Goal: Task Accomplishment & Management: Manage account settings

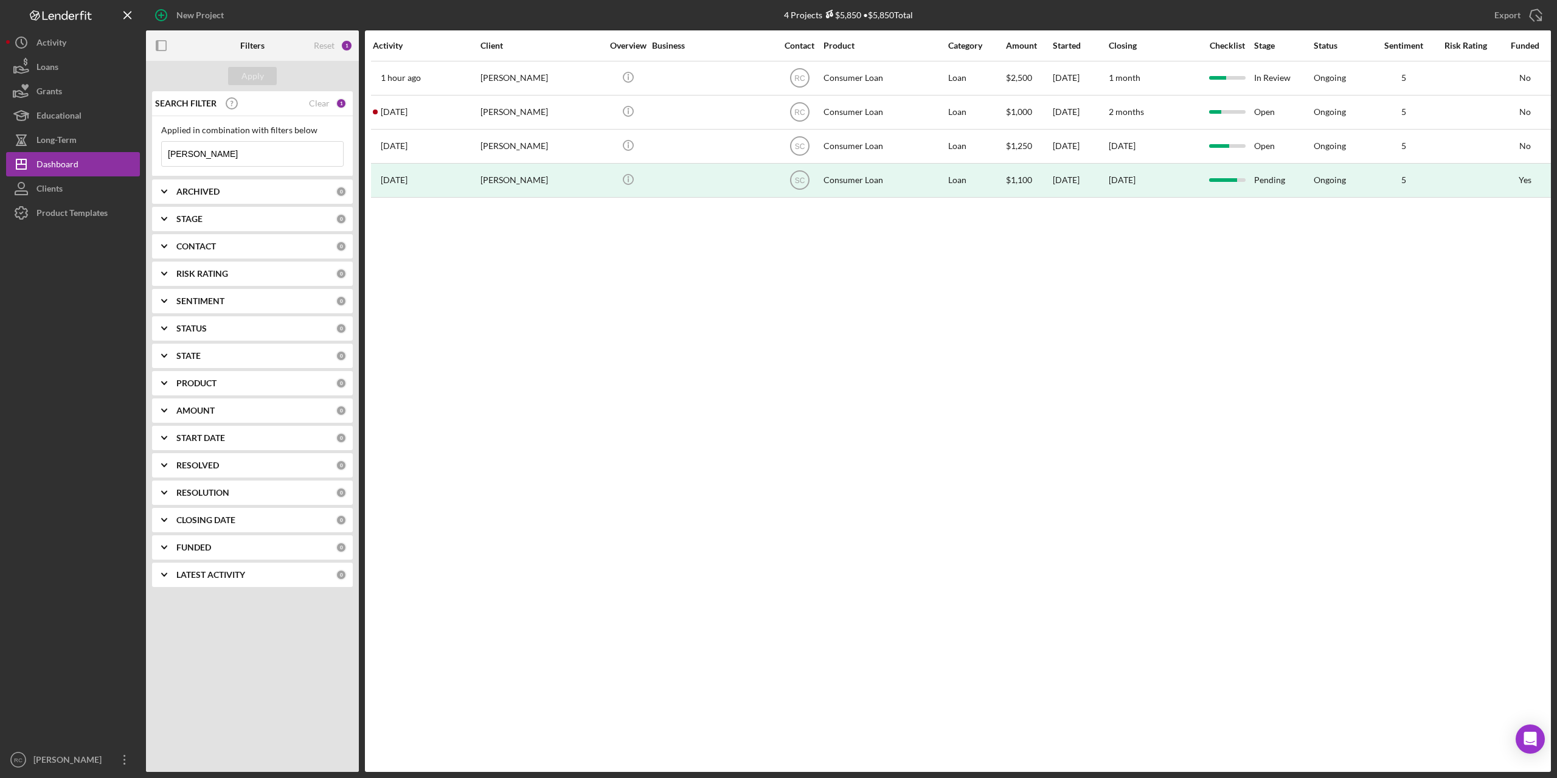
click at [208, 155] on input "alejandro" at bounding box center [252, 154] width 181 height 24
type input "a"
type input "[PERSON_NAME]"
click at [250, 82] on div "Apply" at bounding box center [252, 76] width 23 height 18
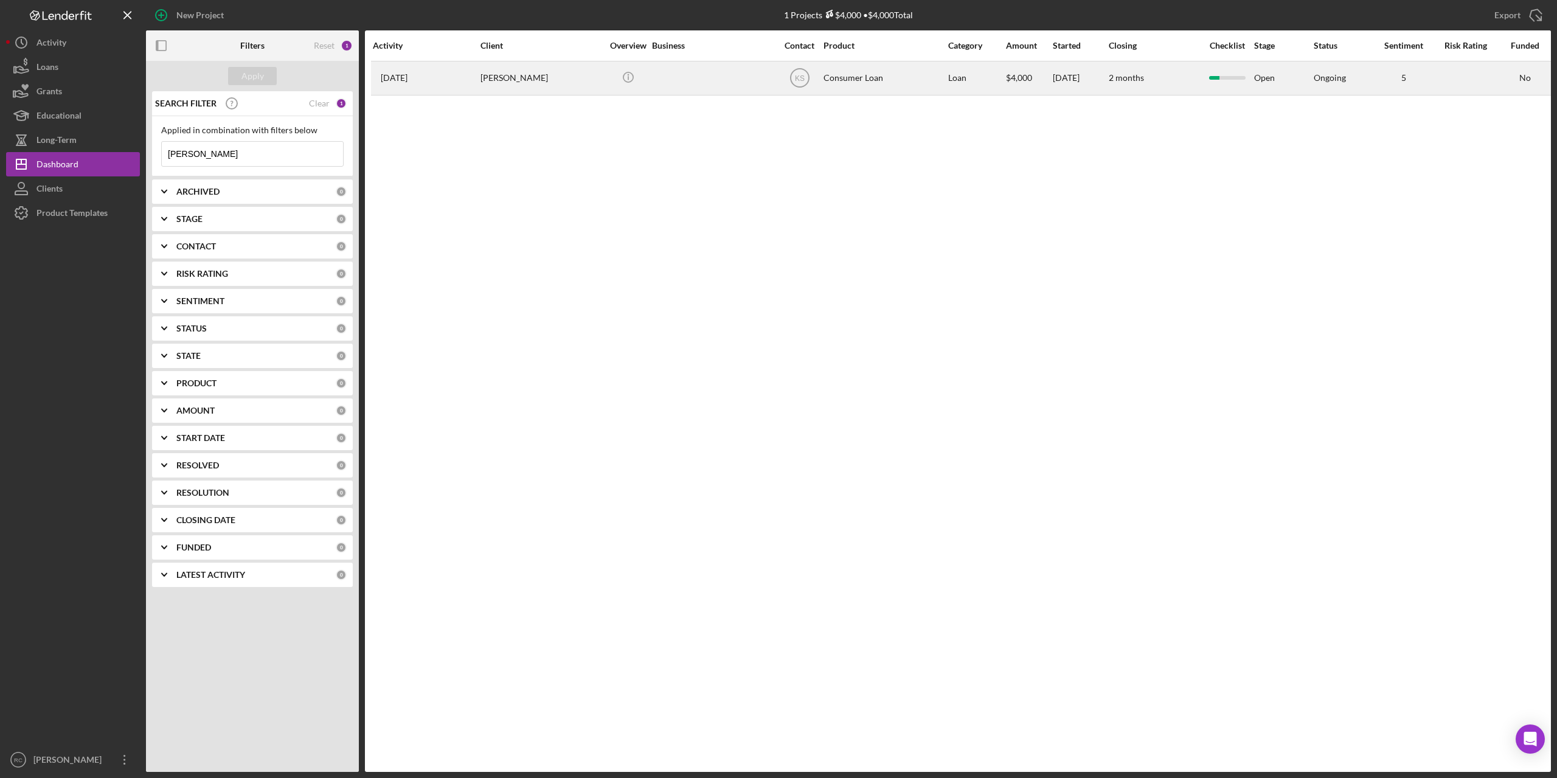
click at [526, 77] on div "[PERSON_NAME]" at bounding box center [542, 78] width 122 height 32
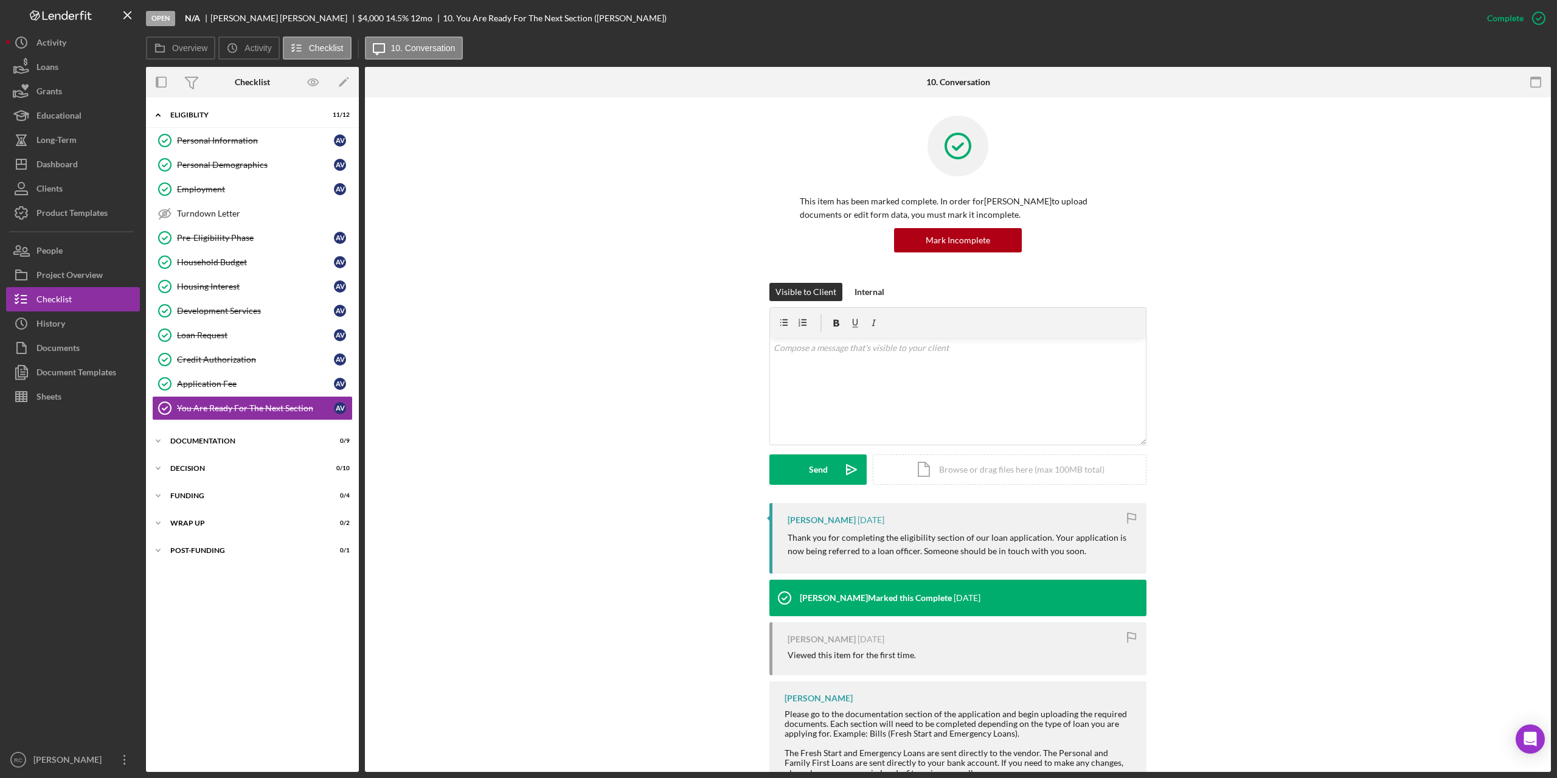
click at [214, 424] on div "Personal Information Personal Information A V Personal Demographics Personal De…" at bounding box center [252, 277] width 213 height 298
click at [214, 437] on div "Icon/Expander Documentation 0 / 9" at bounding box center [252, 441] width 213 height 24
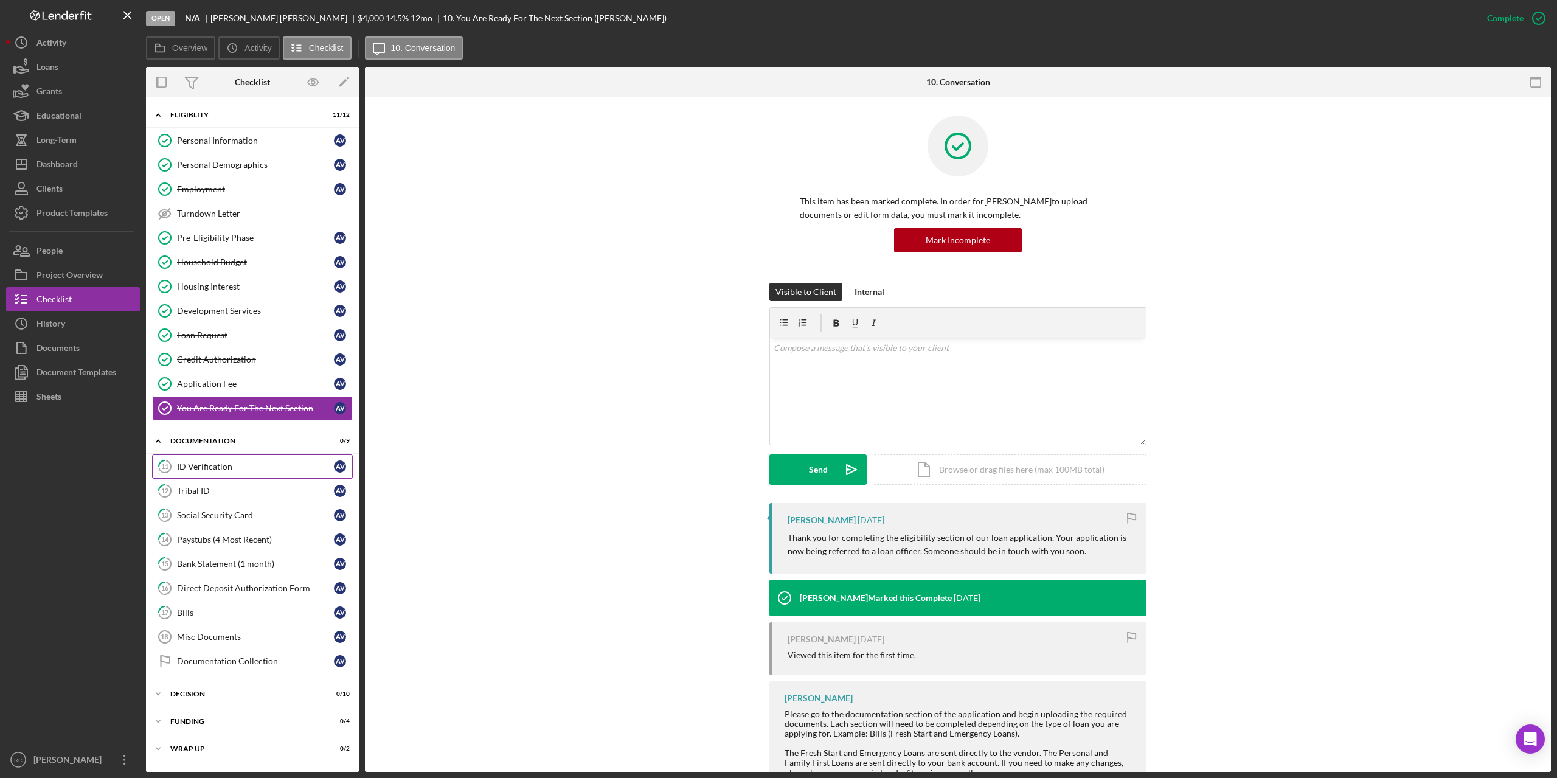
click at [210, 468] on div "ID Verification" at bounding box center [255, 467] width 157 height 10
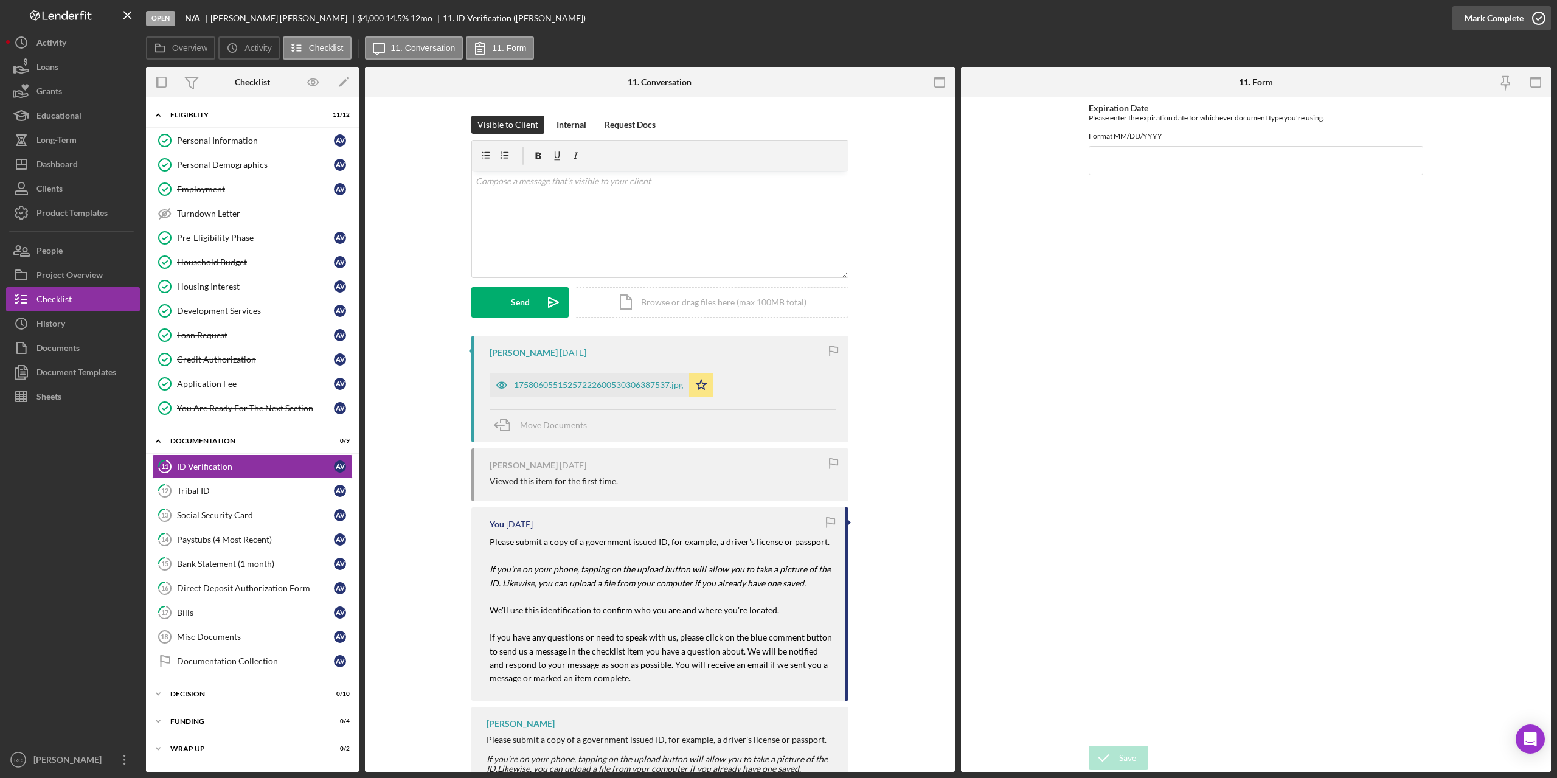
click at [1535, 17] on icon "button" at bounding box center [1539, 18] width 30 height 30
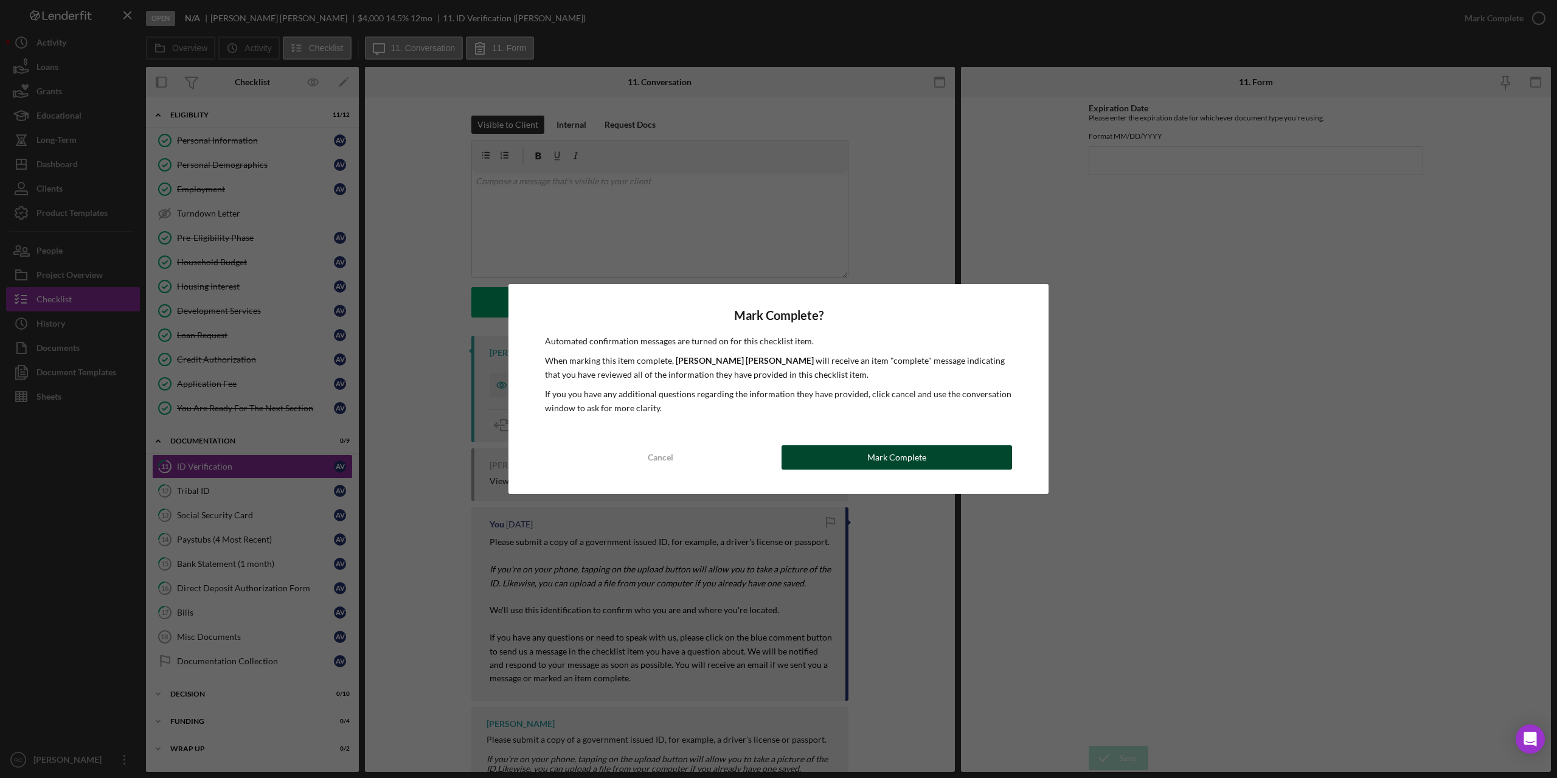
click at [920, 453] on div "Mark Complete" at bounding box center [896, 457] width 59 height 24
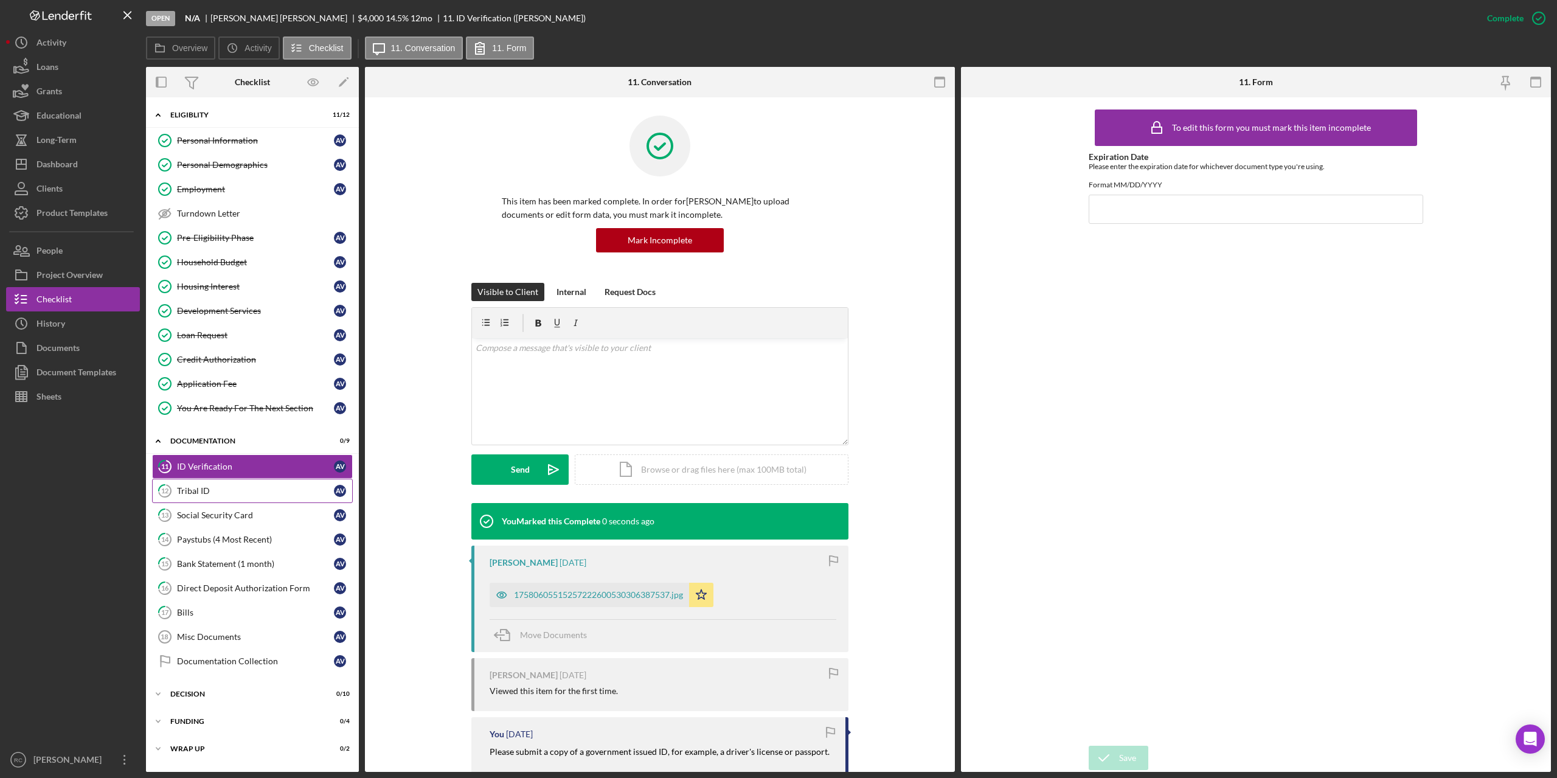
click at [203, 491] on div "Tribal ID" at bounding box center [255, 491] width 157 height 10
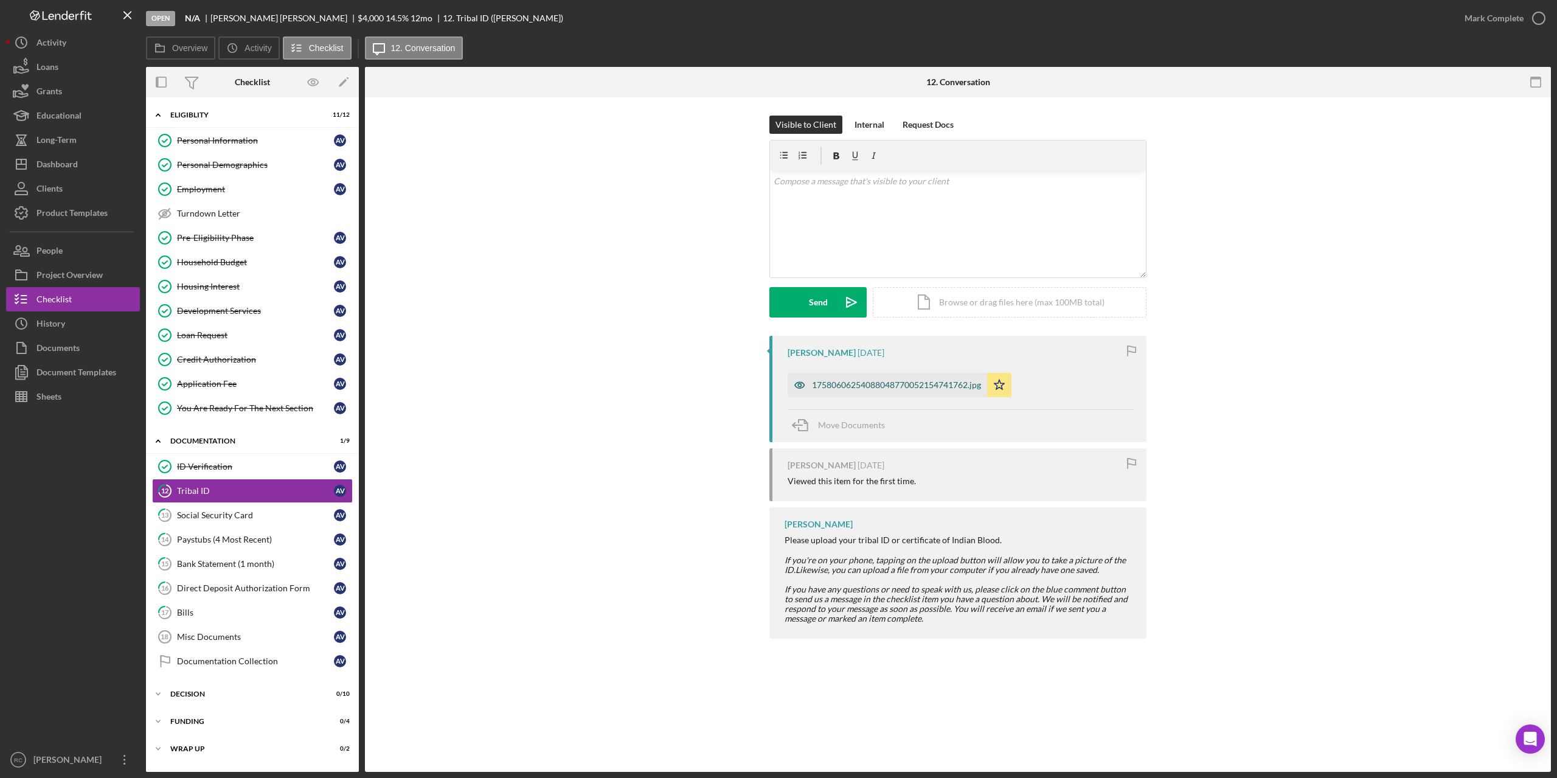
click at [873, 380] on div "17580606254088048770052154741762.jpg" at bounding box center [888, 385] width 200 height 24
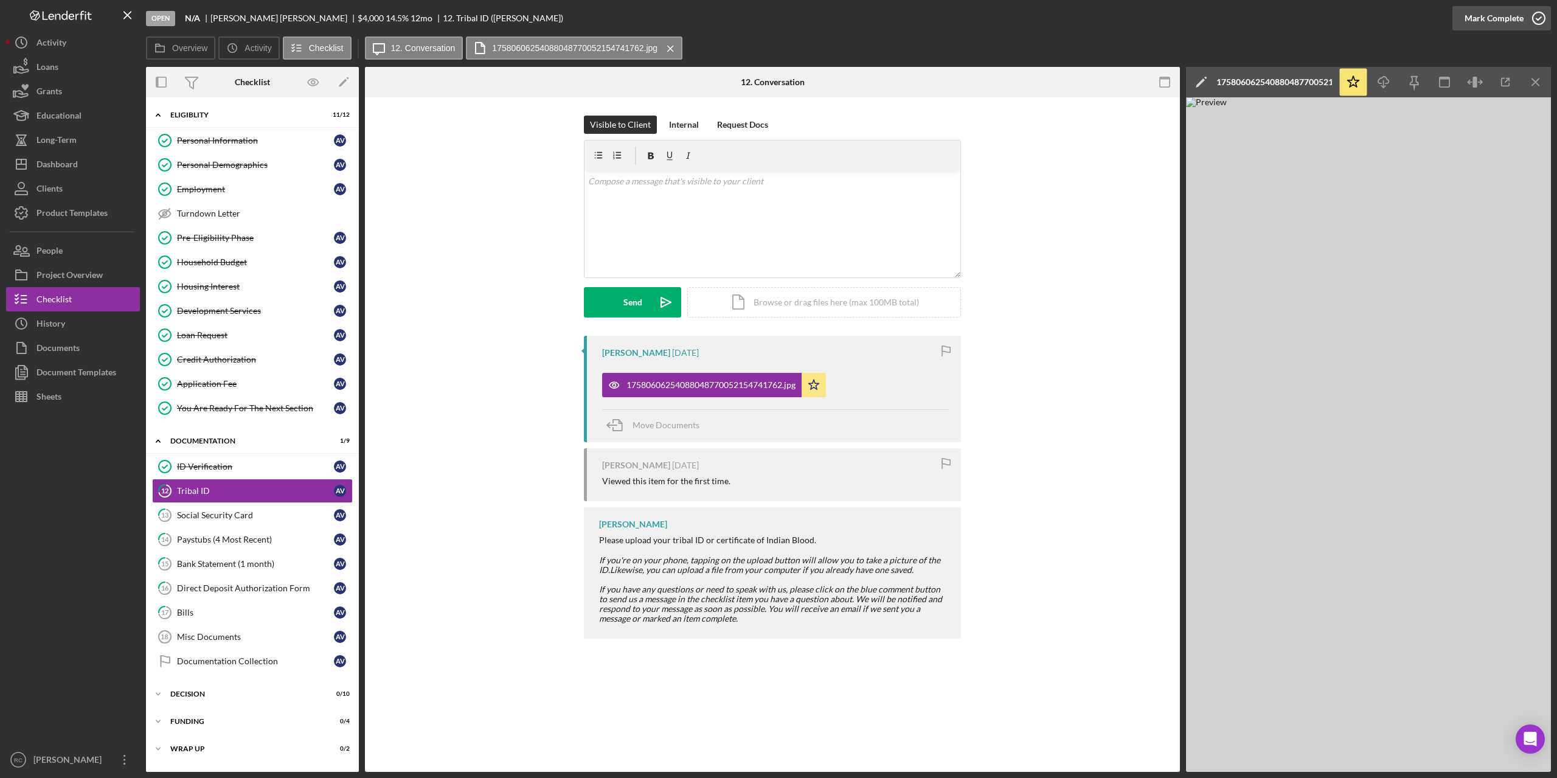
click at [1536, 15] on icon "button" at bounding box center [1539, 18] width 30 height 30
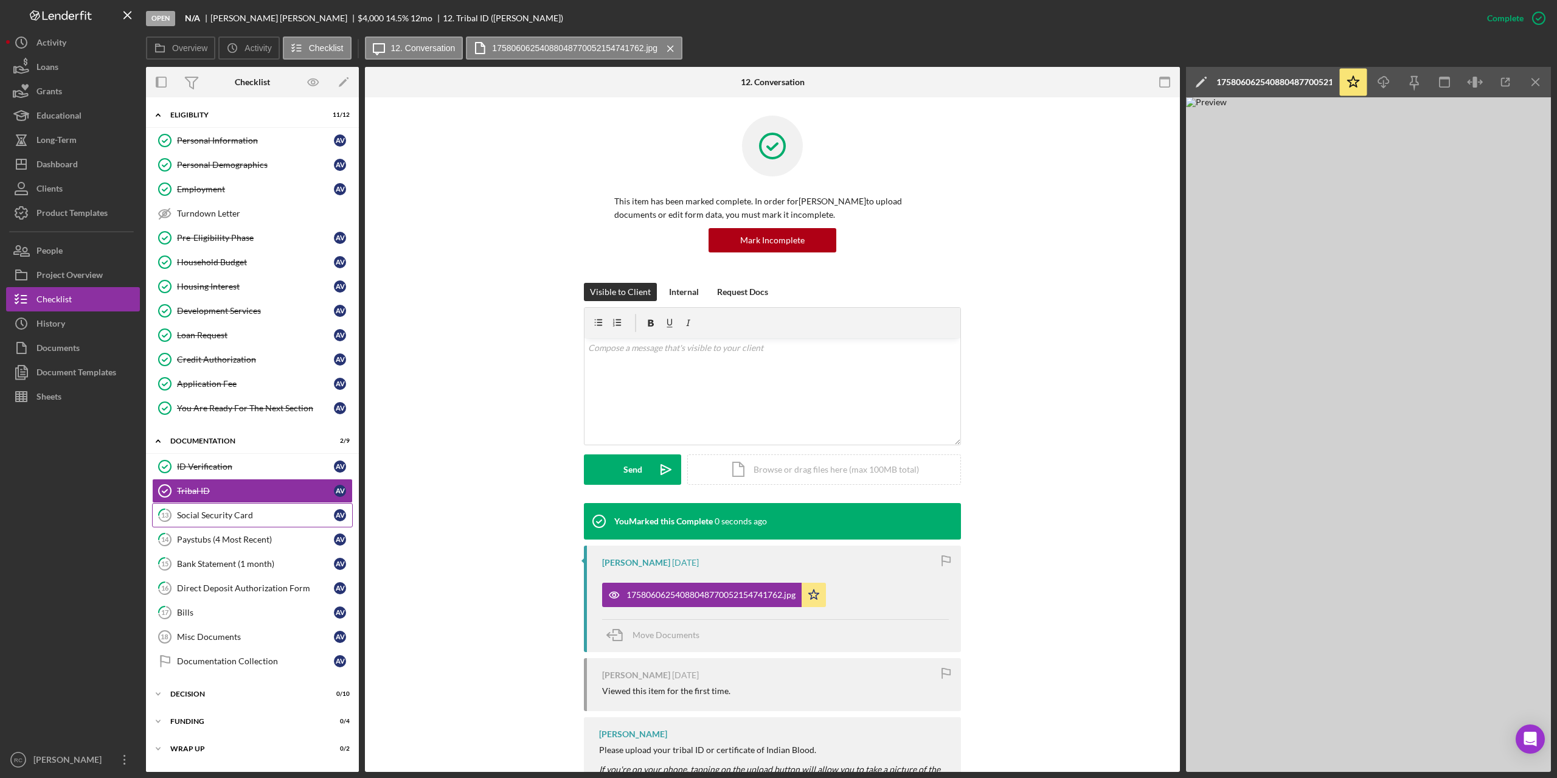
click at [239, 508] on link "13 Social Security Card A V" at bounding box center [252, 515] width 201 height 24
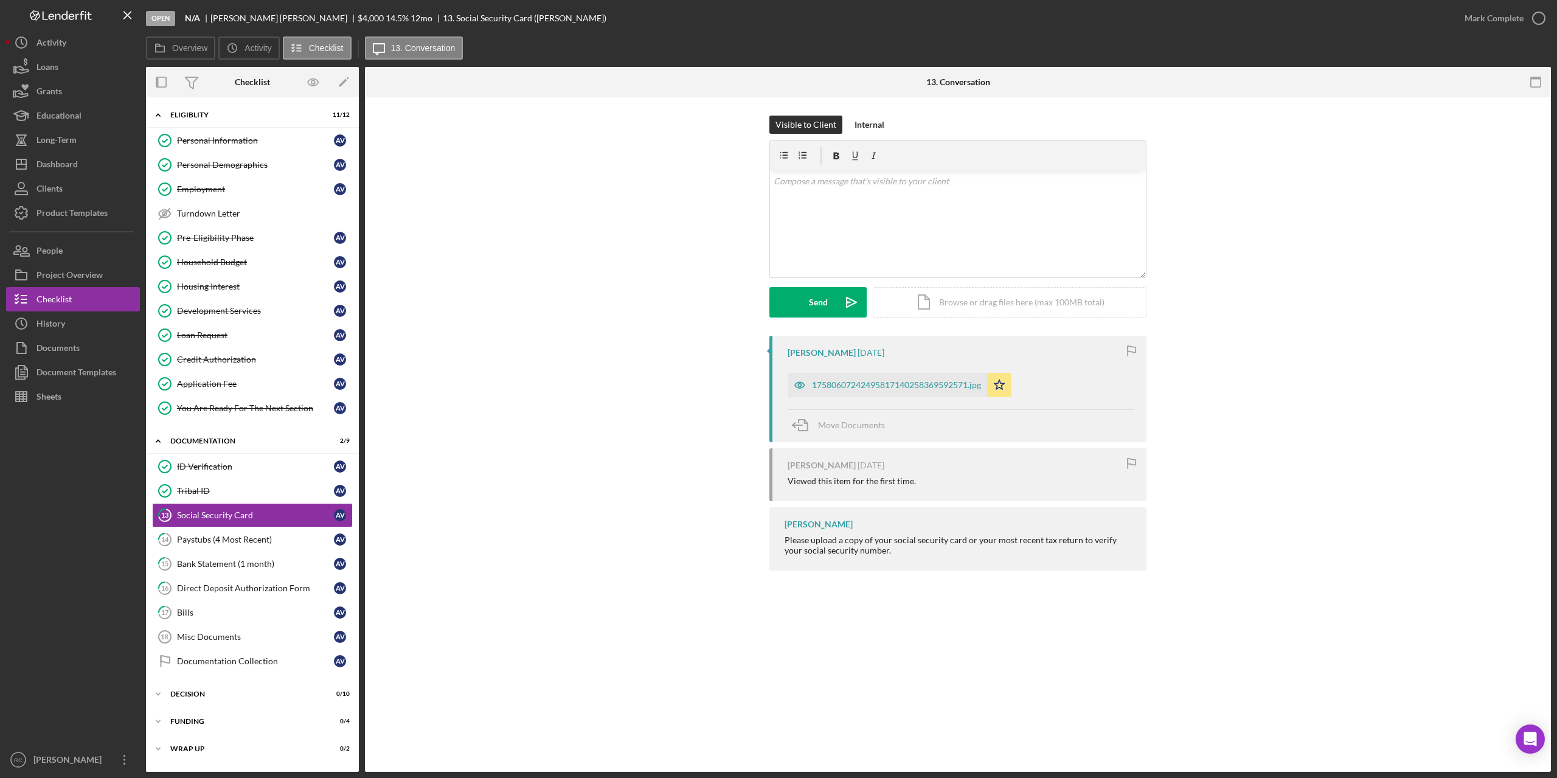
click at [870, 378] on div "17580607242495817140258369592571.jpg" at bounding box center [888, 385] width 200 height 24
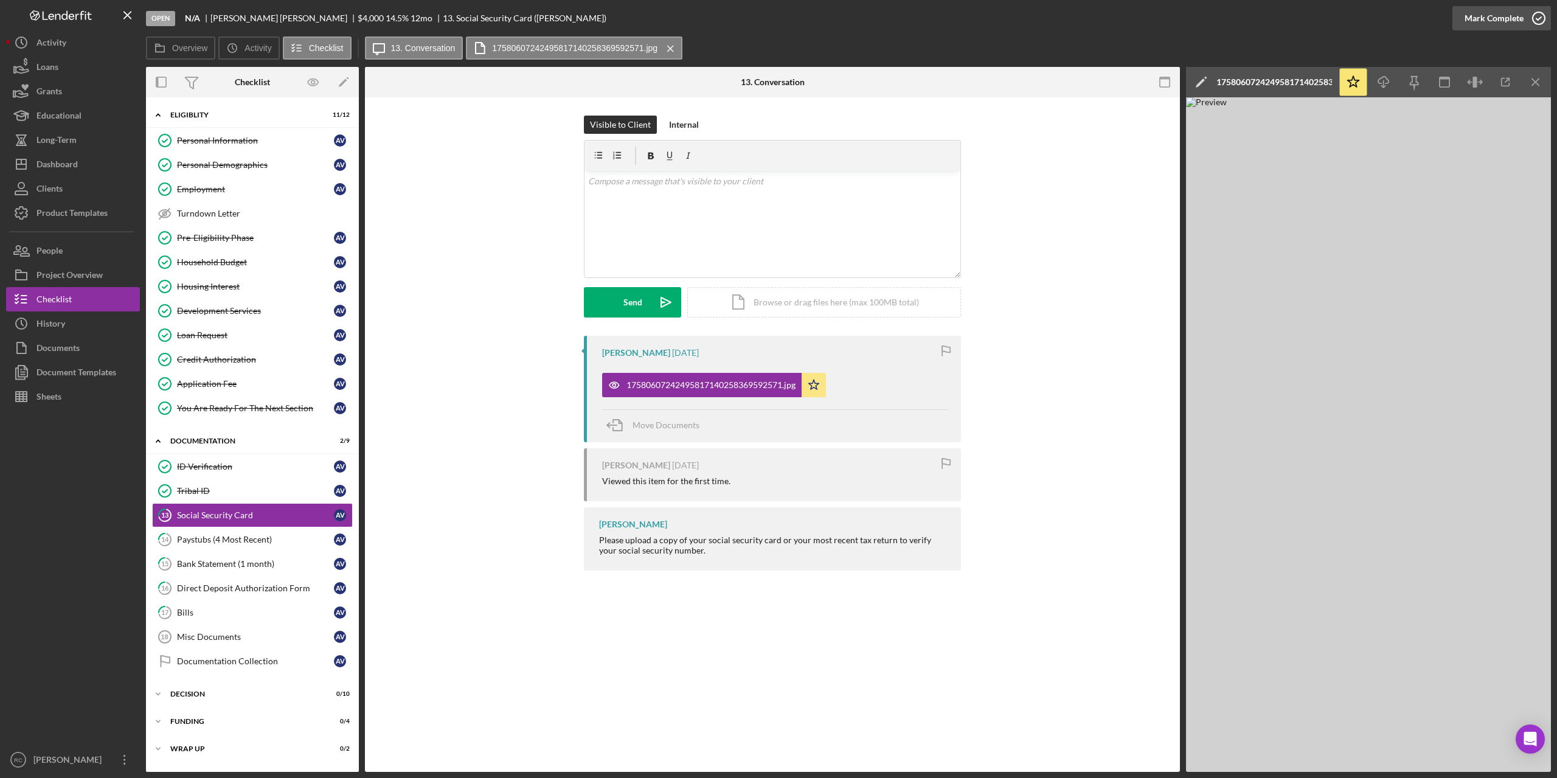
click at [1539, 18] on icon "button" at bounding box center [1539, 18] width 30 height 30
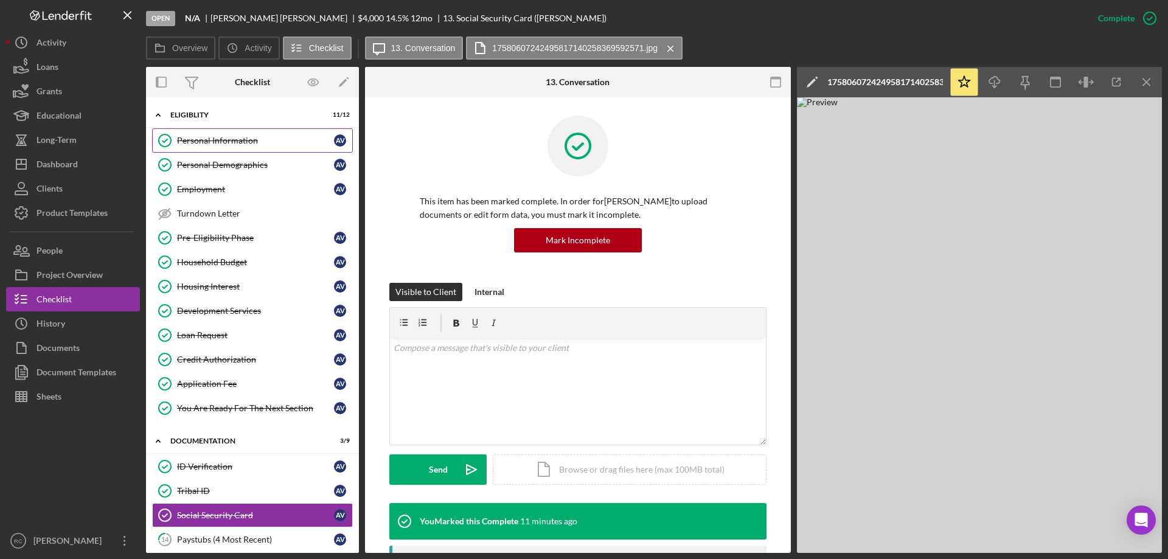
click at [225, 139] on div "Personal Information" at bounding box center [255, 141] width 157 height 10
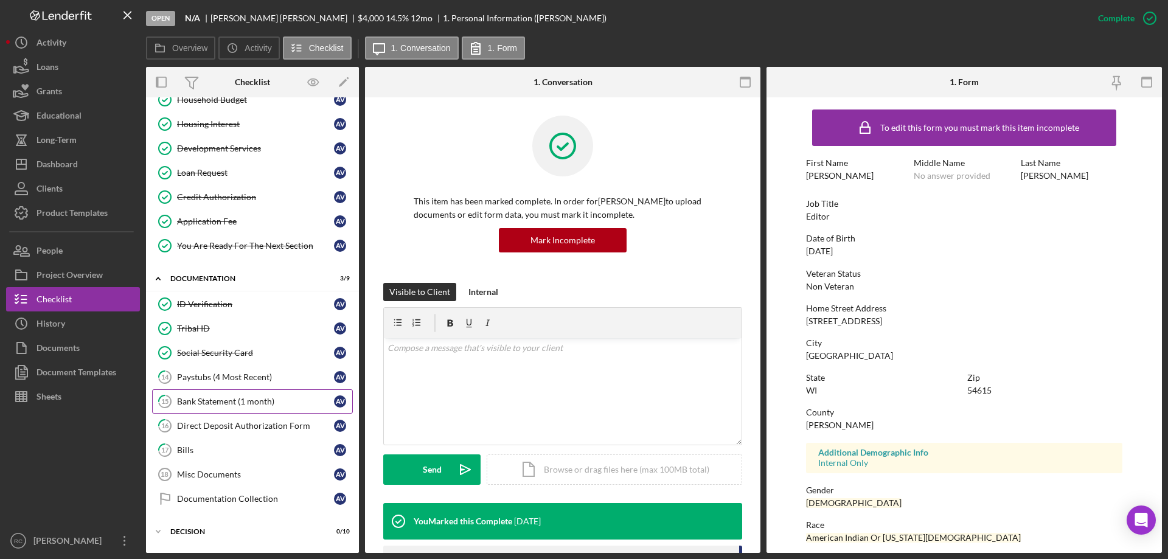
scroll to position [242, 0]
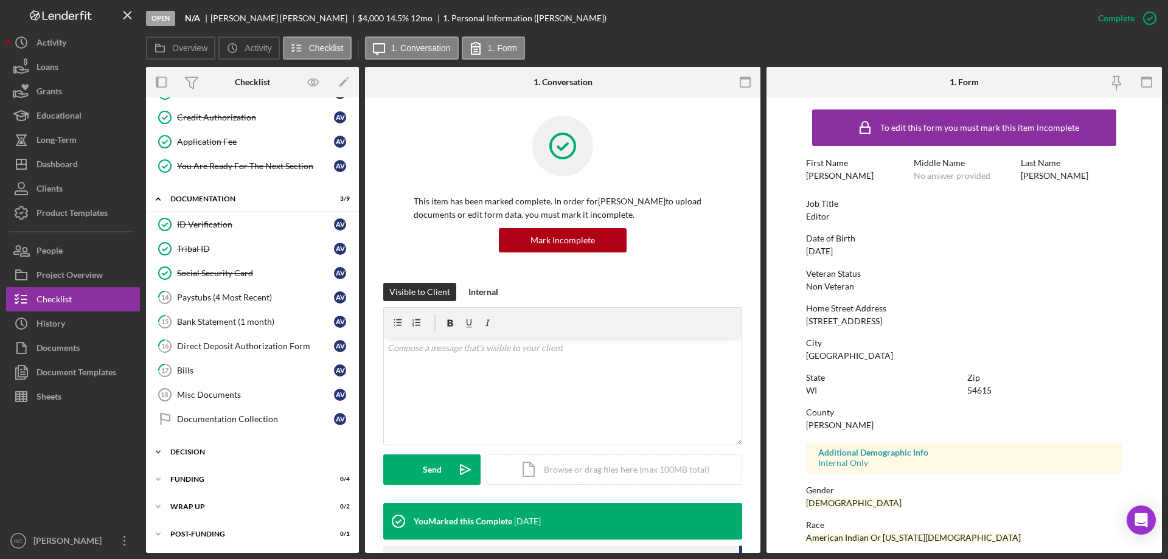
click at [200, 448] on div "Icon/Expander Decision 0 / 10" at bounding box center [252, 452] width 213 height 24
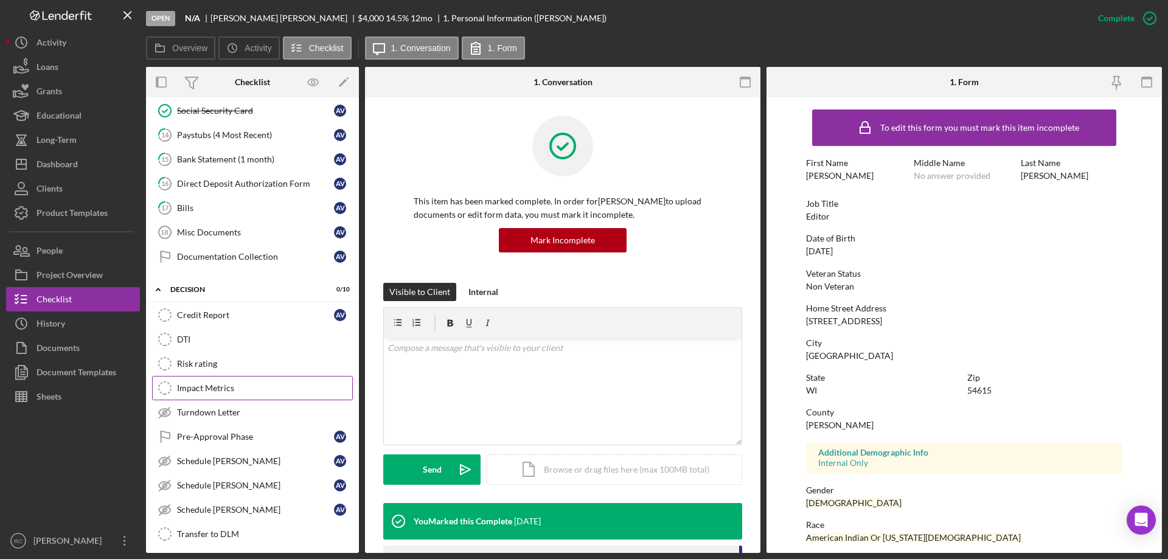
click at [221, 390] on div "Impact Metrics" at bounding box center [264, 388] width 175 height 10
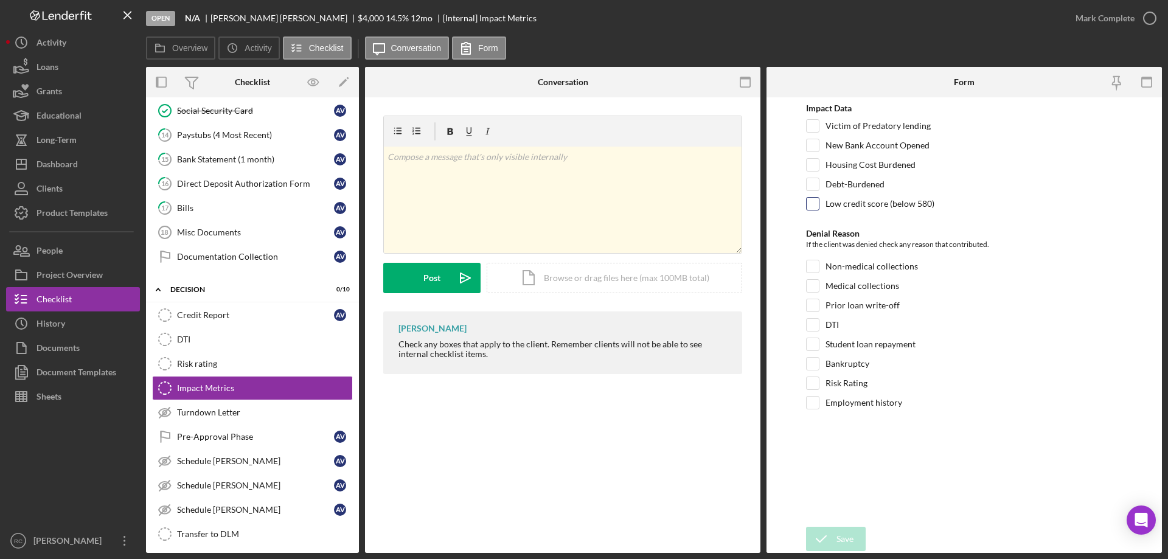
click at [810, 201] on input "Low credit score (below 580)" at bounding box center [813, 204] width 12 height 12
checkbox input "true"
click at [812, 266] on input "Non-medical collections" at bounding box center [813, 266] width 12 height 12
checkbox input "true"
click at [844, 535] on div "Save" at bounding box center [844, 539] width 17 height 24
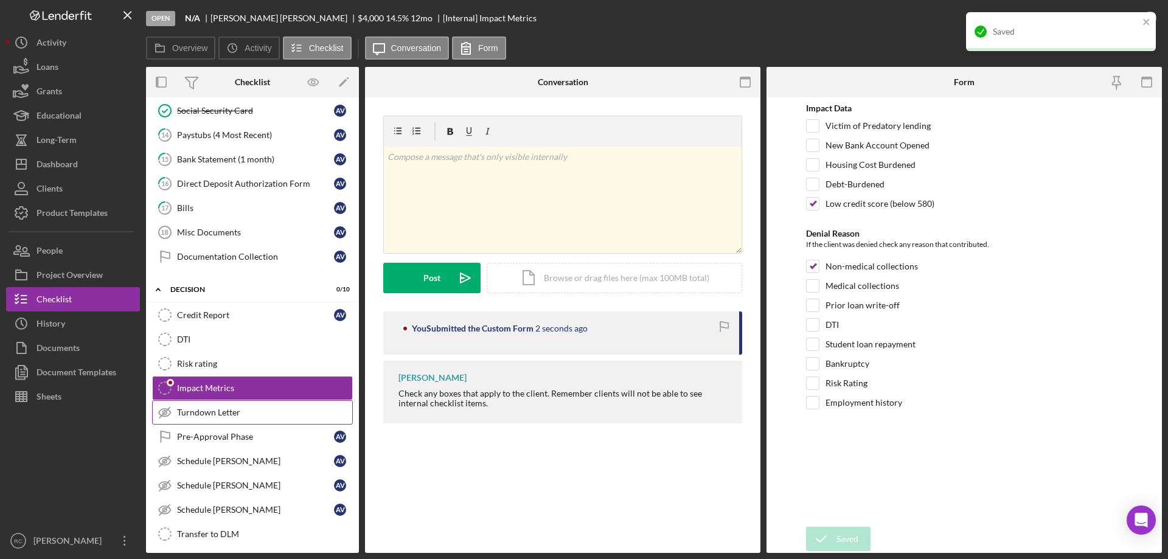
click at [196, 410] on div "Turndown Letter" at bounding box center [264, 413] width 175 height 10
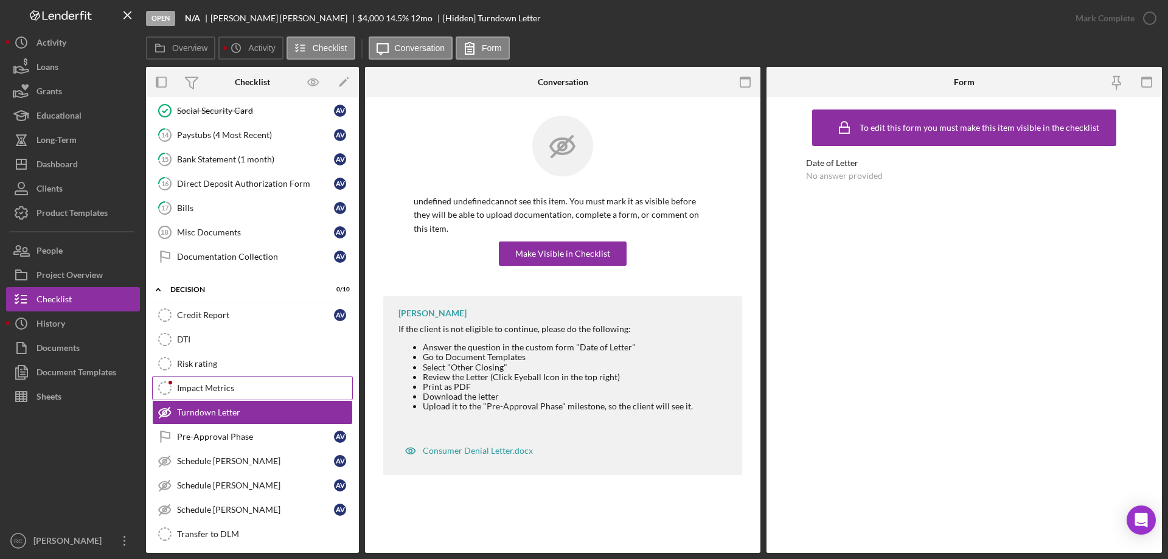
click at [226, 389] on div "Impact Metrics" at bounding box center [264, 388] width 175 height 10
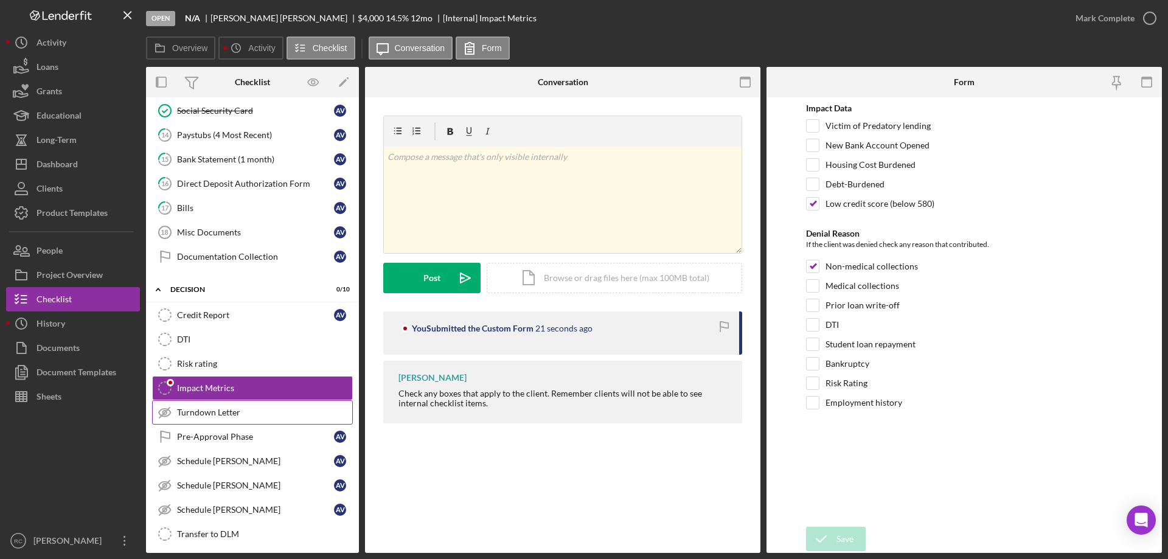
click at [224, 409] on div "Turndown Letter" at bounding box center [264, 413] width 175 height 10
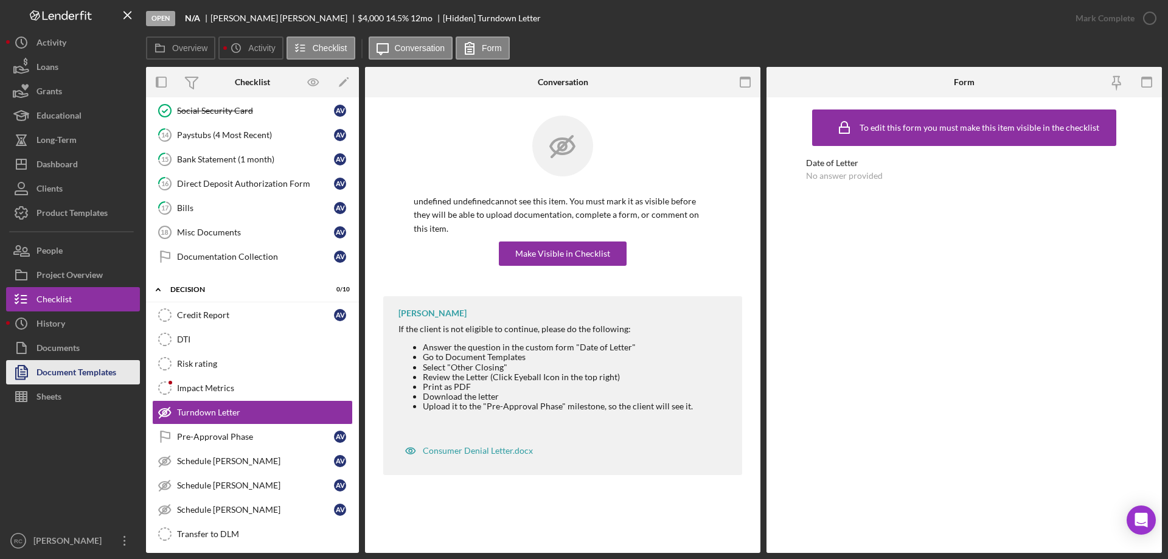
click at [97, 375] on div "Document Templates" at bounding box center [76, 373] width 80 height 27
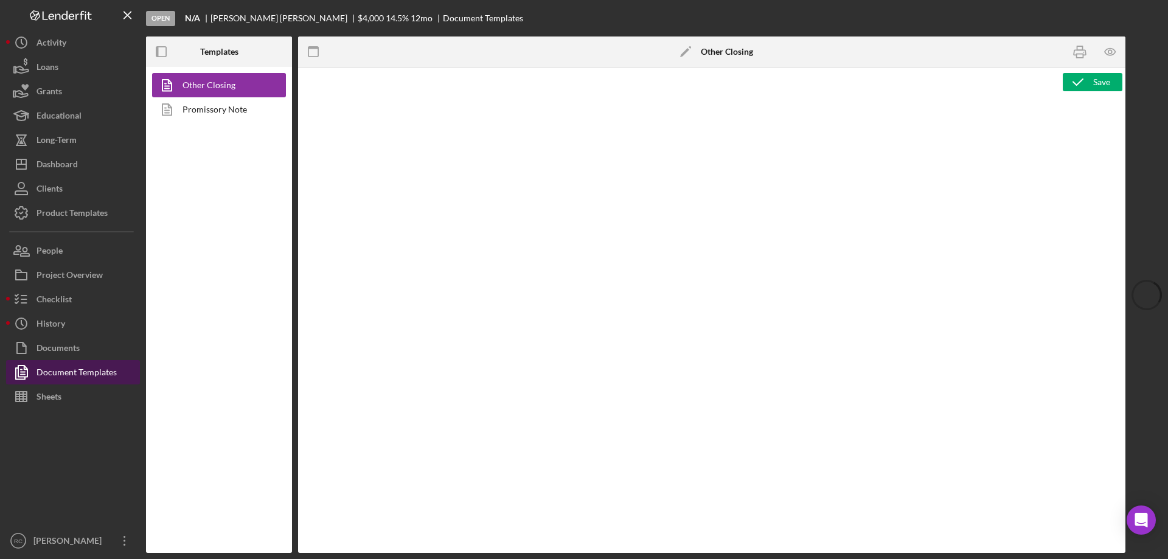
type textarea "<p style="margin-top: 0pt; margin-bottom: 0pt;">&nbsp;</p> <p style="margin-top…"
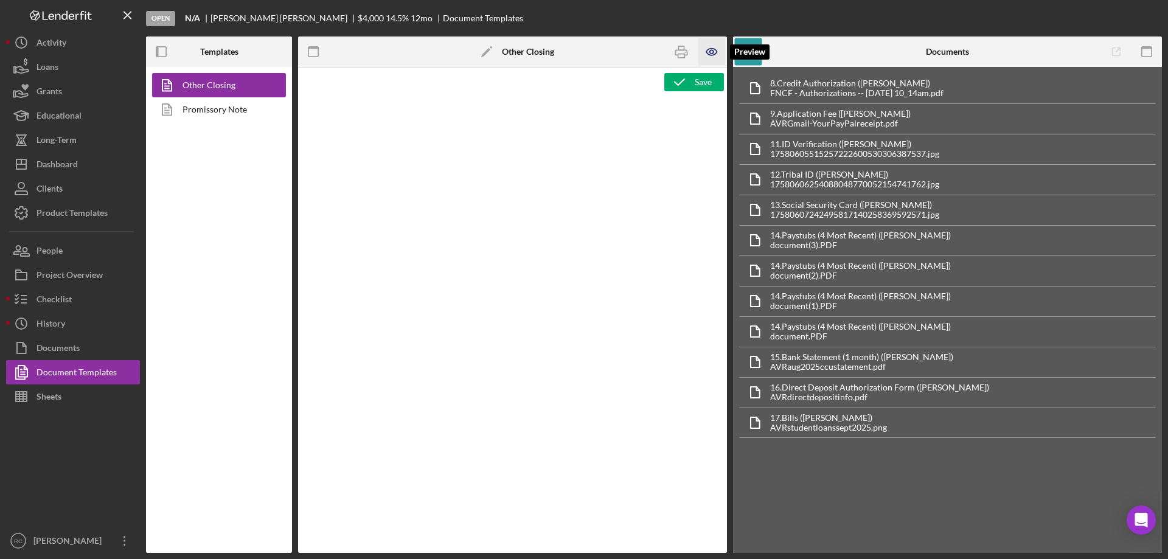
click at [711, 50] on icon "button" at bounding box center [712, 52] width 4 height 4
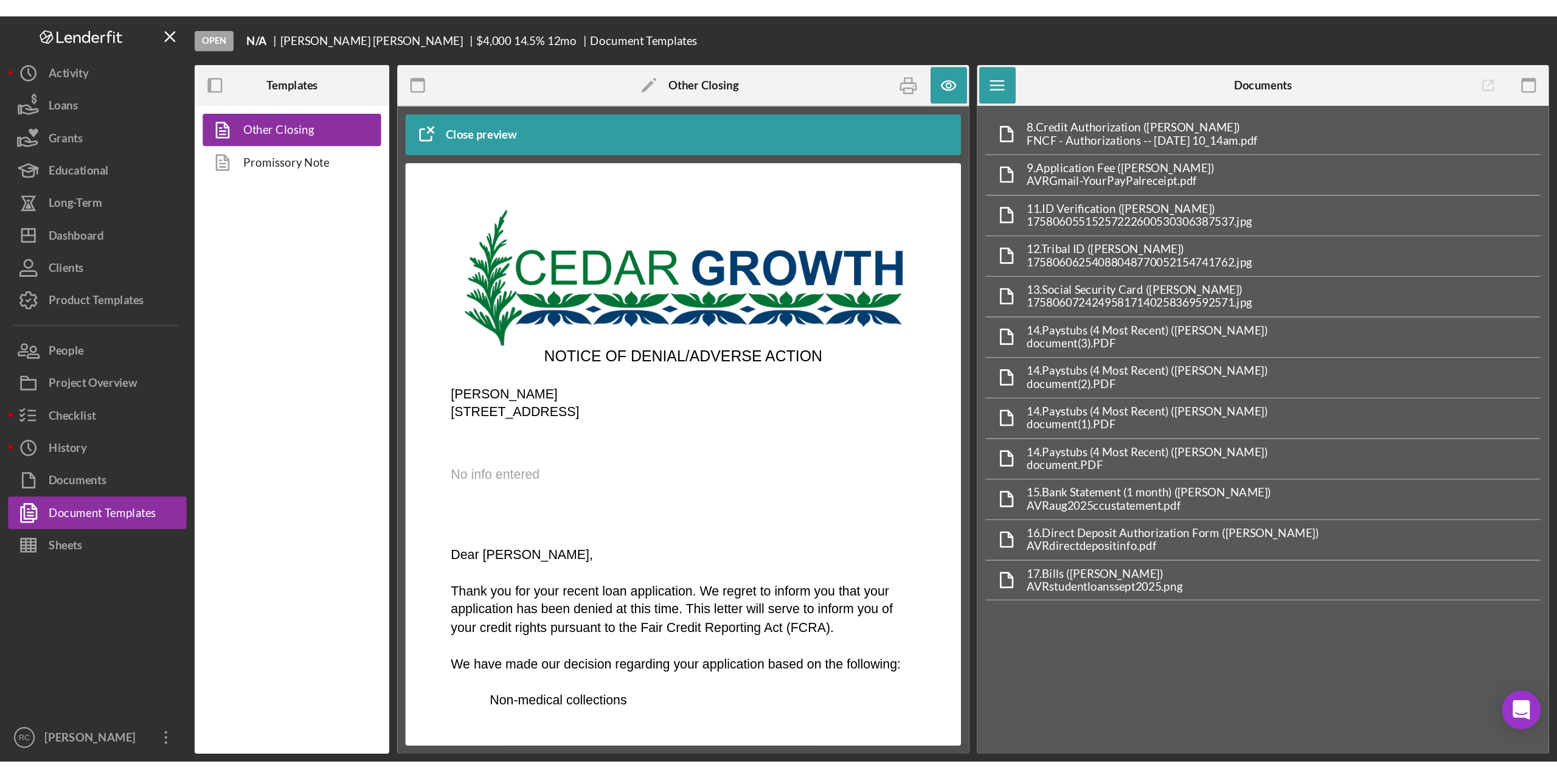
scroll to position [162, 0]
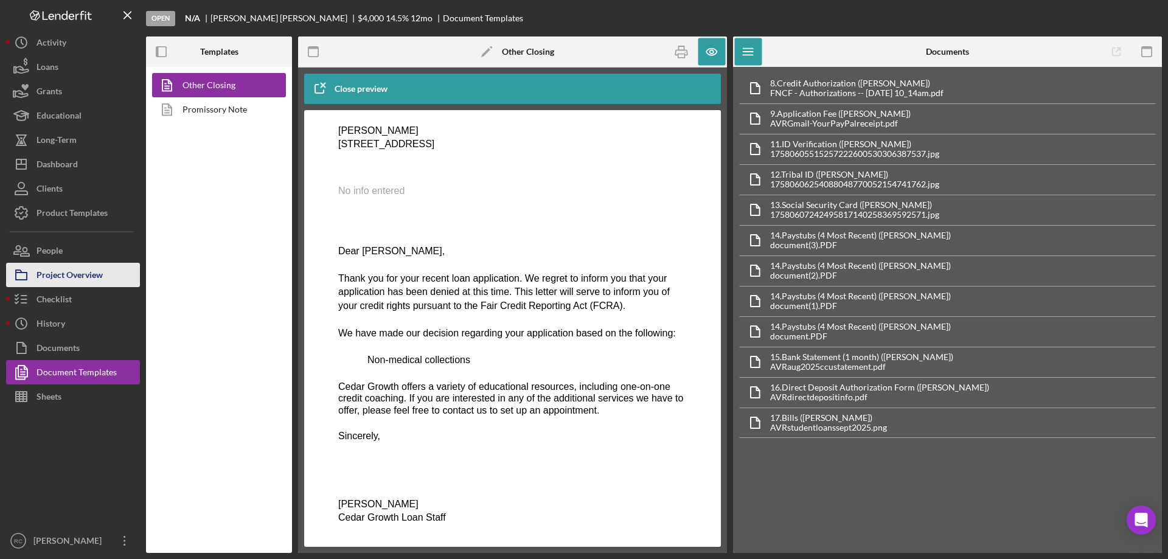
click at [92, 279] on div "Project Overview" at bounding box center [69, 276] width 66 height 27
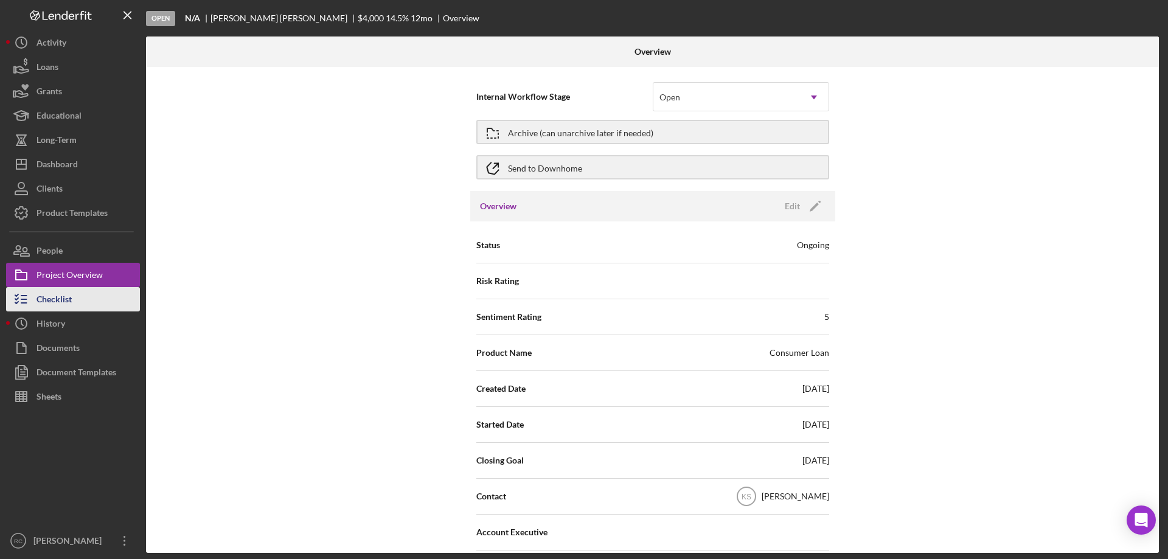
click at [64, 297] on div "Checklist" at bounding box center [53, 300] width 35 height 27
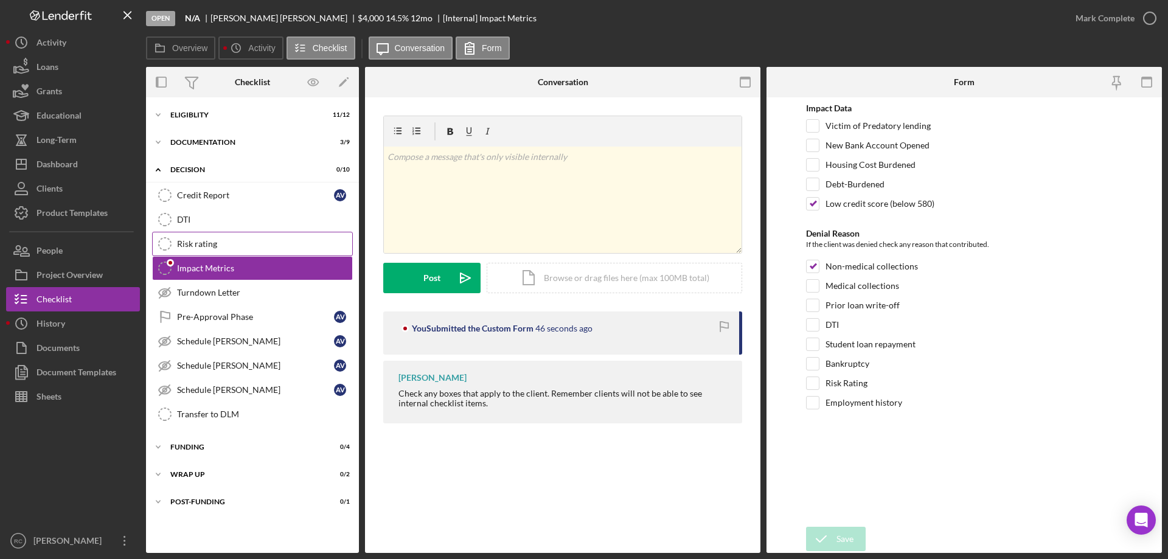
click at [210, 249] on link "Risk rating Risk rating" at bounding box center [252, 244] width 201 height 24
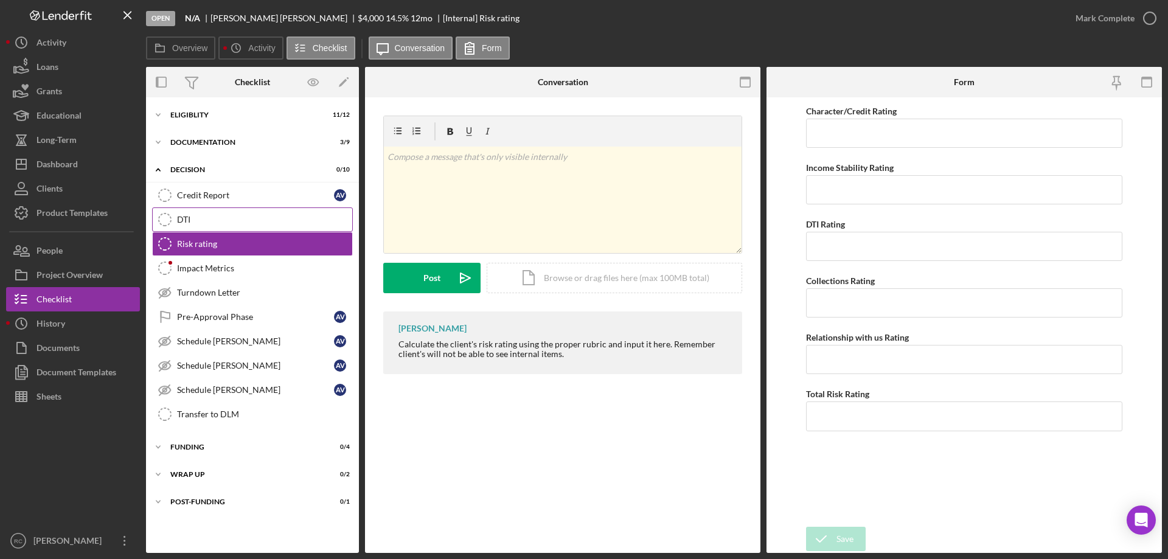
click at [182, 216] on div "DTI" at bounding box center [264, 220] width 175 height 10
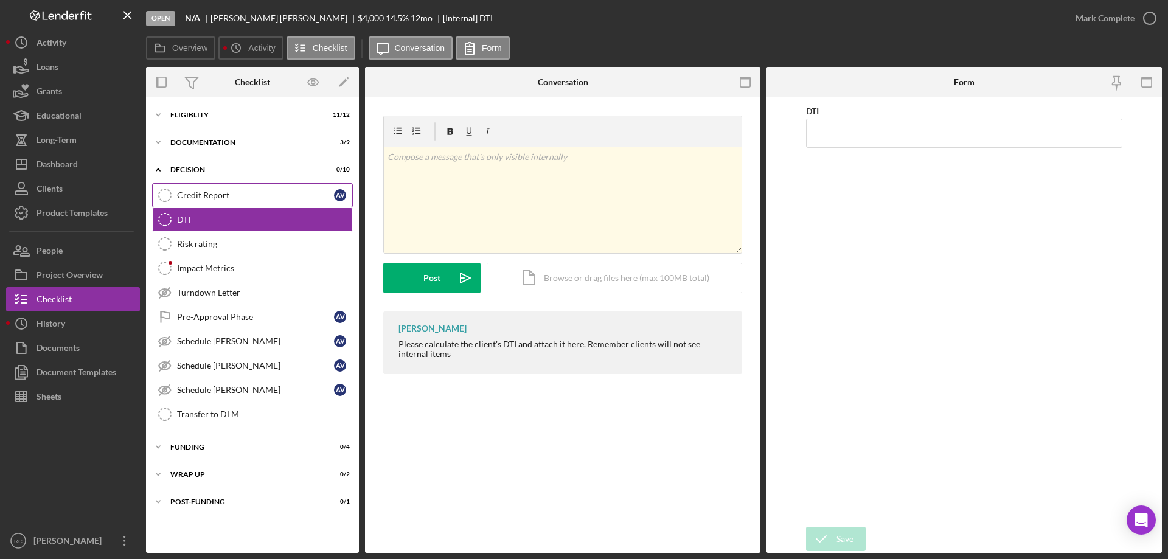
click at [215, 194] on div "Credit Report" at bounding box center [255, 195] width 157 height 10
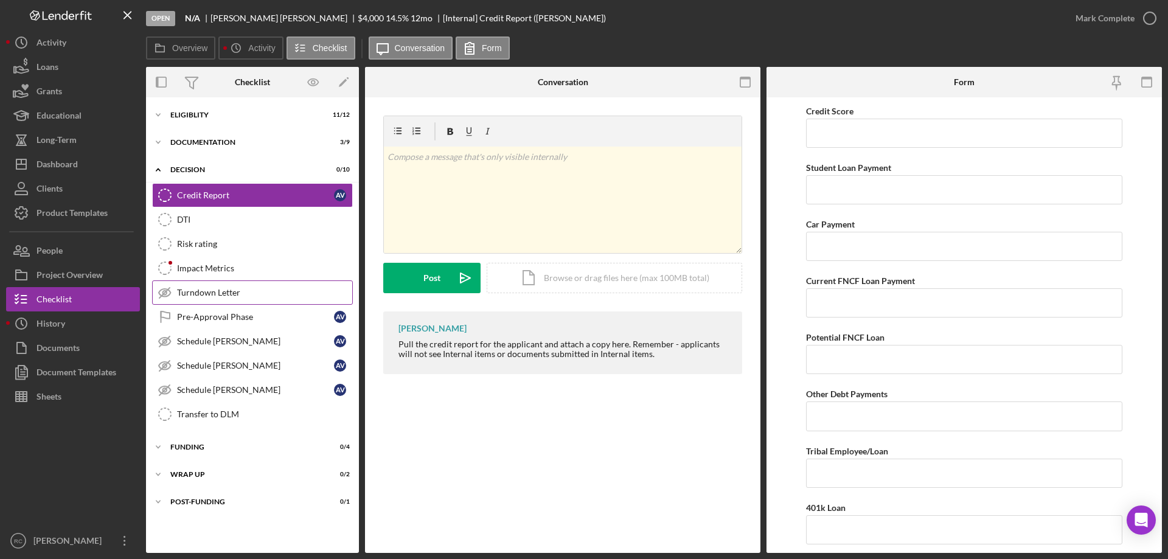
click at [206, 293] on div "Turndown Letter" at bounding box center [264, 293] width 175 height 10
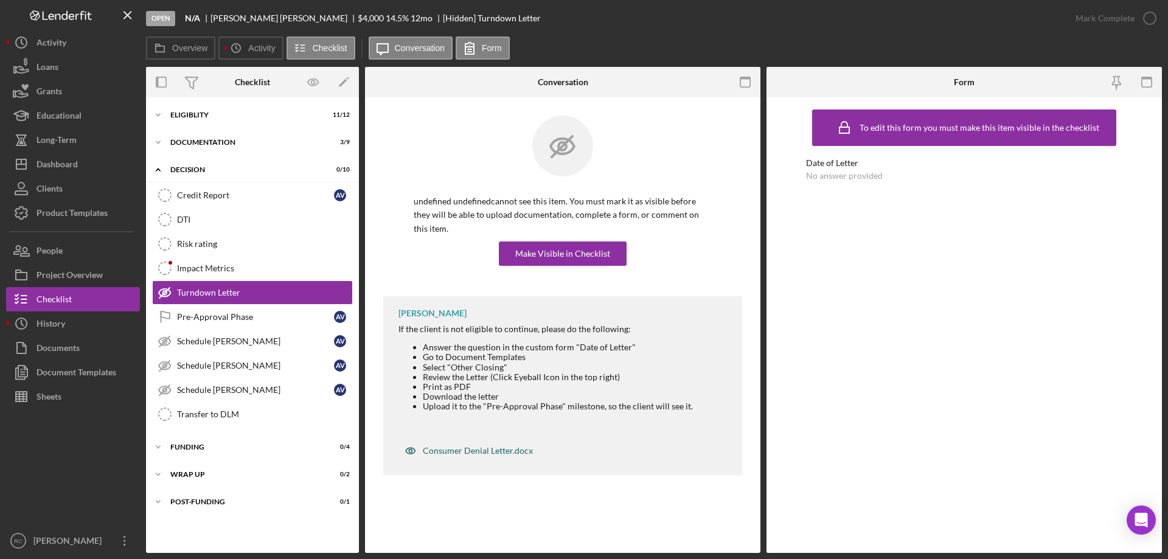
click at [409, 448] on icon "button" at bounding box center [411, 451] width 10 height 6
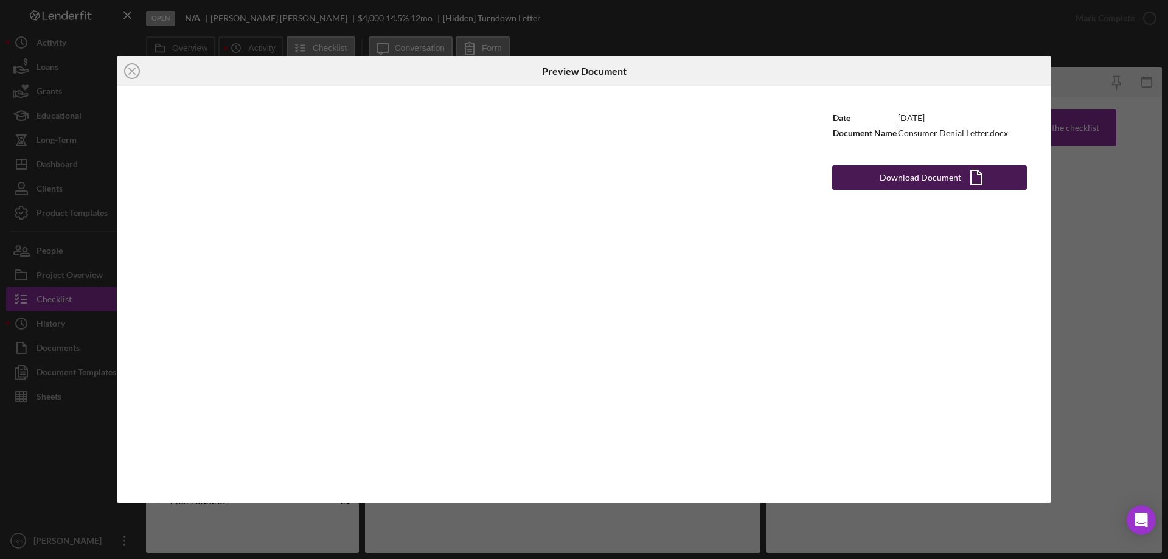
click at [917, 181] on div "Download Document" at bounding box center [921, 177] width 82 height 24
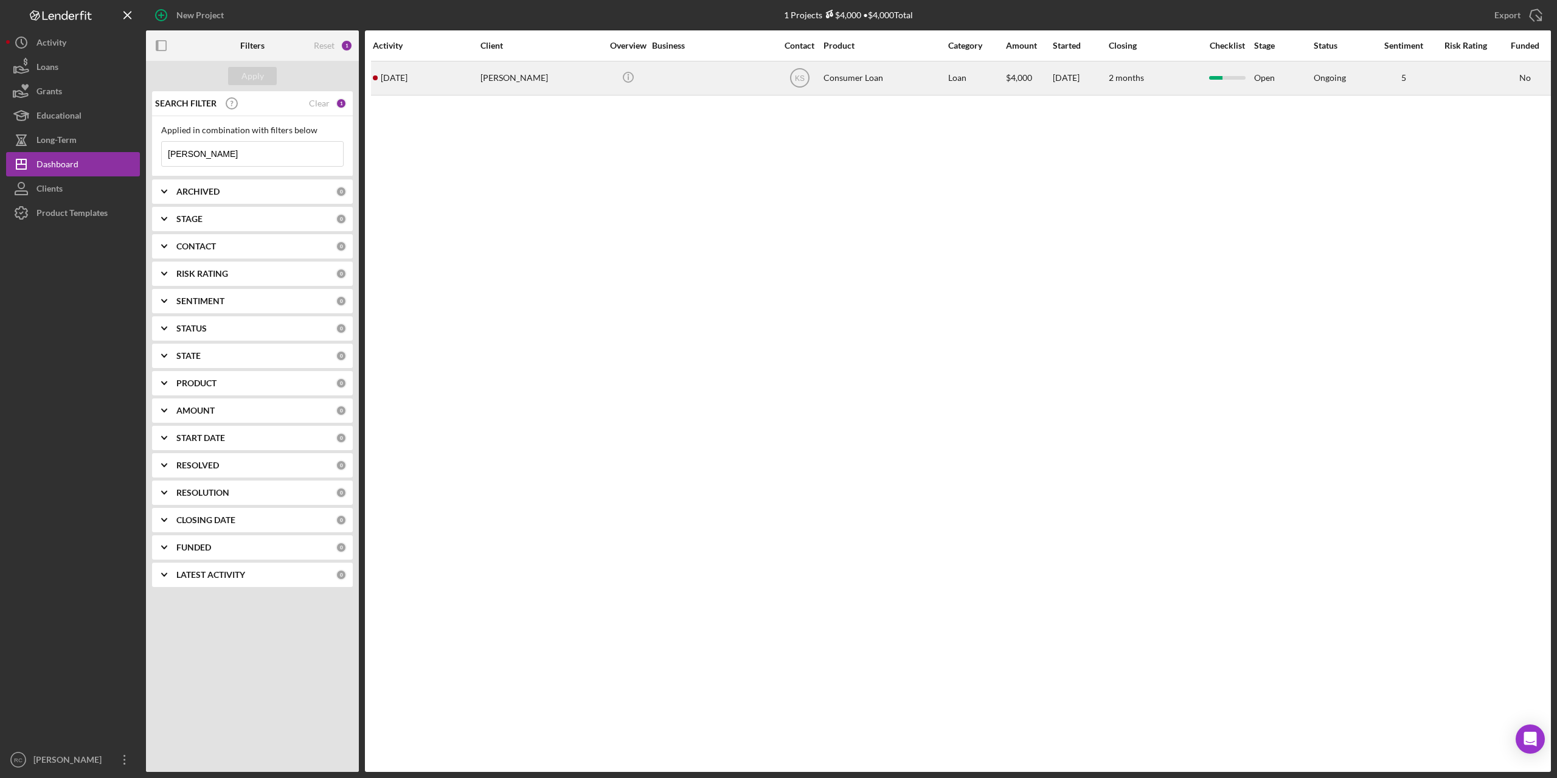
click at [529, 76] on div "[PERSON_NAME]" at bounding box center [542, 78] width 122 height 32
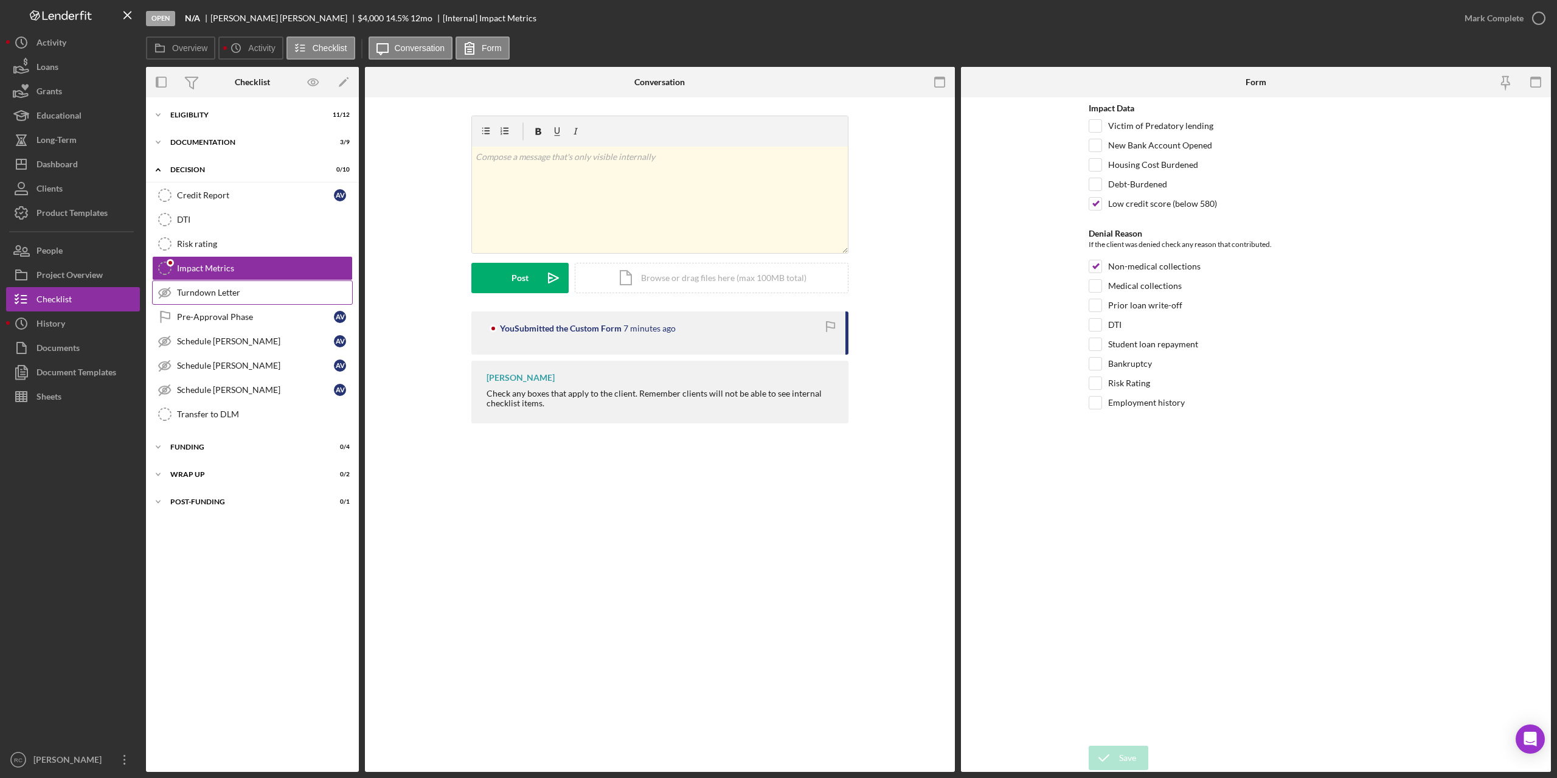
click at [231, 294] on div "Turndown Letter" at bounding box center [264, 293] width 175 height 10
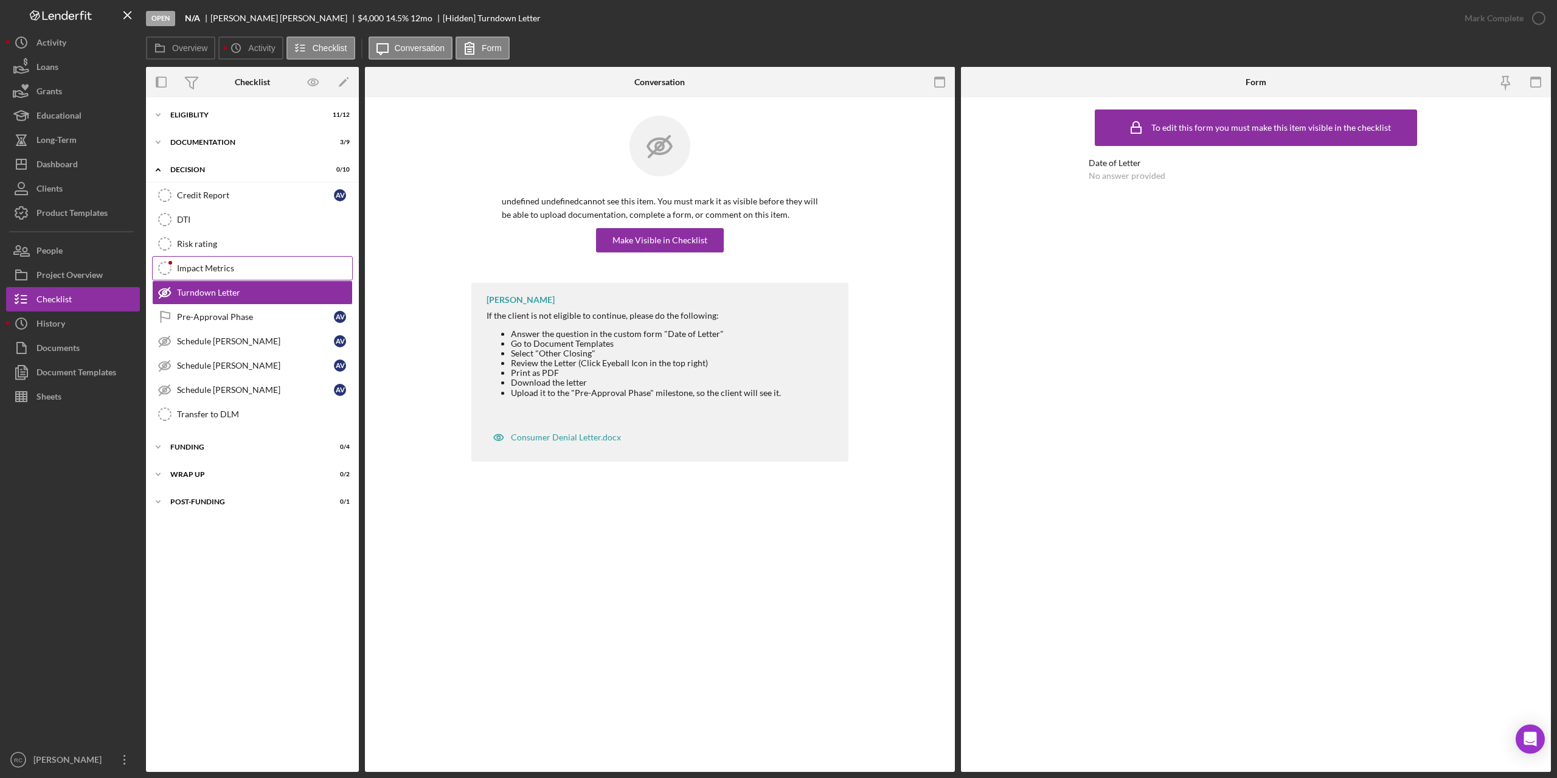
click at [193, 267] on div "Impact Metrics" at bounding box center [264, 268] width 175 height 10
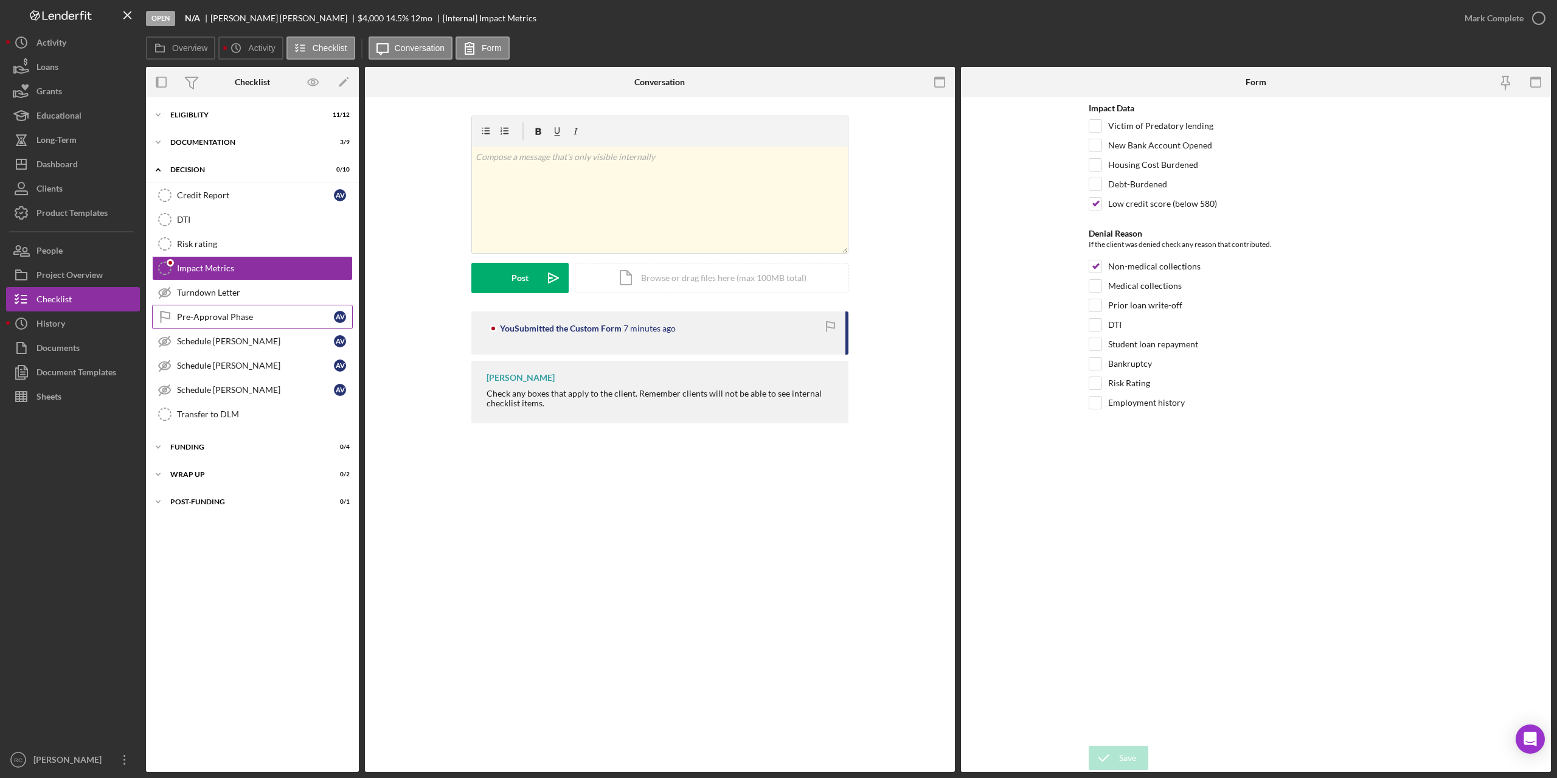
click at [215, 321] on div "Pre-Approval Phase" at bounding box center [255, 317] width 157 height 10
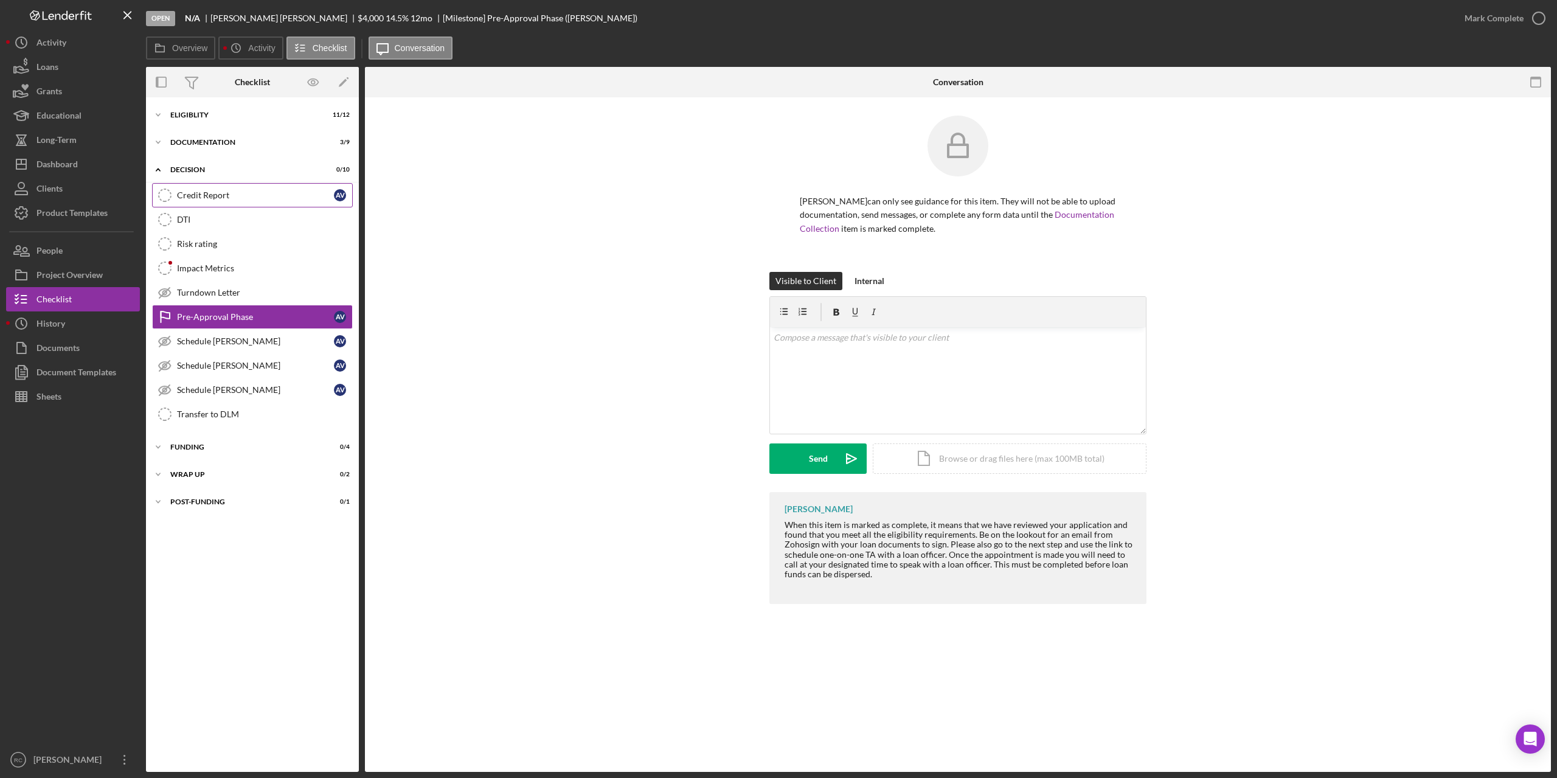
click at [226, 195] on div "Credit Report" at bounding box center [255, 195] width 157 height 10
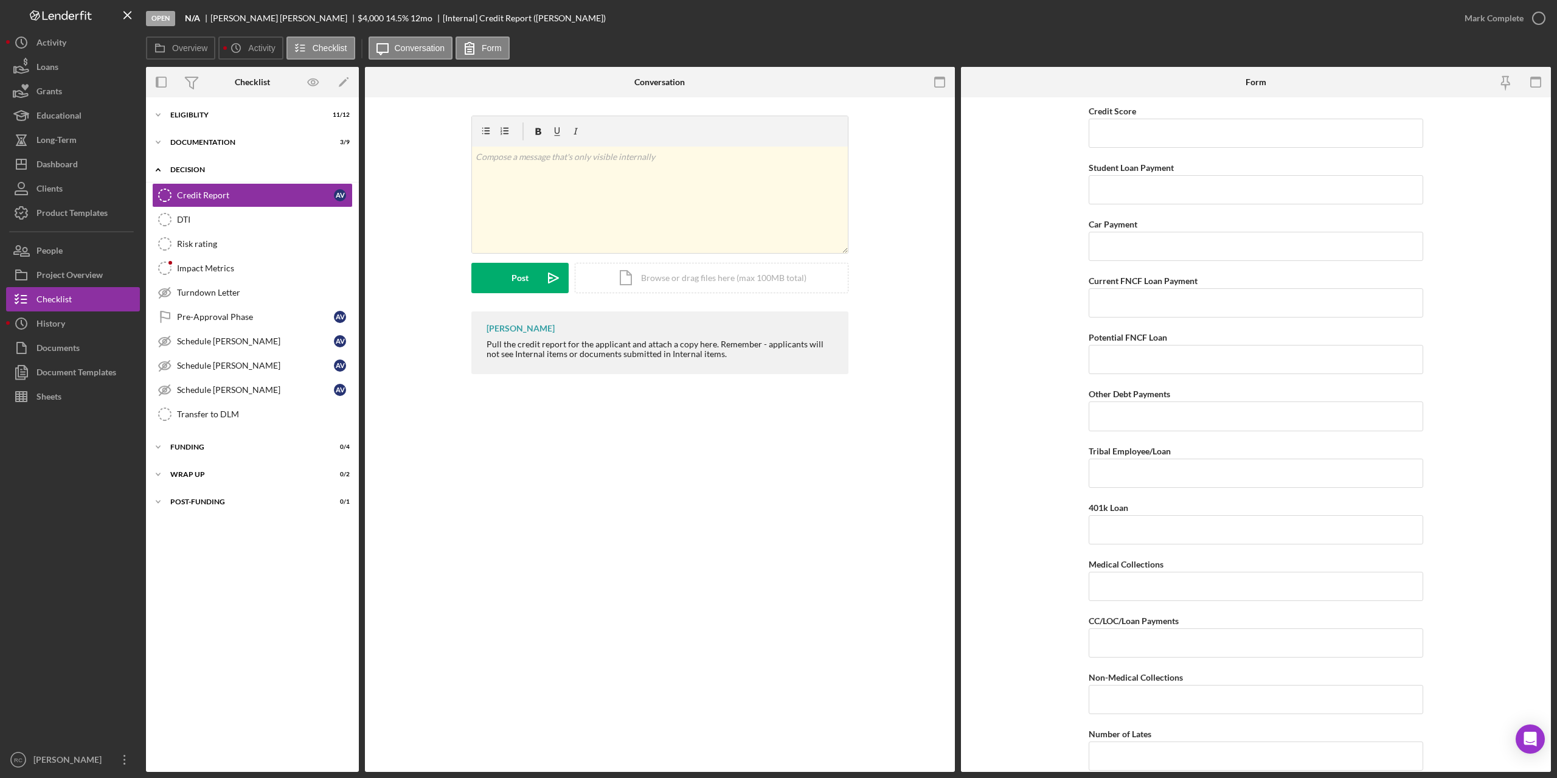
click at [194, 170] on div "Decision" at bounding box center [256, 169] width 173 height 7
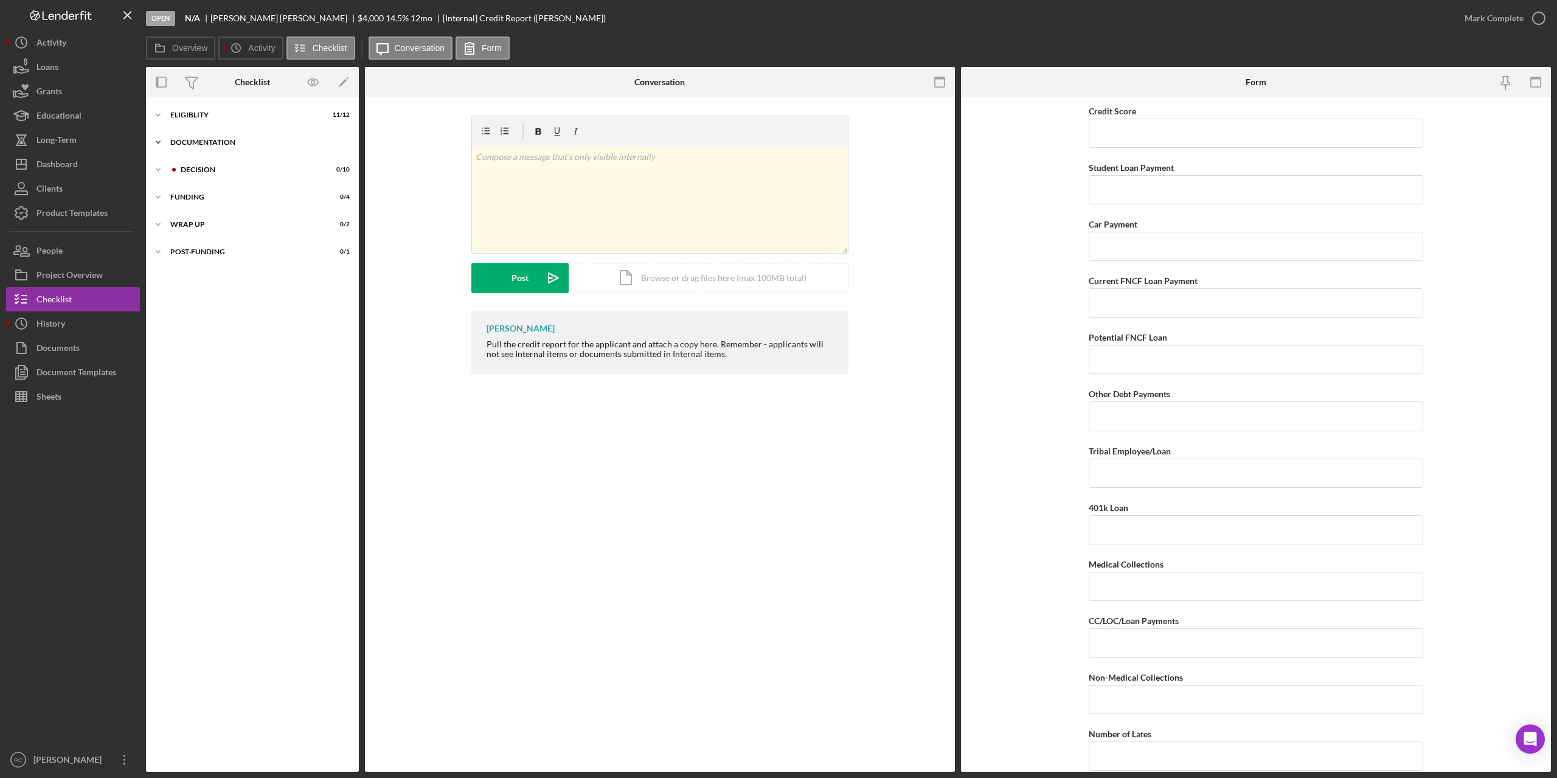
click at [203, 139] on div "Documentation" at bounding box center [256, 142] width 173 height 7
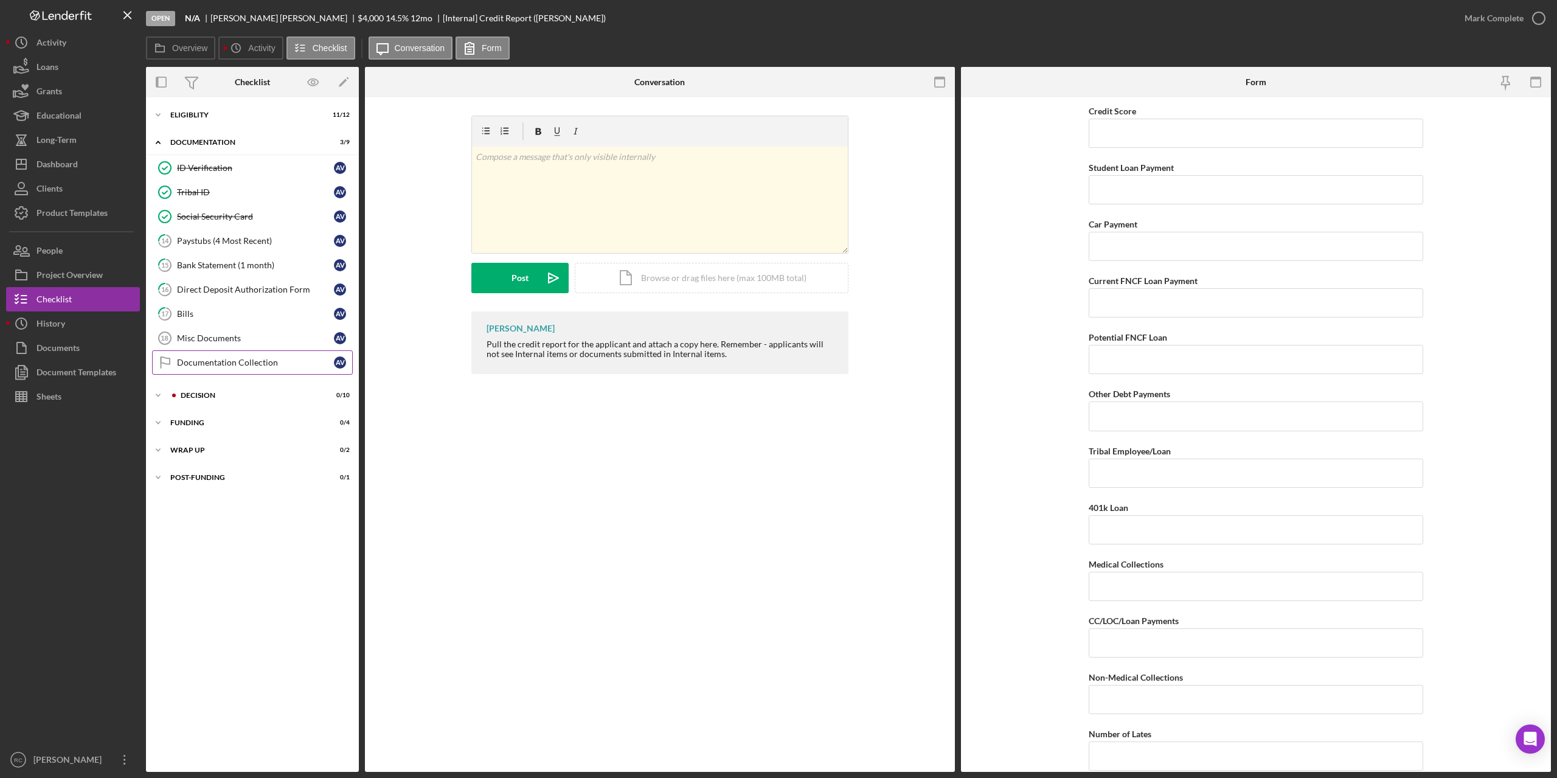
click at [215, 356] on link "Documentation Collection Documentation Collection A V" at bounding box center [252, 362] width 201 height 24
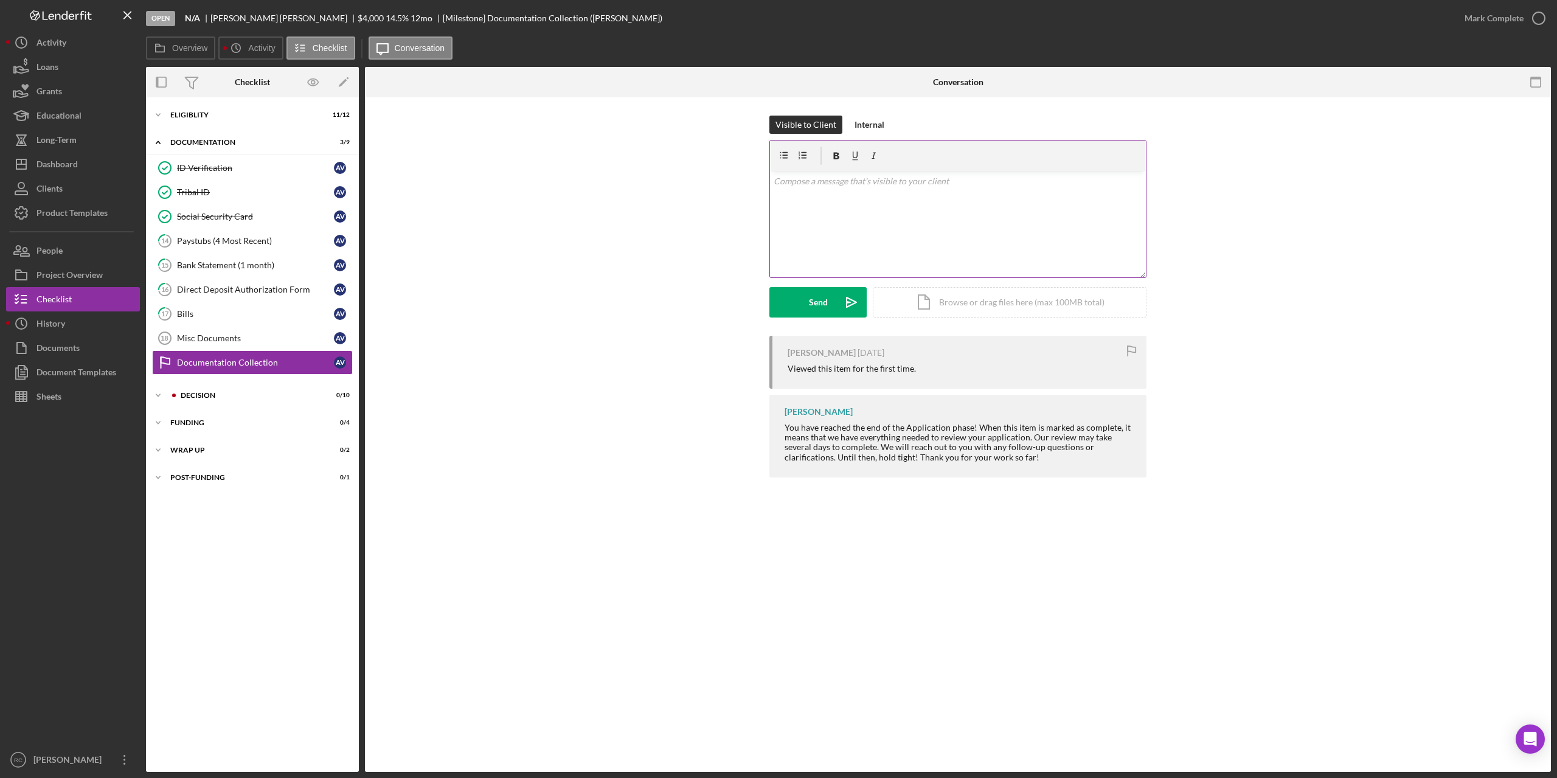
click at [814, 187] on p at bounding box center [958, 181] width 369 height 13
click at [826, 303] on div "Send" at bounding box center [818, 302] width 19 height 30
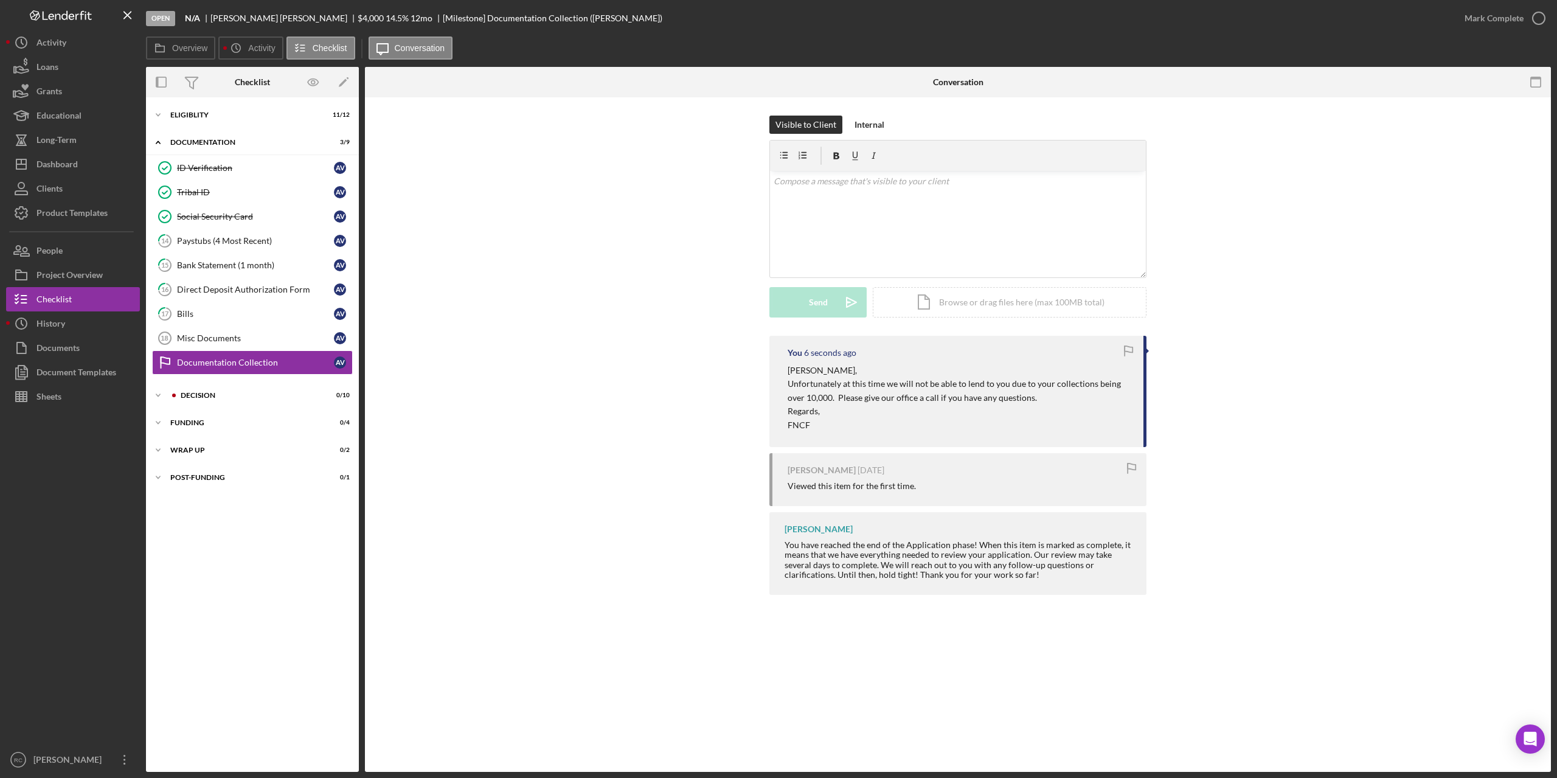
drag, startPoint x: 356, startPoint y: 21, endPoint x: 664, endPoint y: -60, distance: 319.0
click at [664, 0] on html "Open N/A [PERSON_NAME] $4,000 $4,000 14.5 % 12 mo [Milestone] Documentation Col…" at bounding box center [778, 389] width 1557 height 778
click at [209, 391] on div "Icon/Expander Decision 0 / 10" at bounding box center [252, 395] width 213 height 24
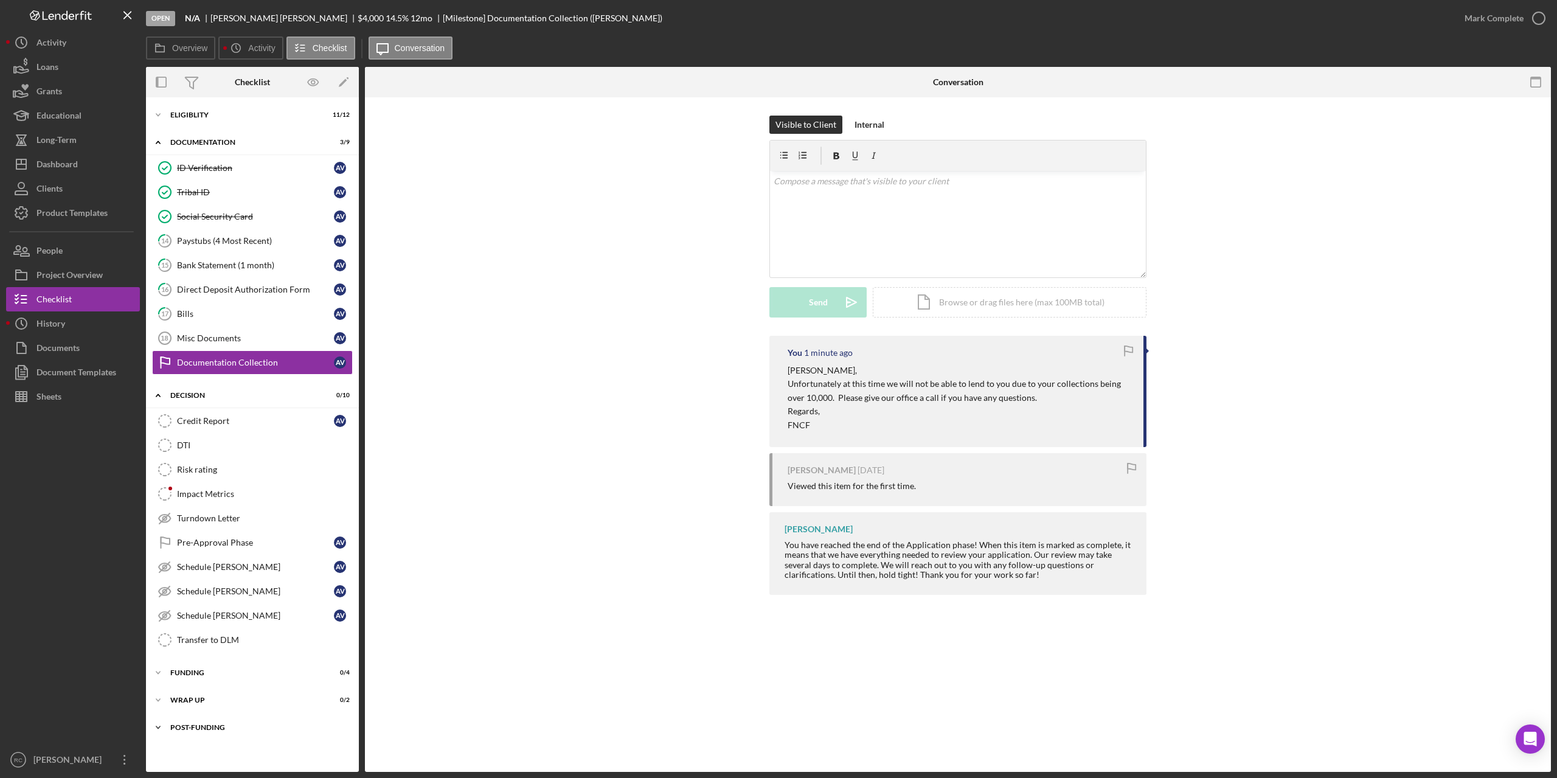
click at [181, 727] on div "Post-Funding" at bounding box center [256, 727] width 173 height 7
click at [101, 278] on div "Project Overview" at bounding box center [69, 276] width 66 height 27
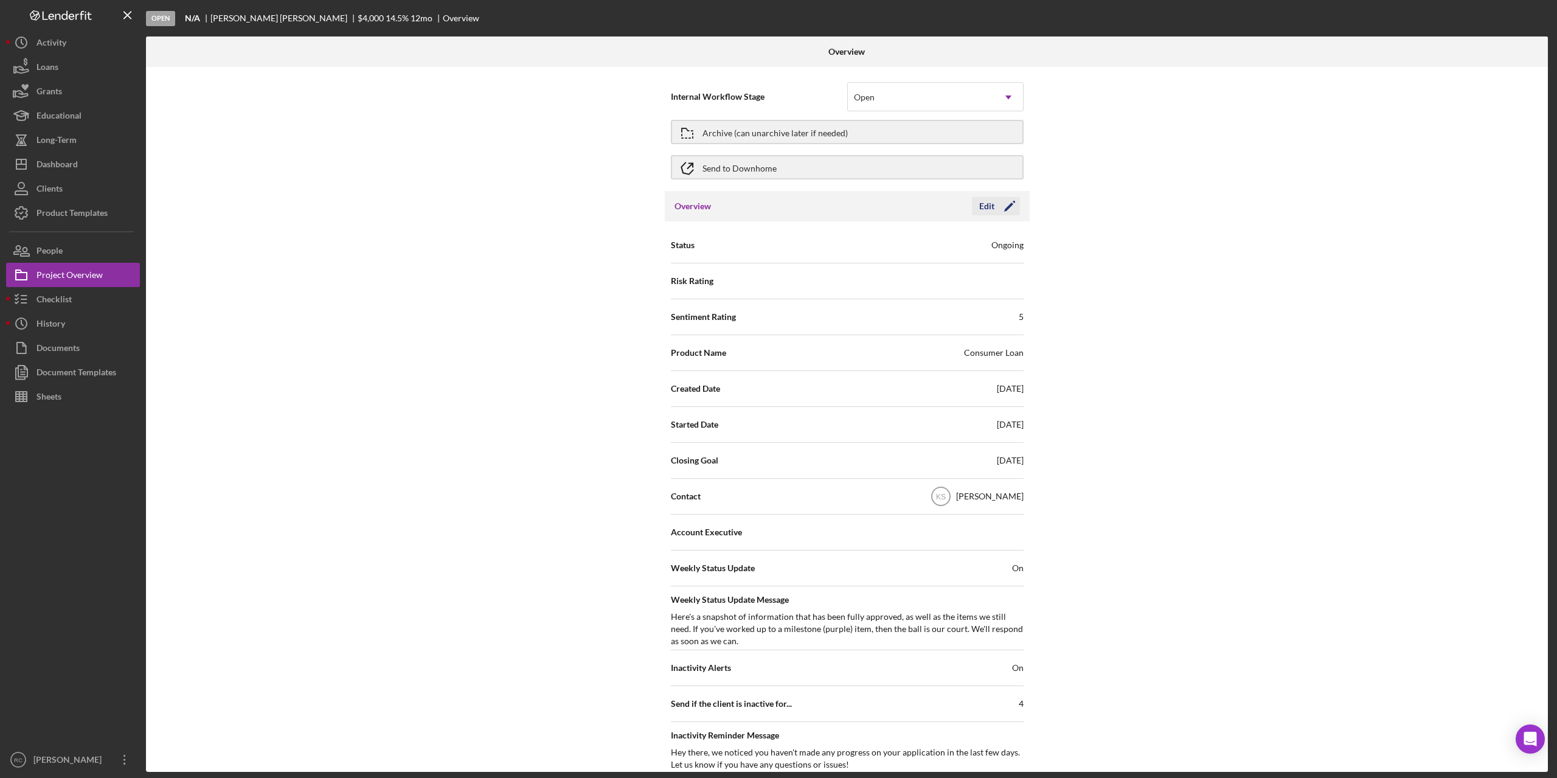
click at [1003, 207] on icon "Icon/Edit" at bounding box center [1009, 206] width 30 height 30
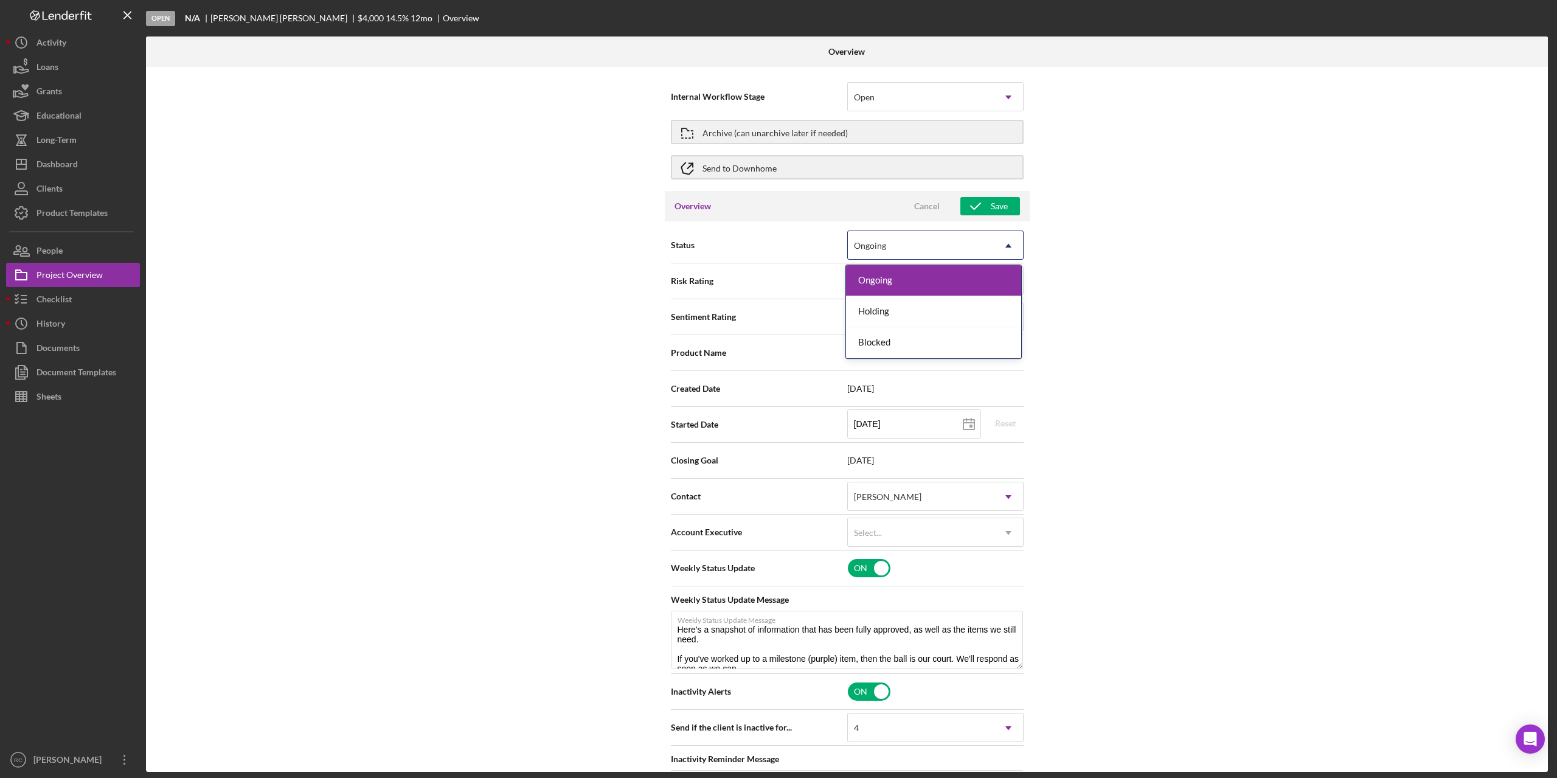
click at [972, 240] on div "Ongoing" at bounding box center [921, 246] width 146 height 28
click at [967, 98] on div "Open" at bounding box center [921, 97] width 146 height 28
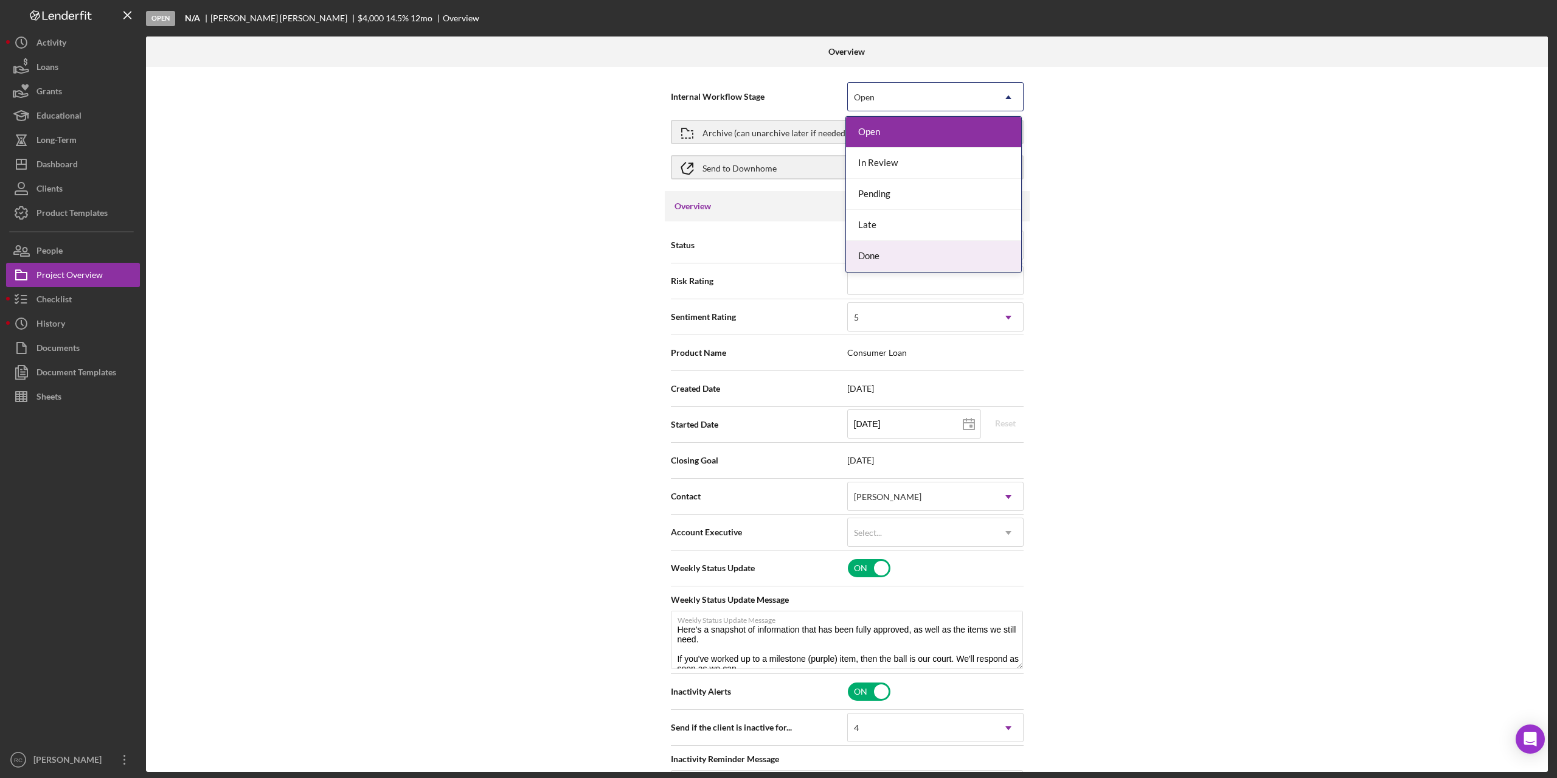
click at [912, 256] on div "Done" at bounding box center [933, 256] width 175 height 31
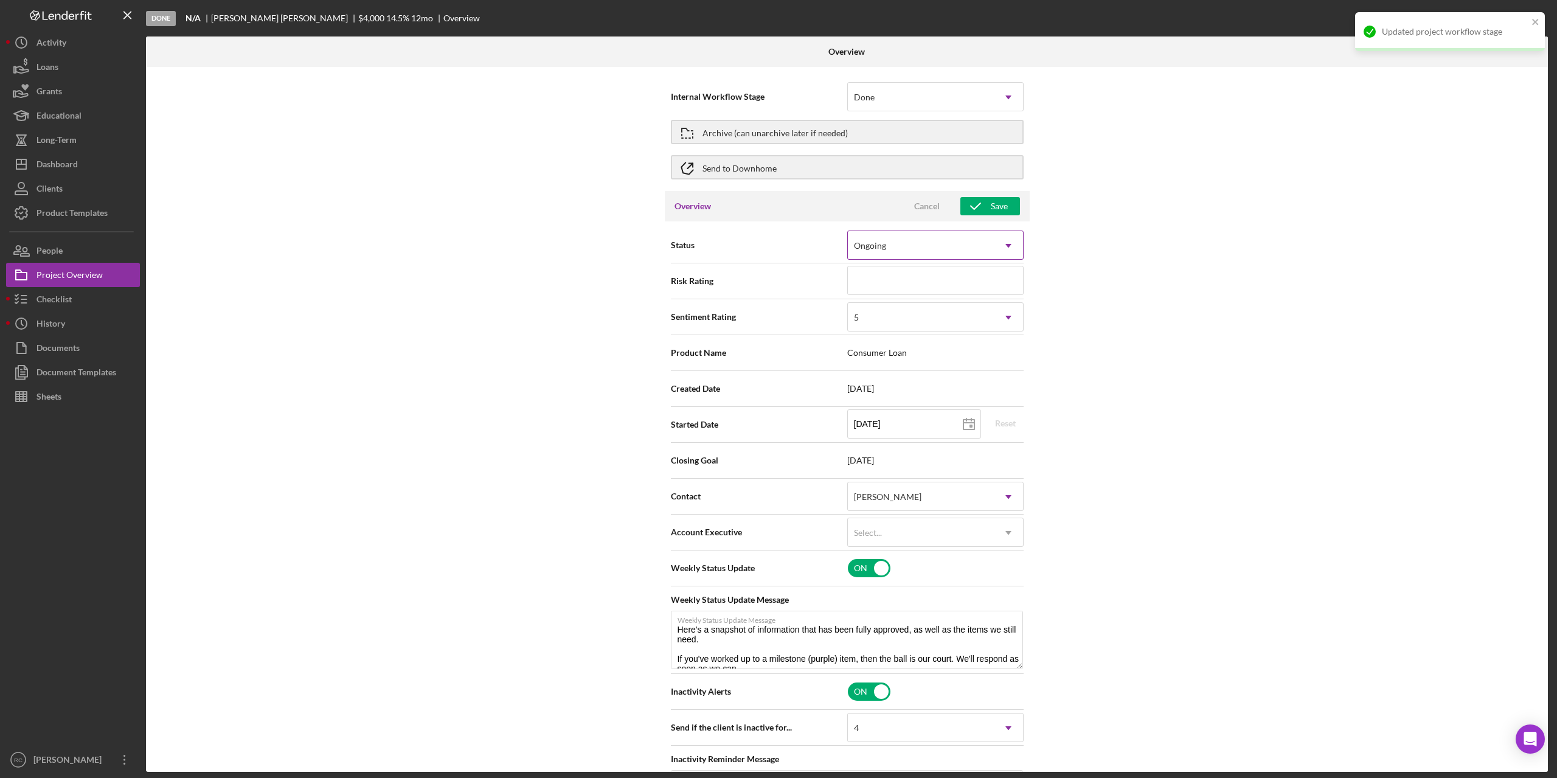
drag, startPoint x: 968, startPoint y: 260, endPoint x: 964, endPoint y: 251, distance: 9.3
click at [967, 258] on div "Status Ongoing Icon/Dropdown Arrow" at bounding box center [847, 245] width 353 height 30
click at [962, 247] on div "Ongoing" at bounding box center [921, 246] width 146 height 28
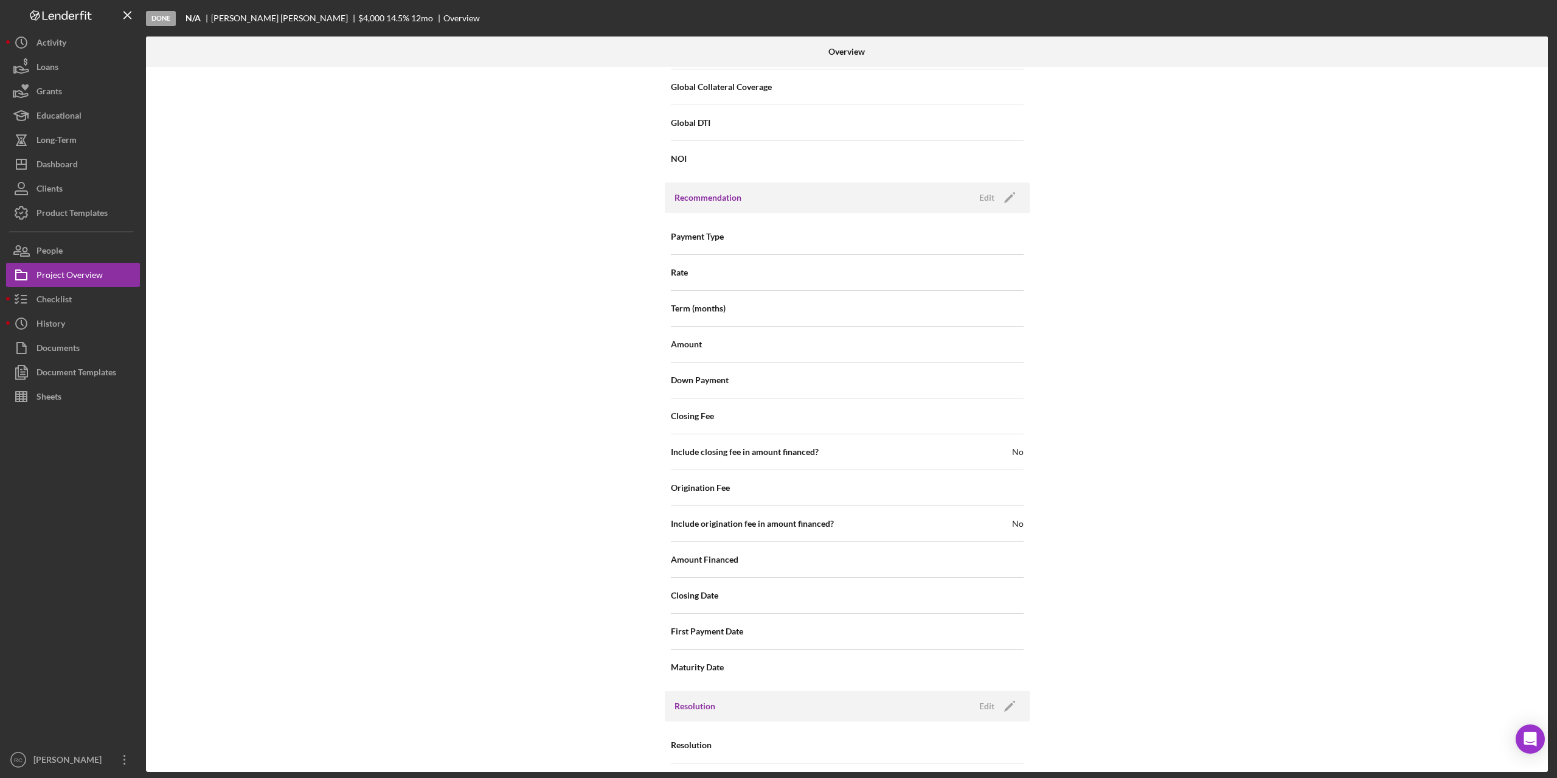
scroll to position [1175, 0]
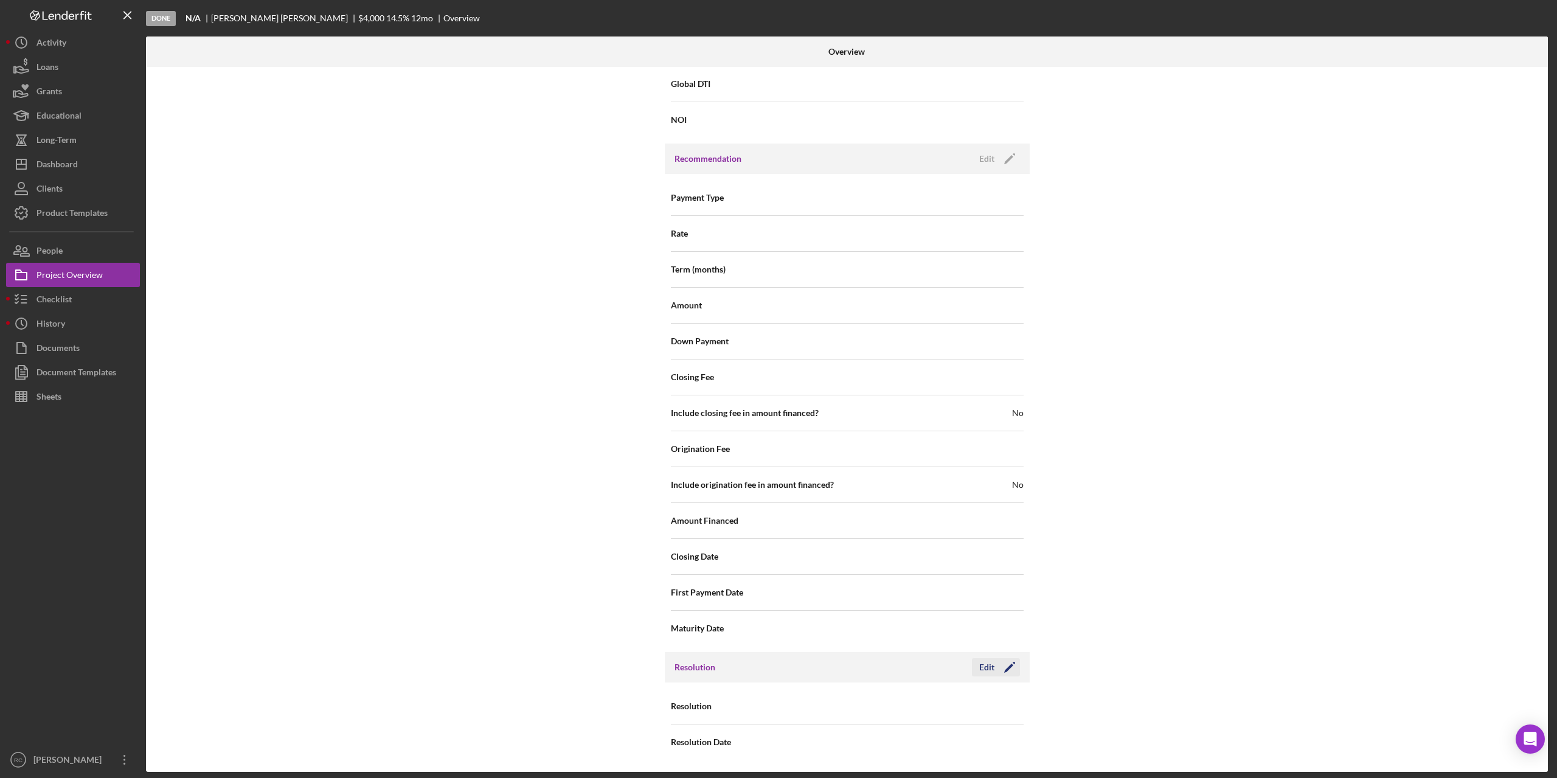
click at [1011, 666] on icon "Icon/Edit" at bounding box center [1009, 667] width 30 height 30
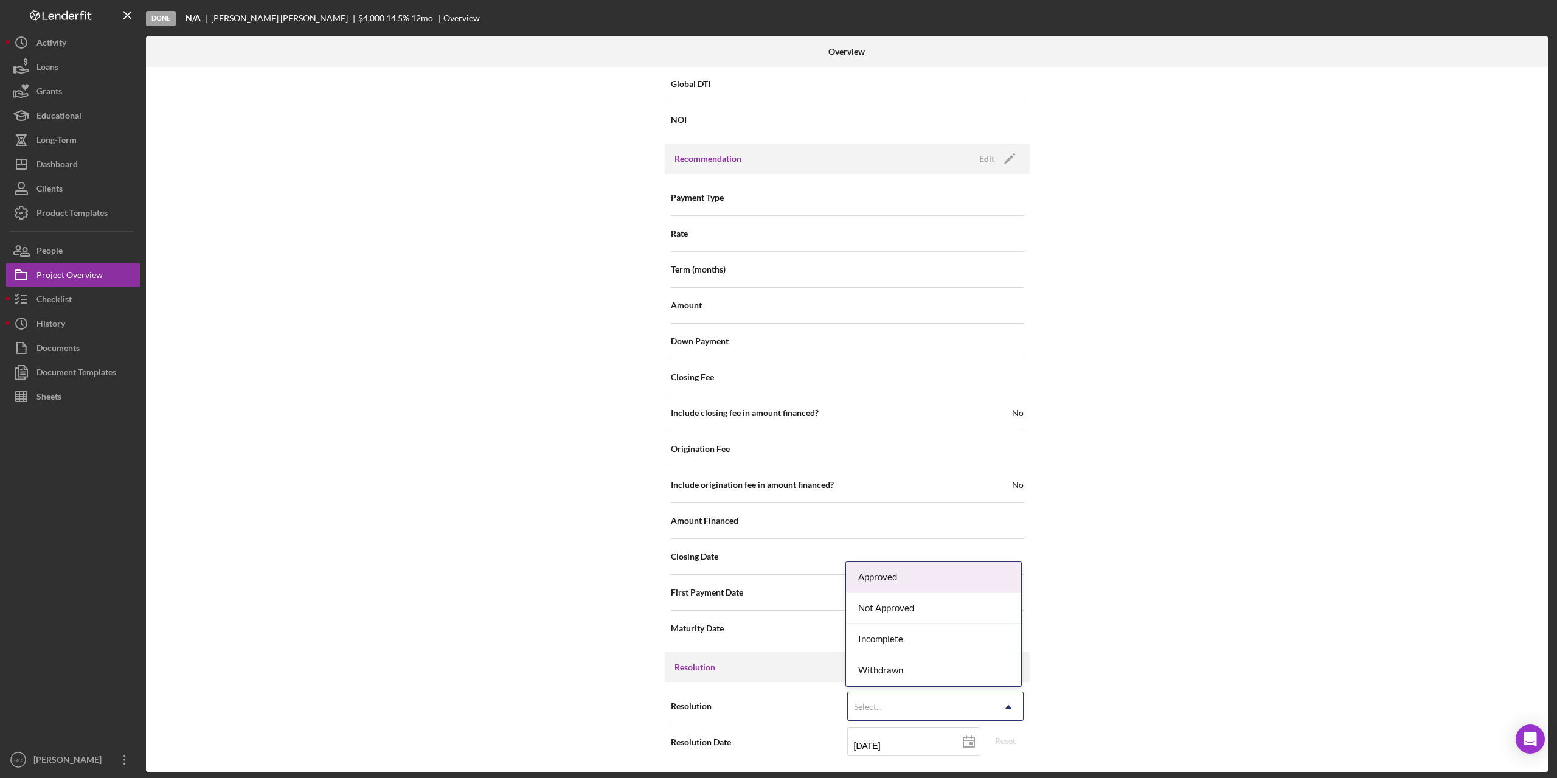
click at [930, 715] on div "Select..." at bounding box center [921, 707] width 146 height 28
click at [913, 611] on div "Not Approved" at bounding box center [933, 608] width 175 height 31
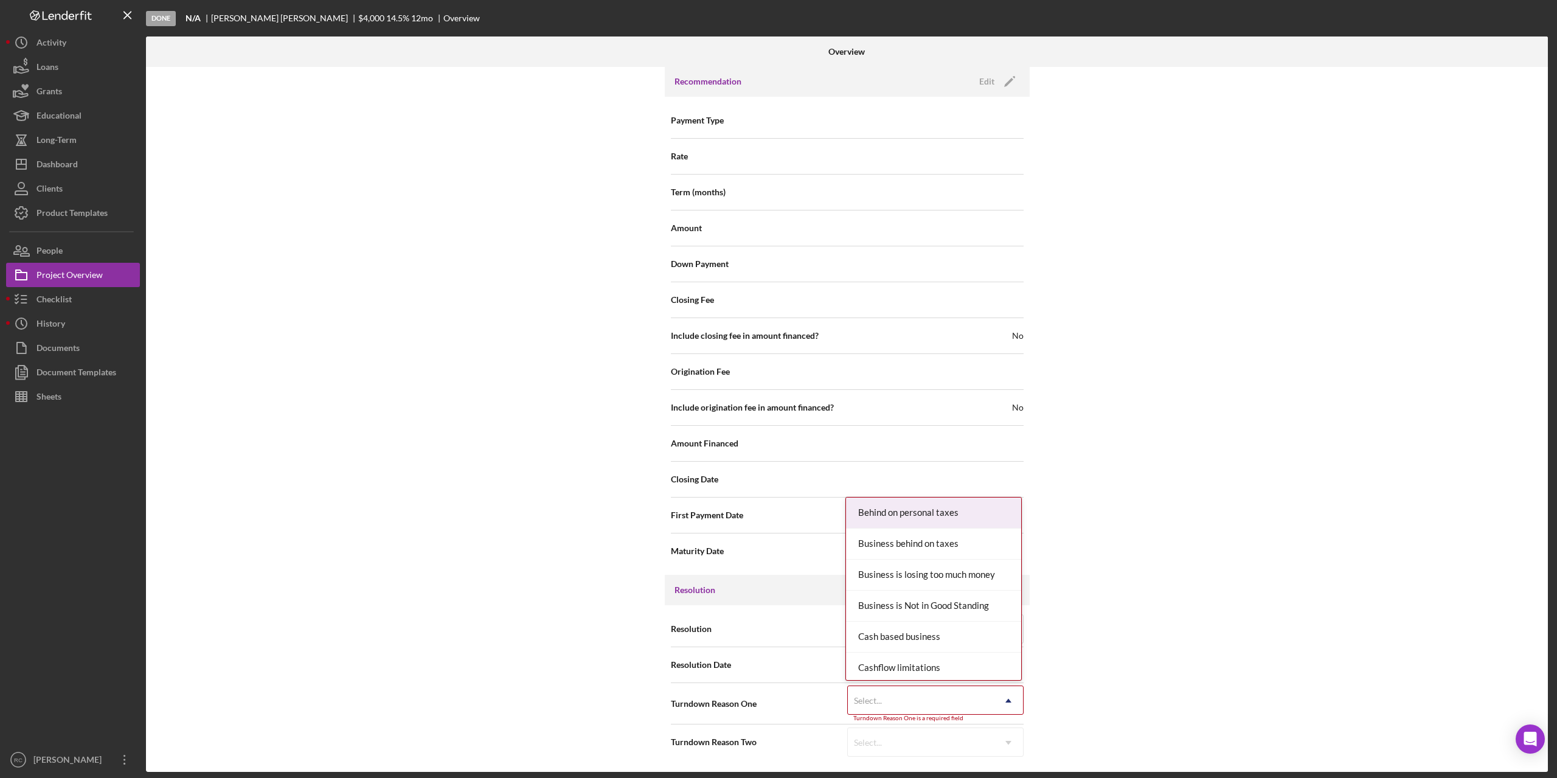
click at [930, 703] on div "Select..." at bounding box center [921, 701] width 146 height 28
click at [918, 583] on div "DENIED" at bounding box center [933, 579] width 175 height 31
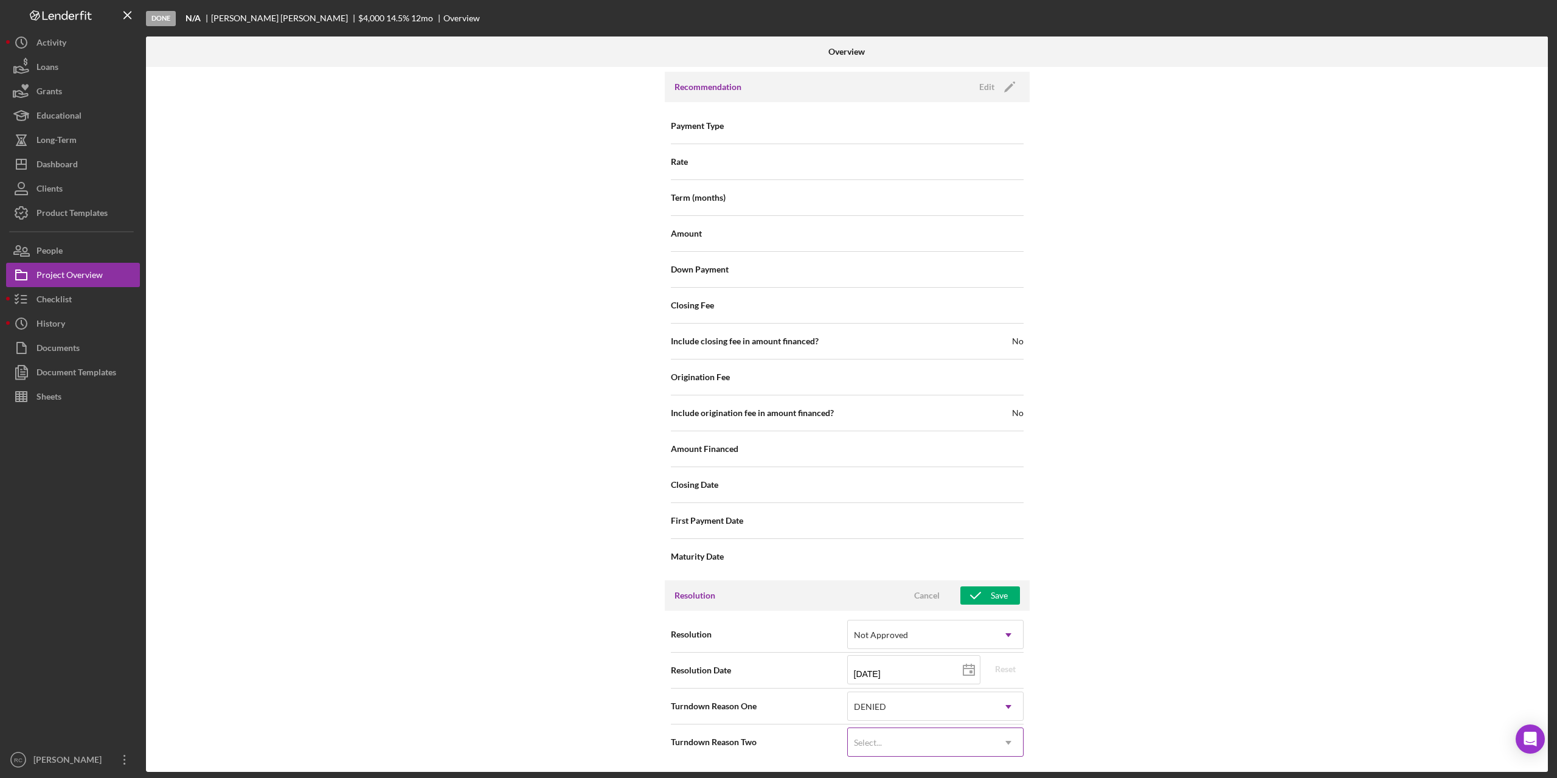
click at [928, 743] on div "Select..." at bounding box center [921, 743] width 146 height 28
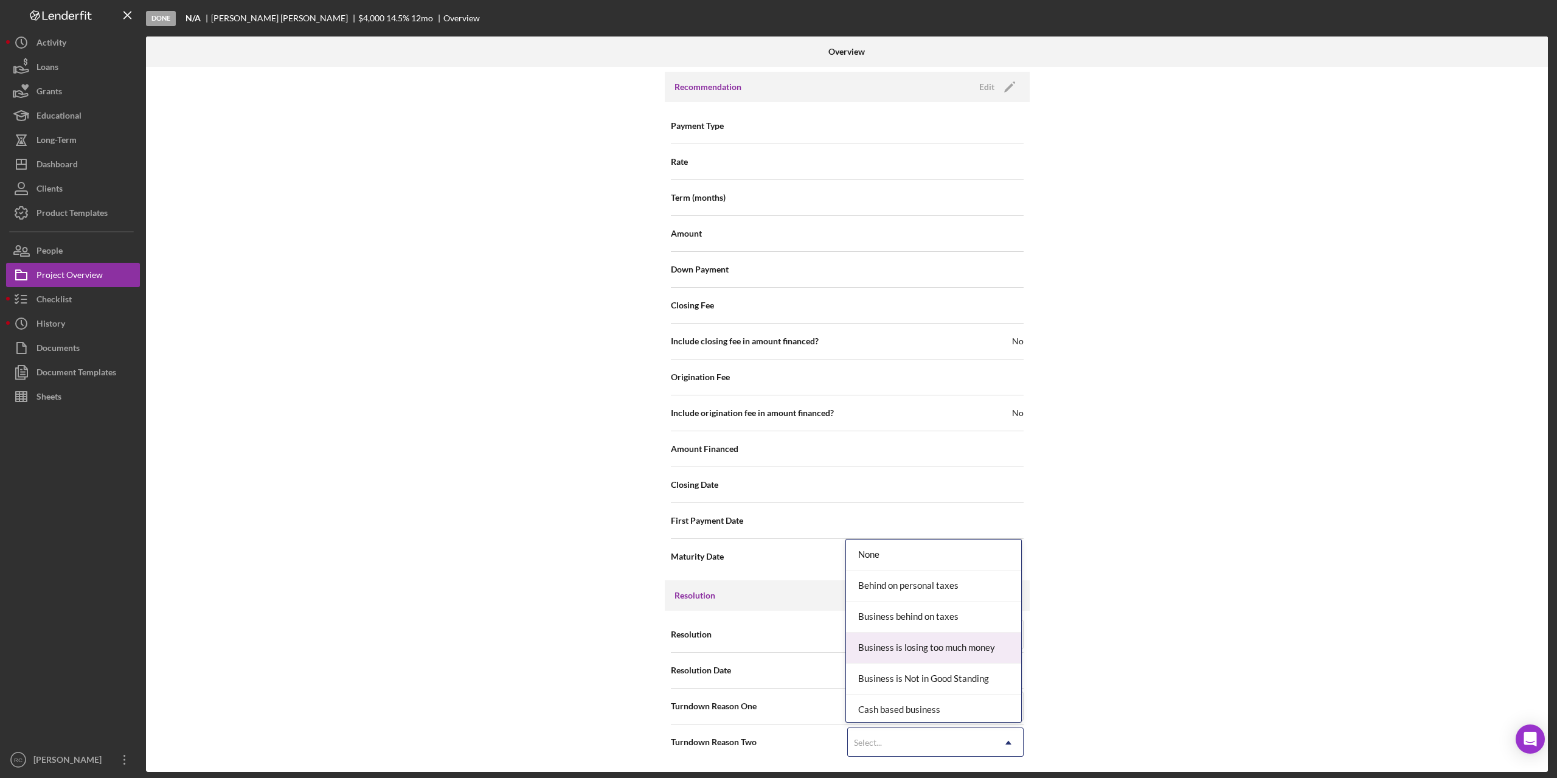
scroll to position [243, 0]
click at [935, 591] on div "Credit score too low" at bounding box center [933, 590] width 175 height 31
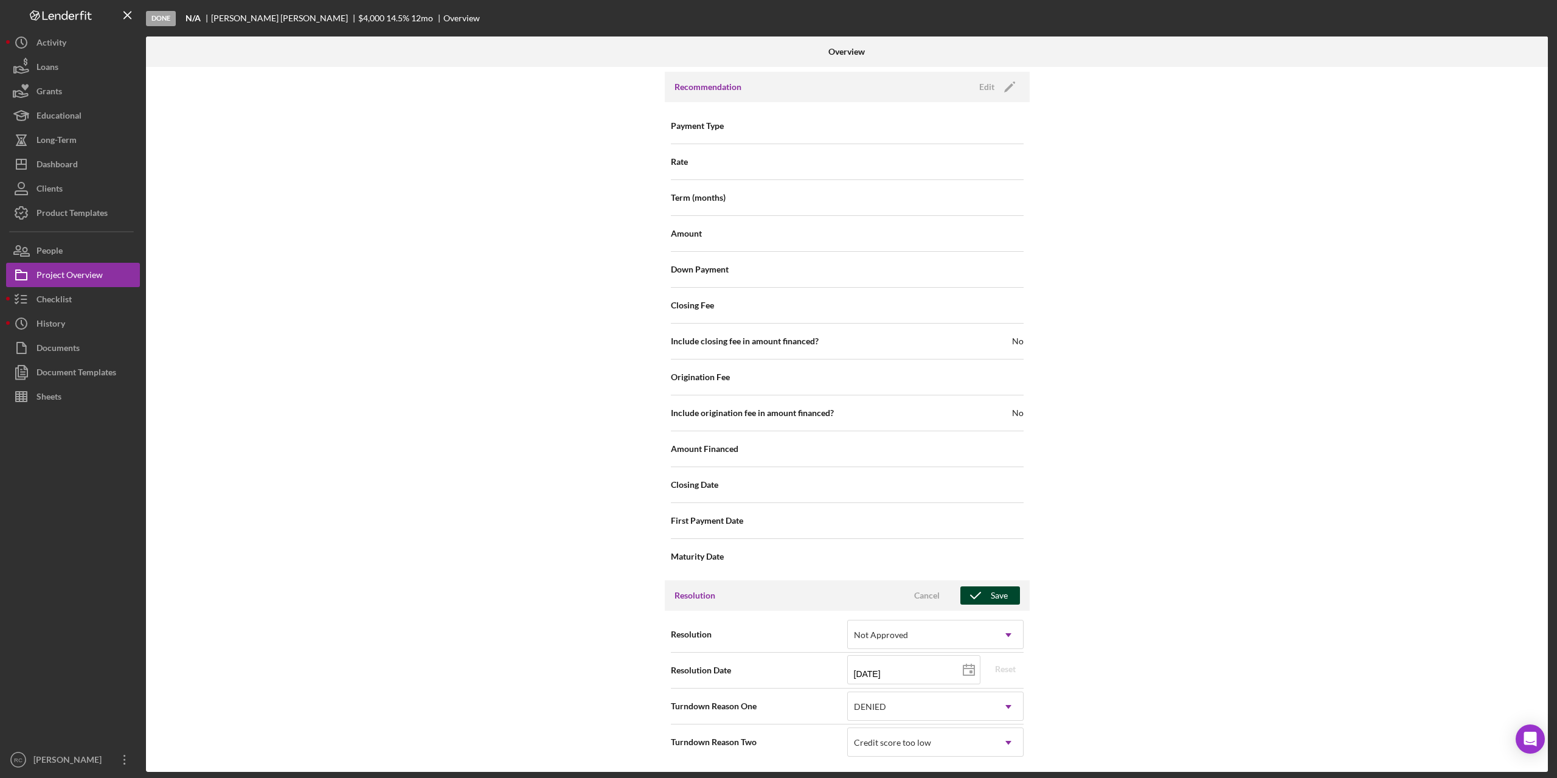
click at [1001, 592] on div "Save" at bounding box center [999, 595] width 17 height 18
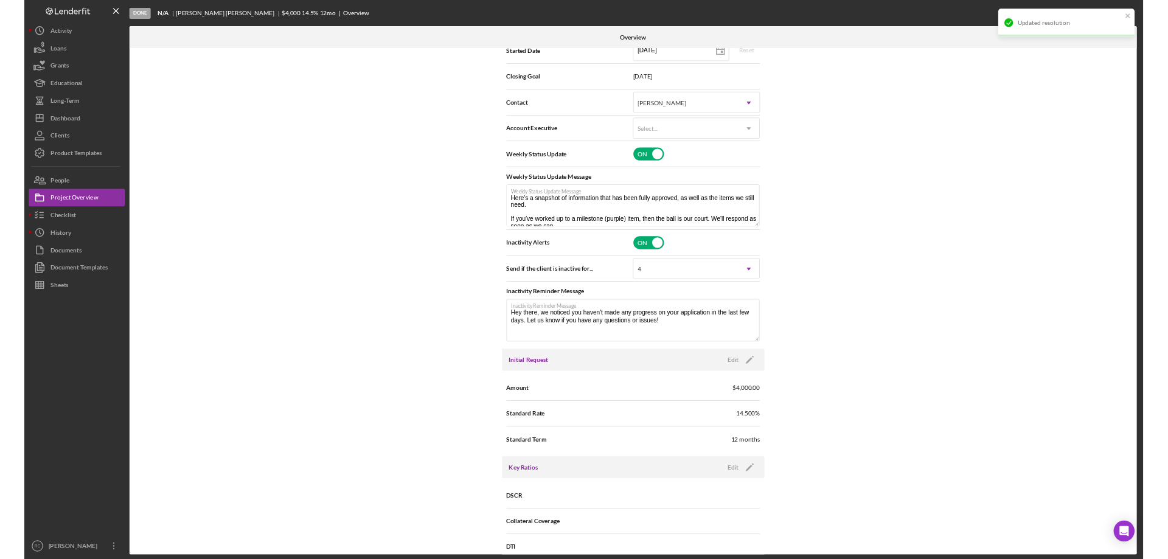
scroll to position [0, 0]
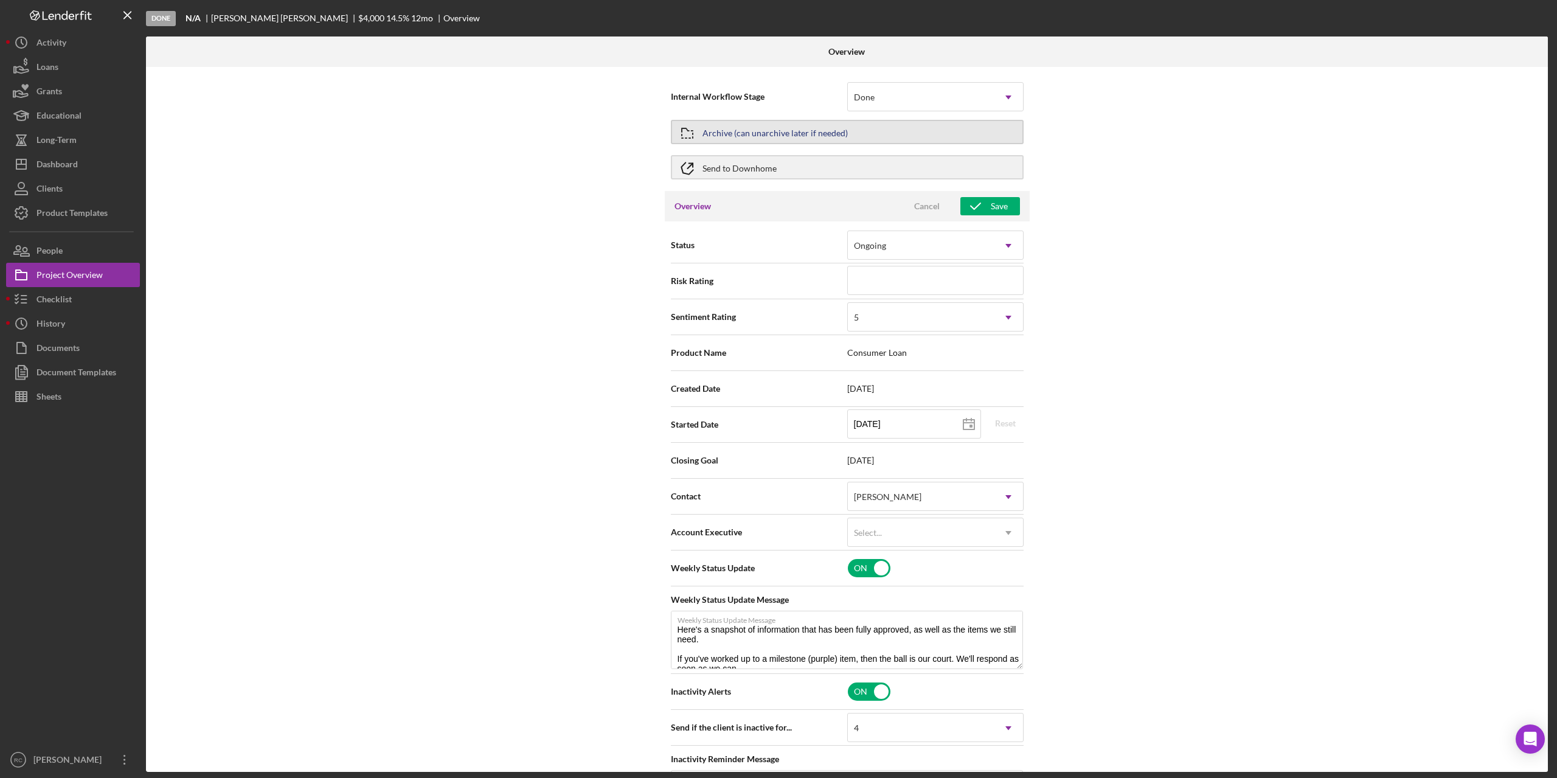
click at [748, 134] on div "Archive (can unarchive later if needed)" at bounding box center [775, 132] width 145 height 22
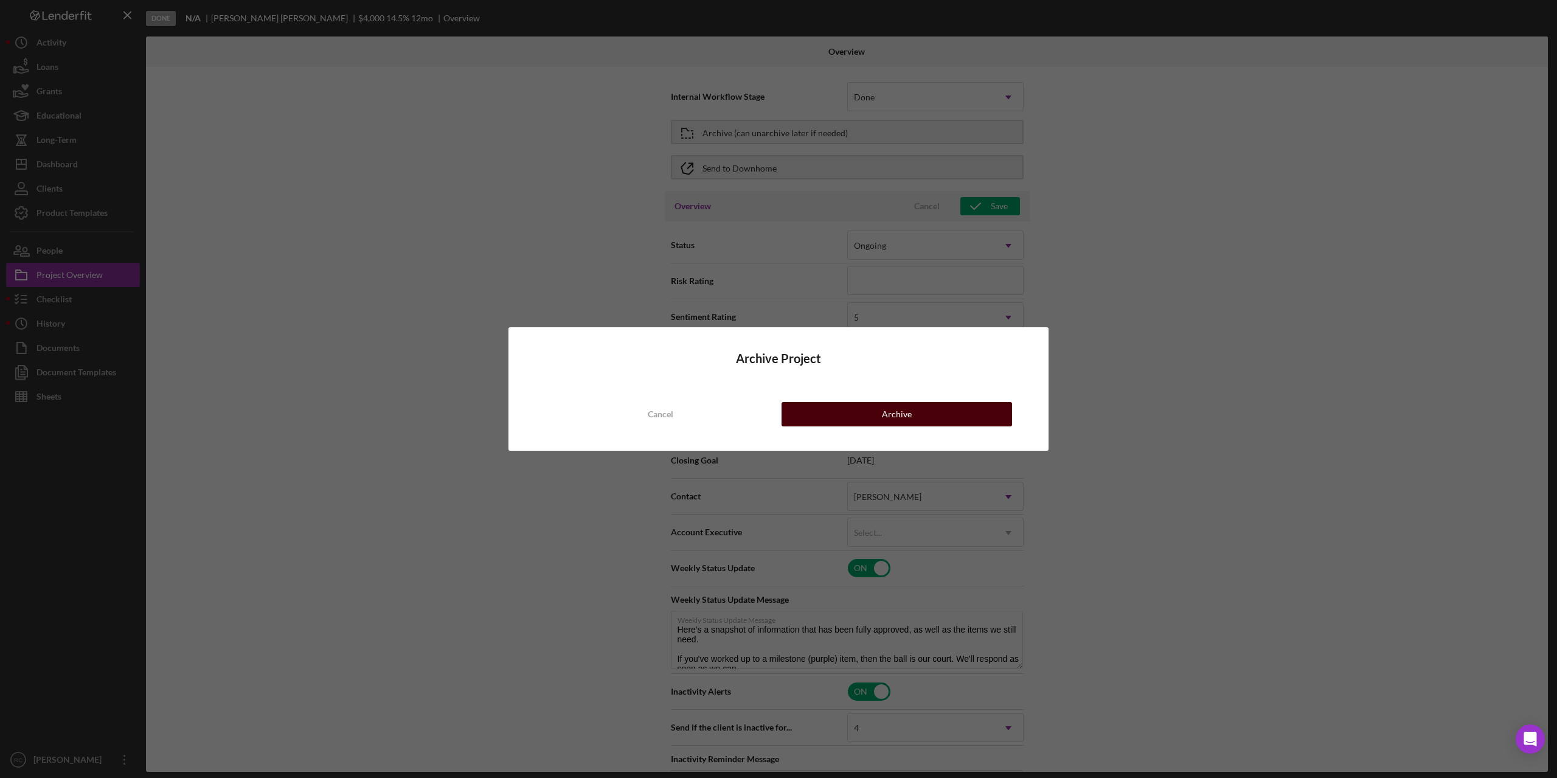
click at [893, 410] on div "Archive" at bounding box center [897, 414] width 30 height 24
type textarea "Here's a snapshot of information that has been fully approved, as well as the i…"
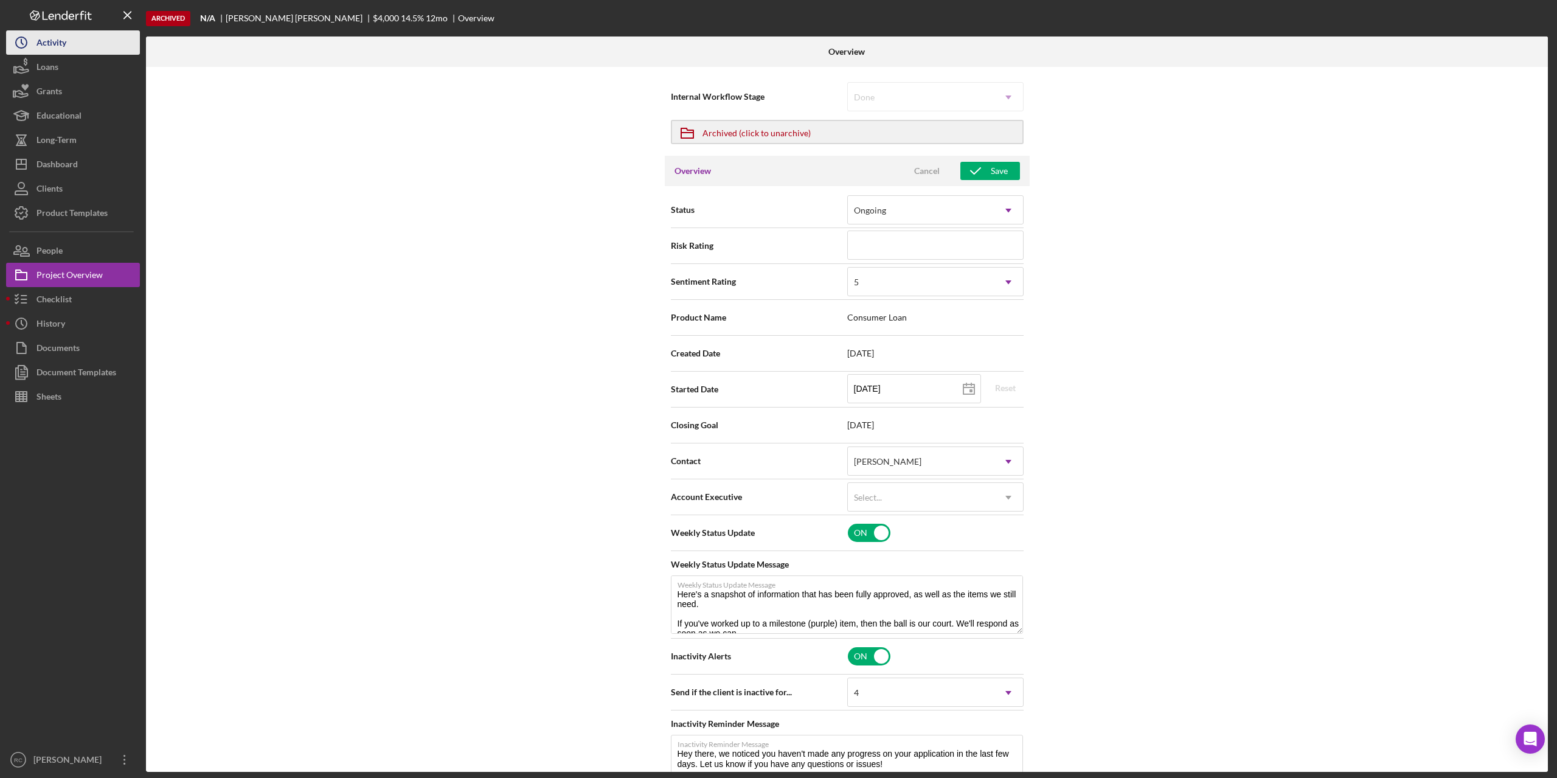
click at [59, 38] on div "Activity" at bounding box center [51, 43] width 30 height 27
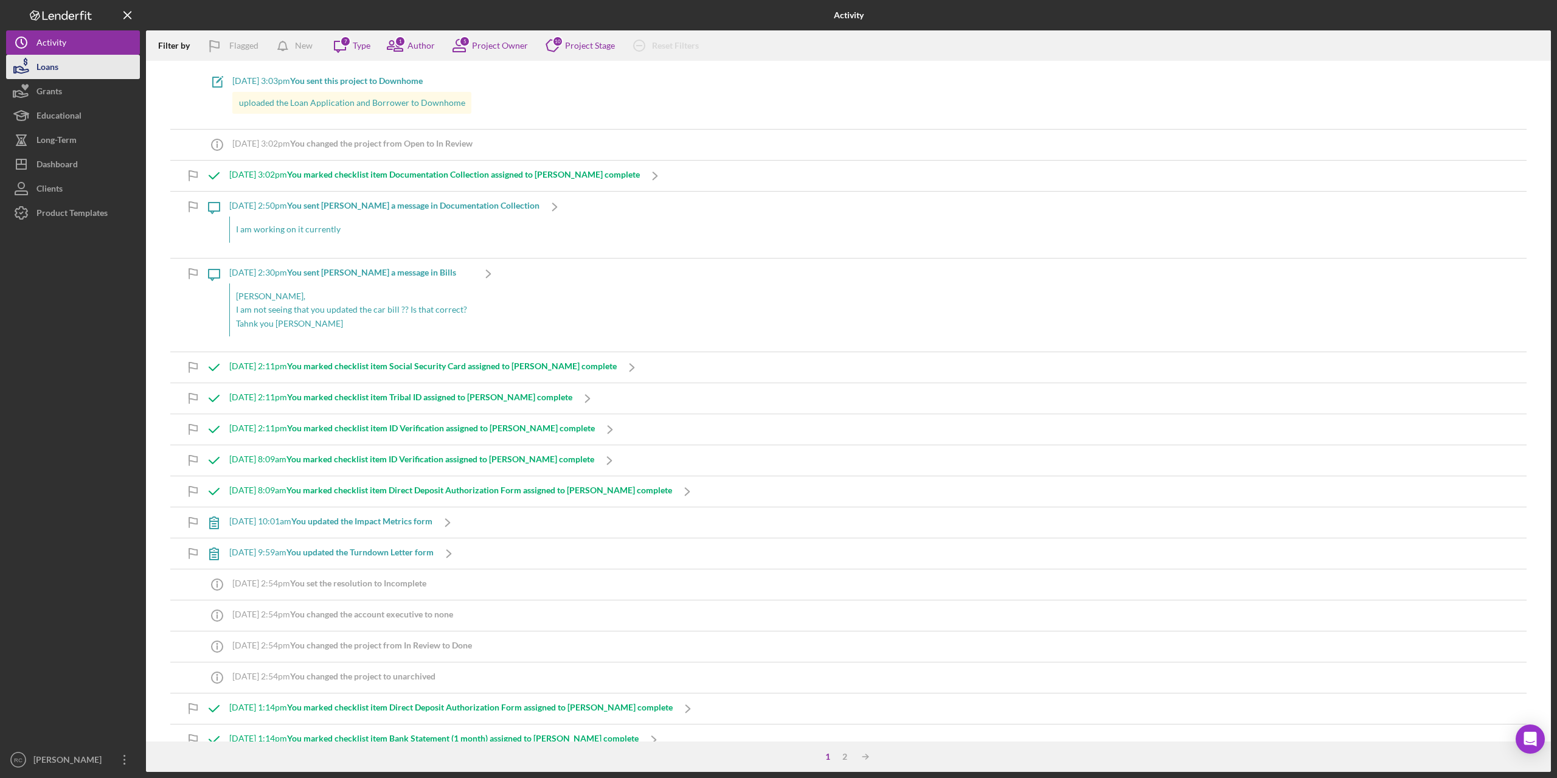
click at [54, 68] on div "Loans" at bounding box center [47, 68] width 22 height 27
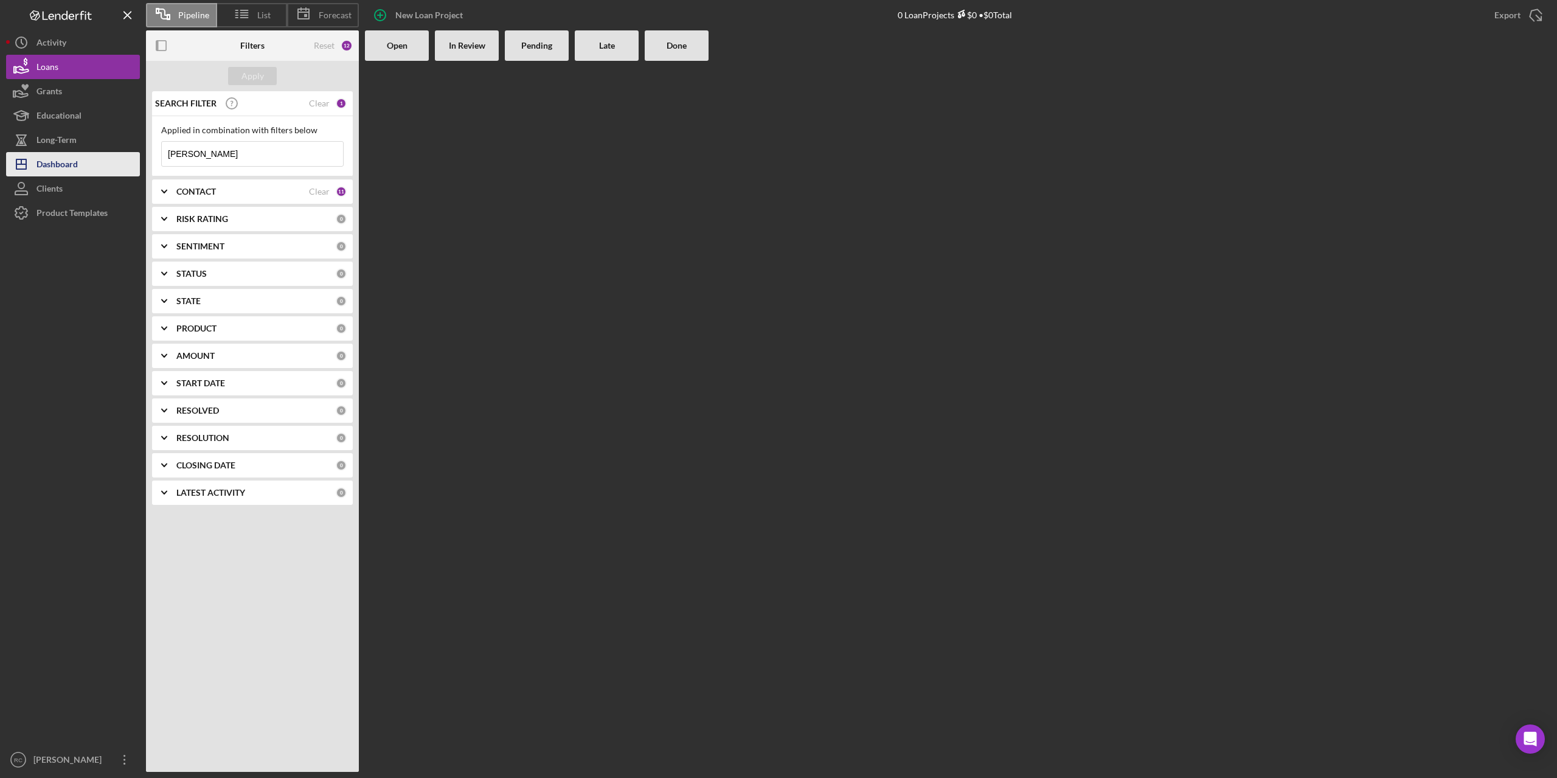
click at [75, 160] on div "Dashboard" at bounding box center [56, 165] width 41 height 27
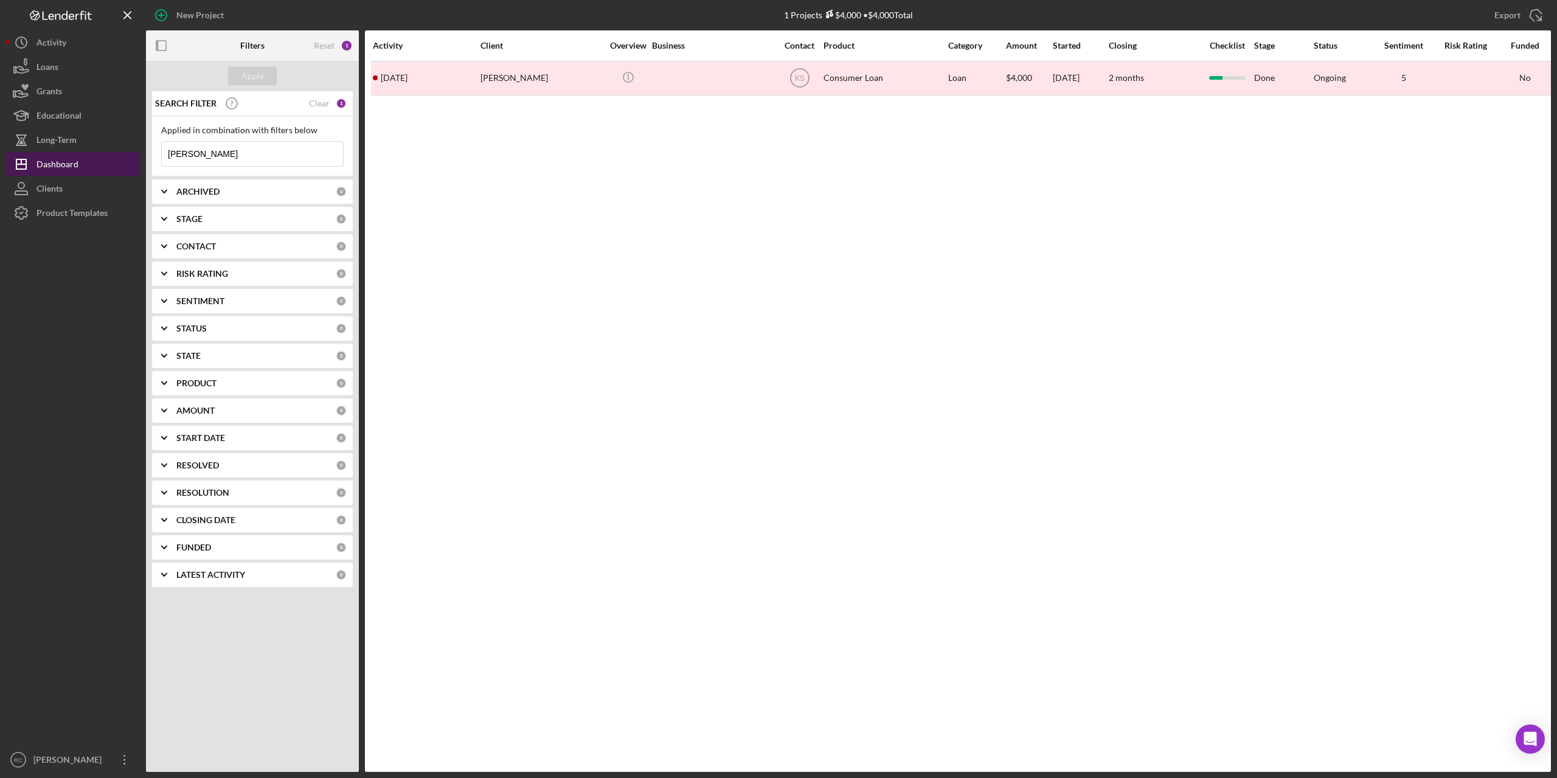
drag, startPoint x: 215, startPoint y: 156, endPoint x: 134, endPoint y: 152, distance: 80.4
click at [134, 152] on div "New Project 1 Projects $4,000 • $4,000 Total [PERSON_NAME] Export Icon/Export F…" at bounding box center [778, 386] width 1545 height 772
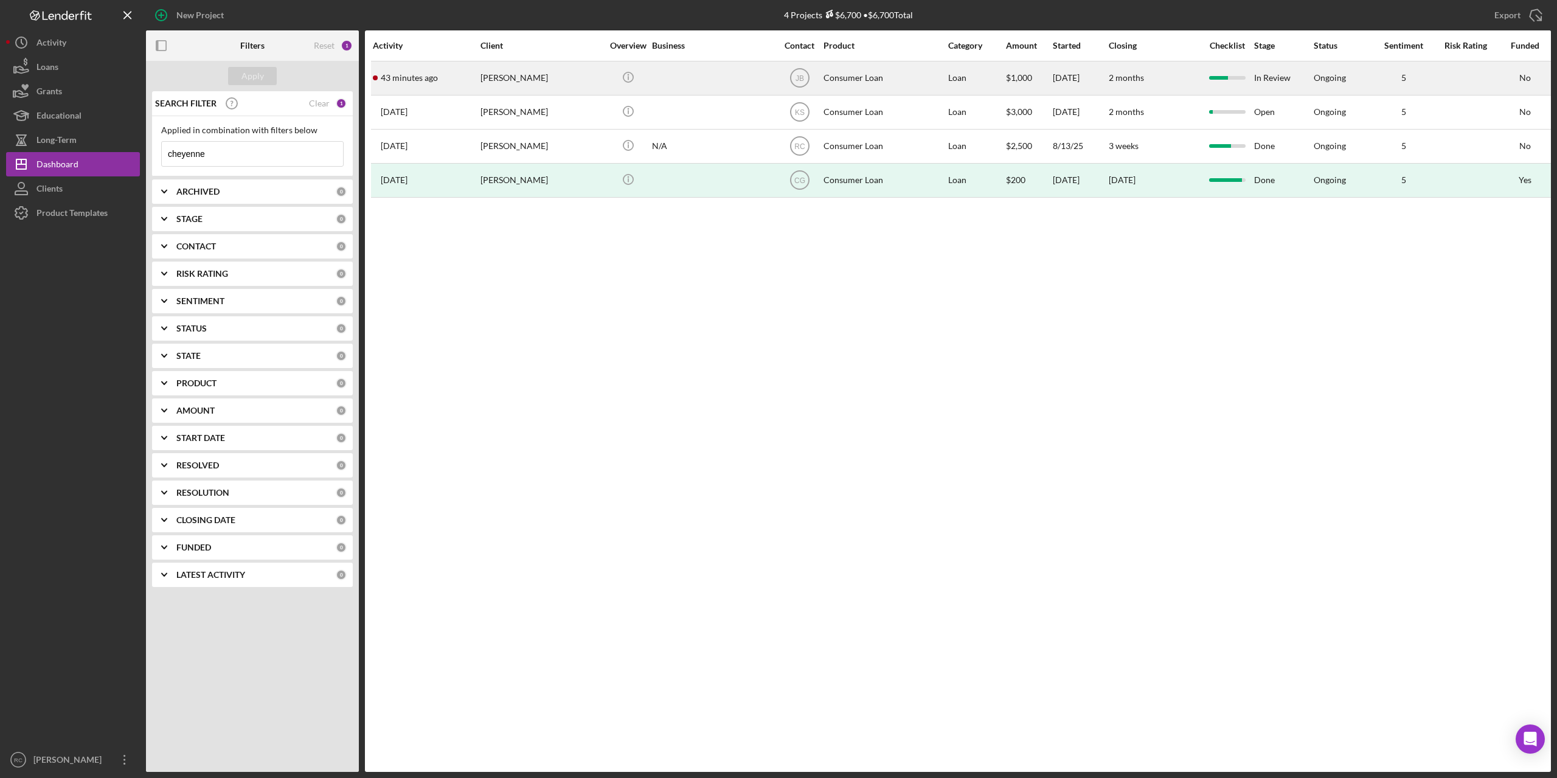
type input "cheyenne"
click at [508, 70] on div "[PERSON_NAME]" at bounding box center [542, 78] width 122 height 32
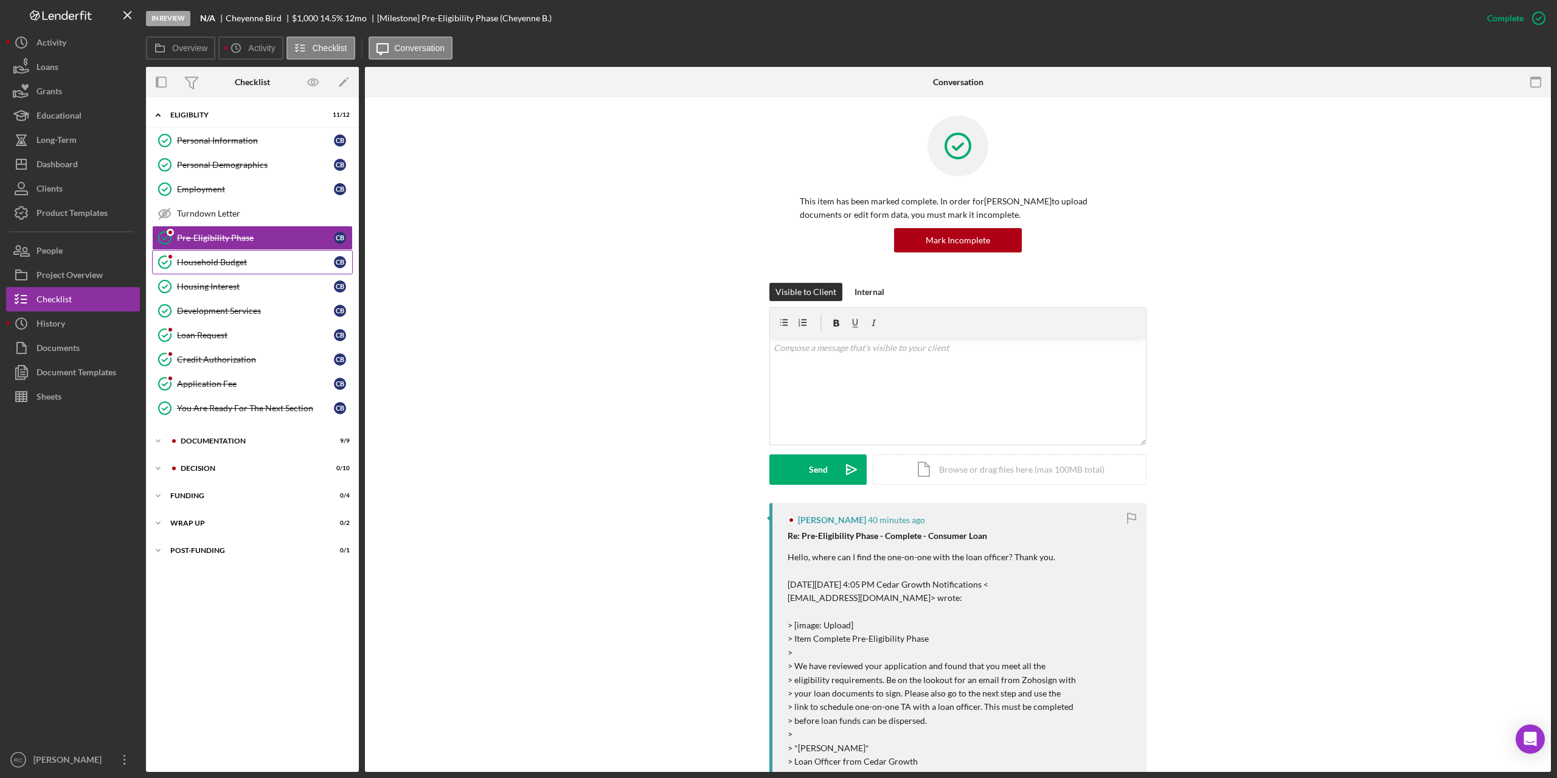
click at [240, 257] on div "Household Budget" at bounding box center [255, 262] width 157 height 10
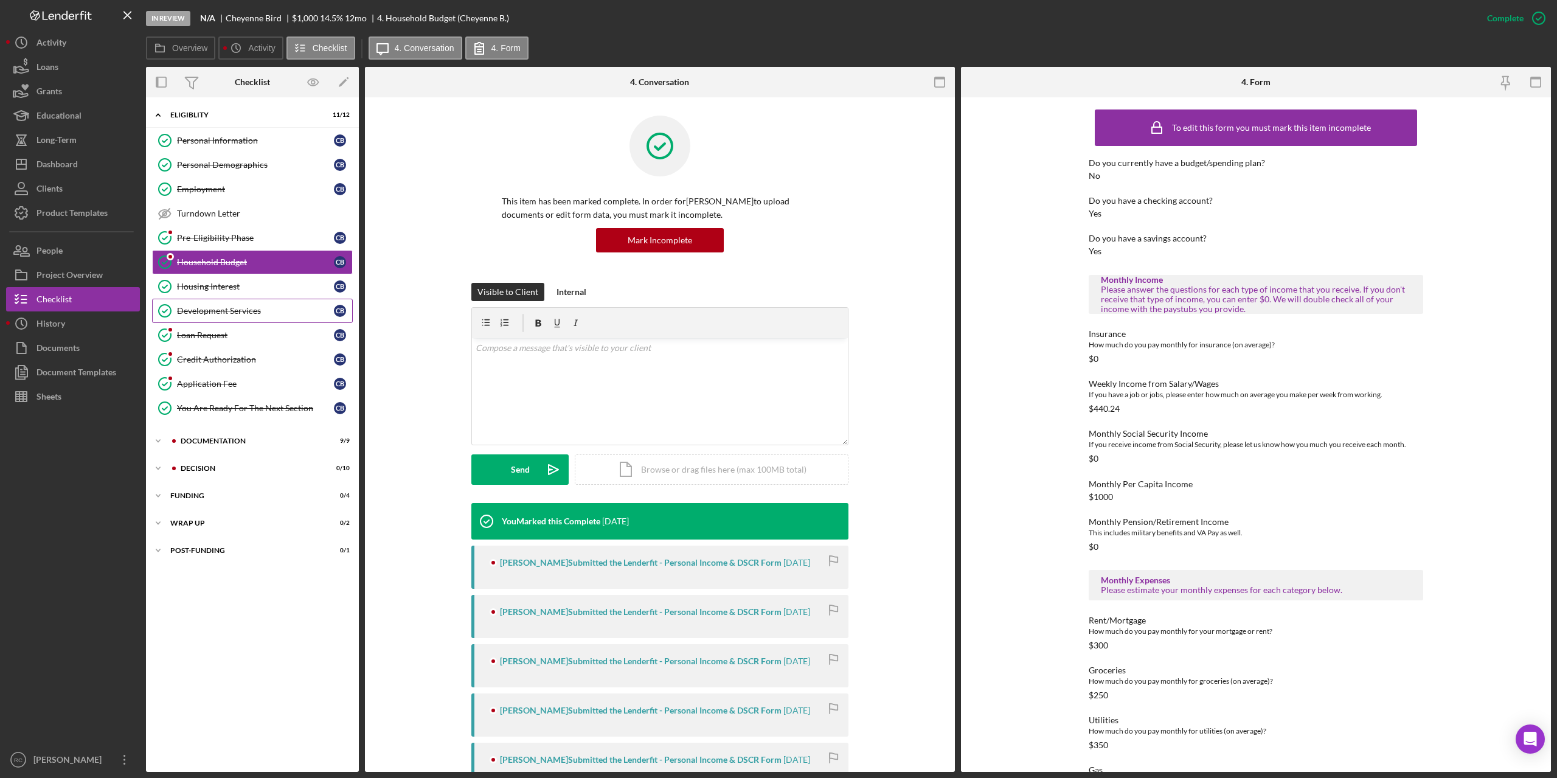
click at [224, 306] on div "Development Services" at bounding box center [255, 311] width 157 height 10
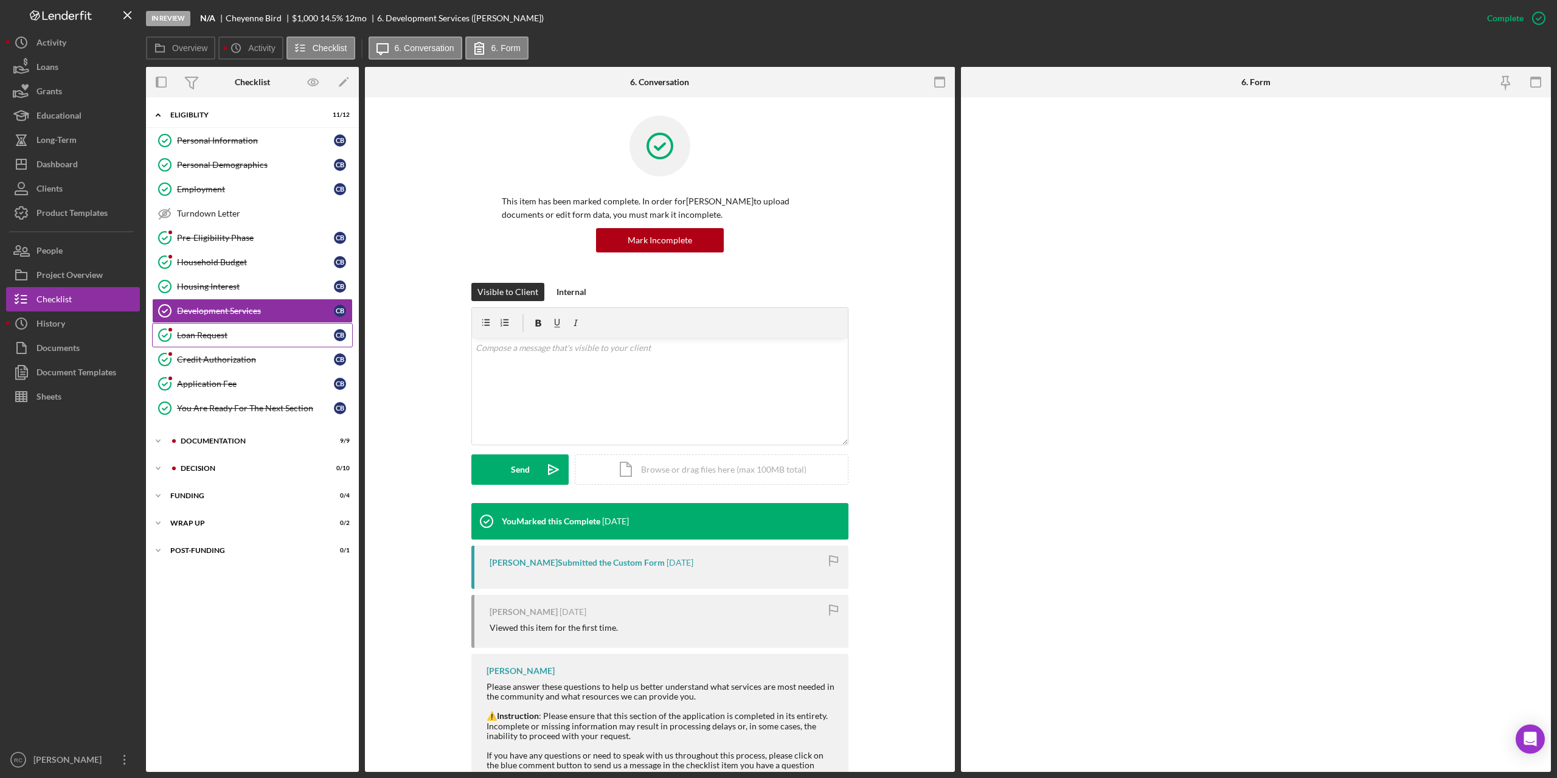
click at [206, 335] on div "Loan Request" at bounding box center [255, 335] width 157 height 10
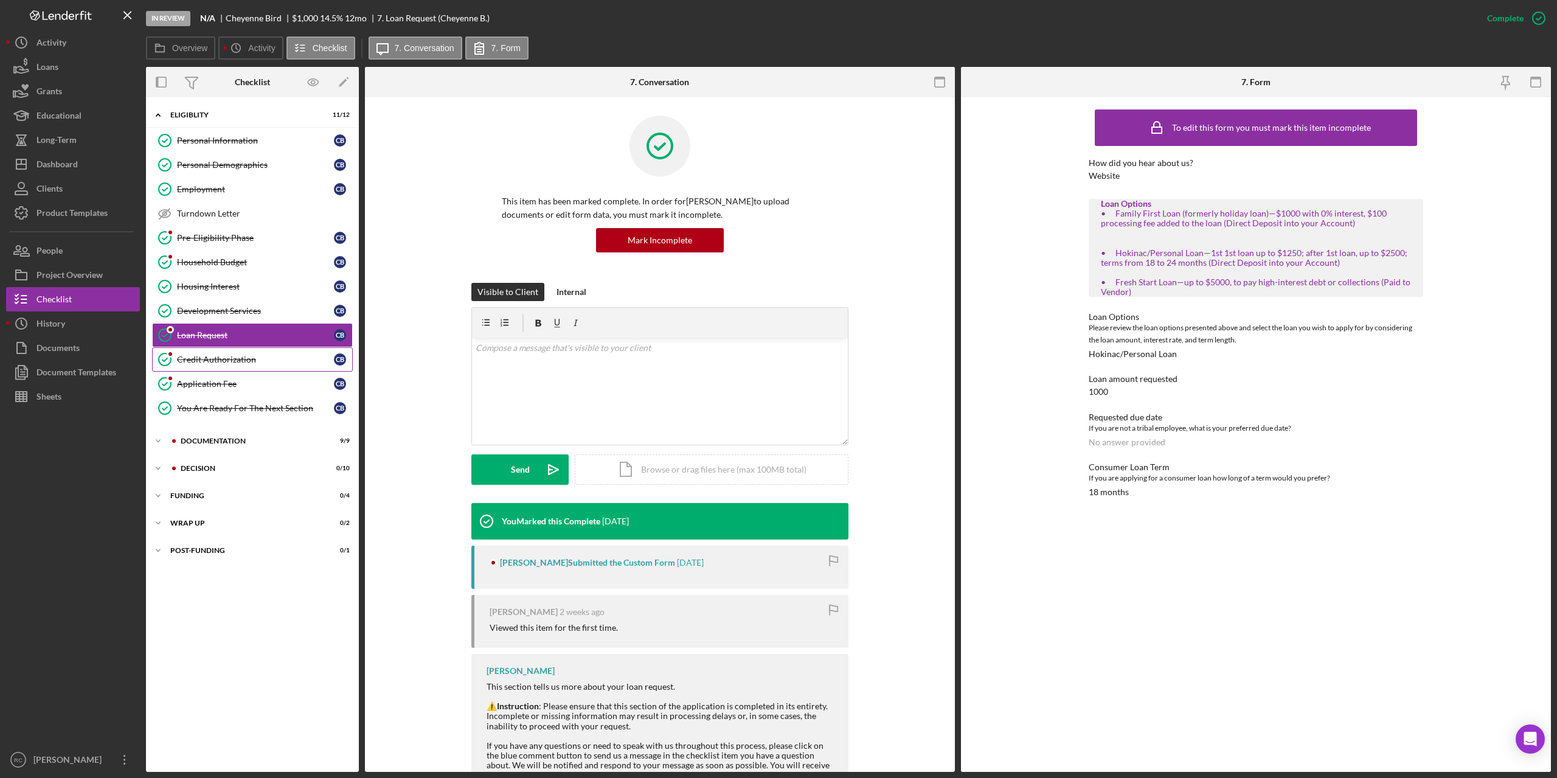
click at [220, 360] on div "Credit Authorization" at bounding box center [255, 360] width 157 height 10
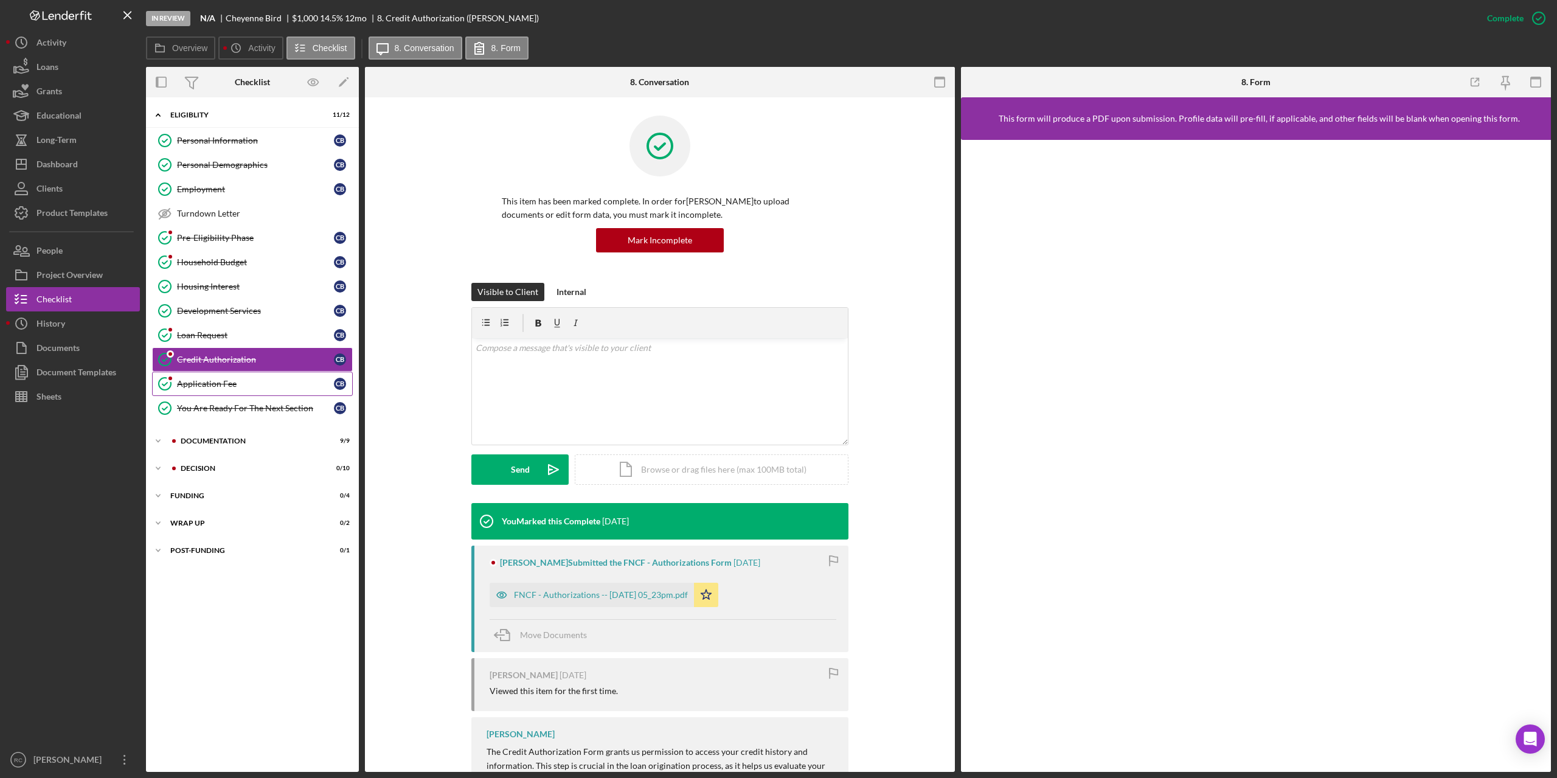
click at [227, 383] on div "Application Fee" at bounding box center [255, 384] width 157 height 10
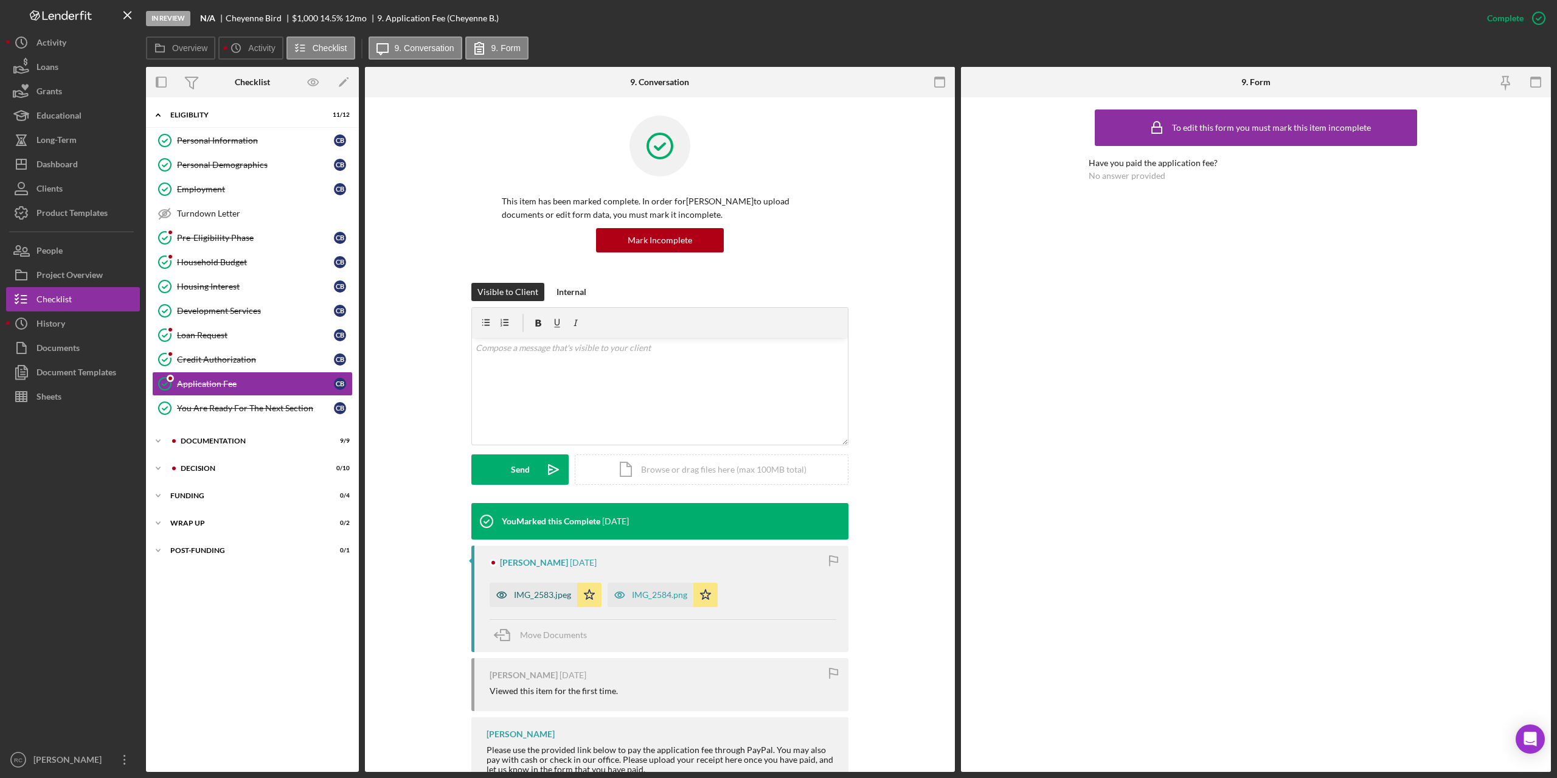
click at [543, 596] on div "IMG_2583.jpeg" at bounding box center [542, 595] width 57 height 10
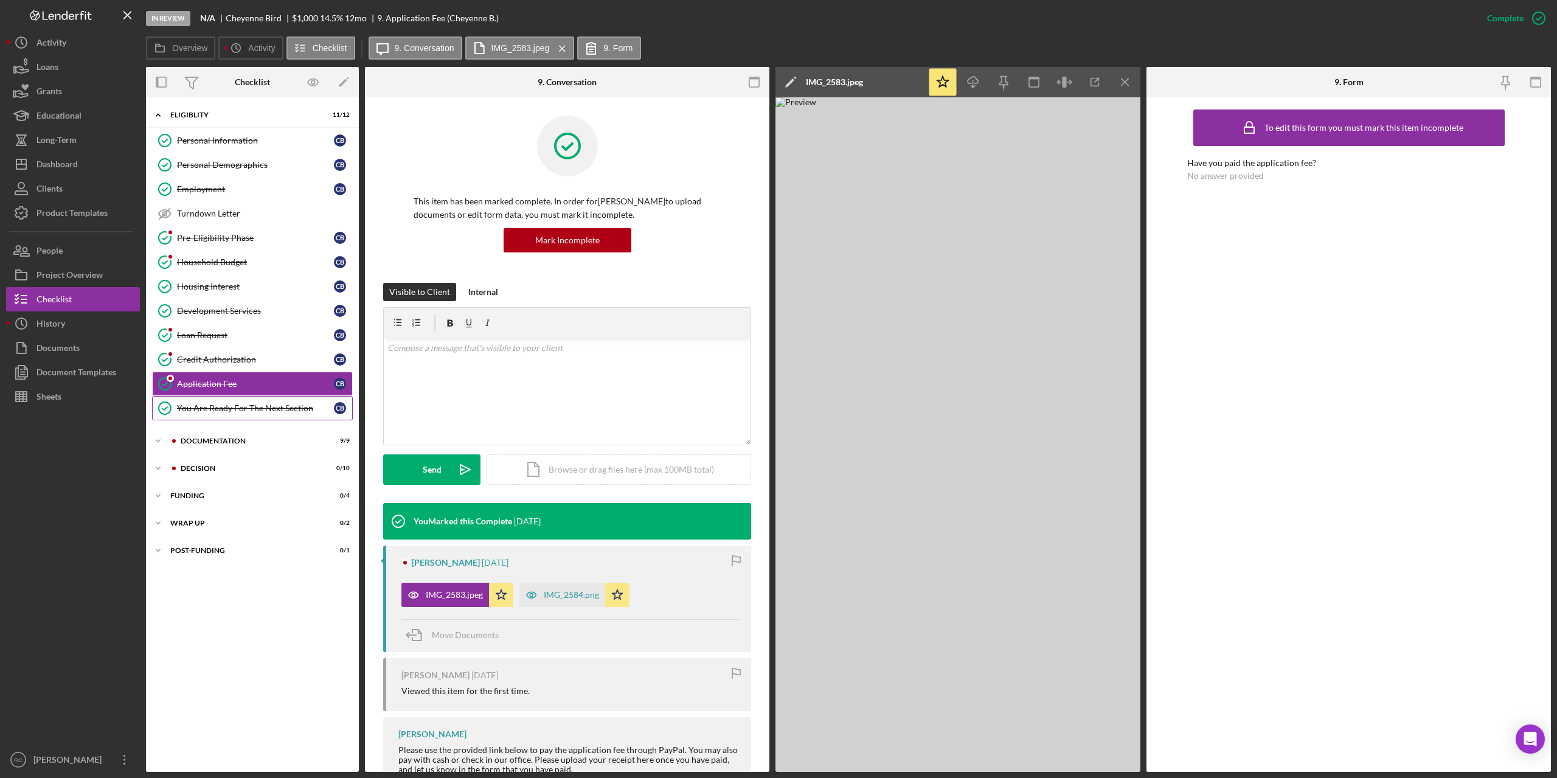
click at [258, 408] on div "You Are Ready For The Next Section" at bounding box center [255, 408] width 157 height 10
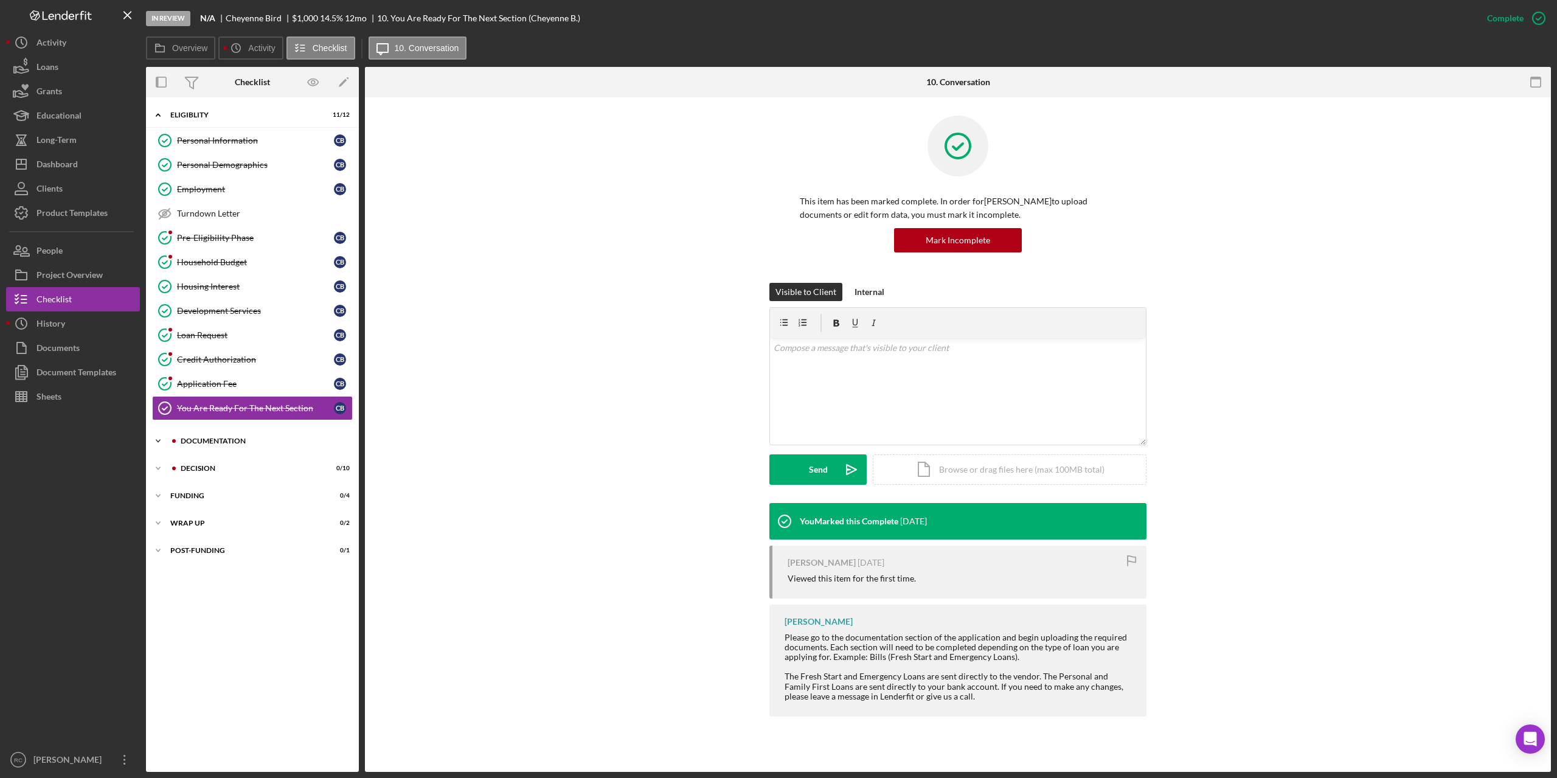
click at [234, 436] on div "Icon/Expander Documentation 9 / 9" at bounding box center [252, 441] width 213 height 24
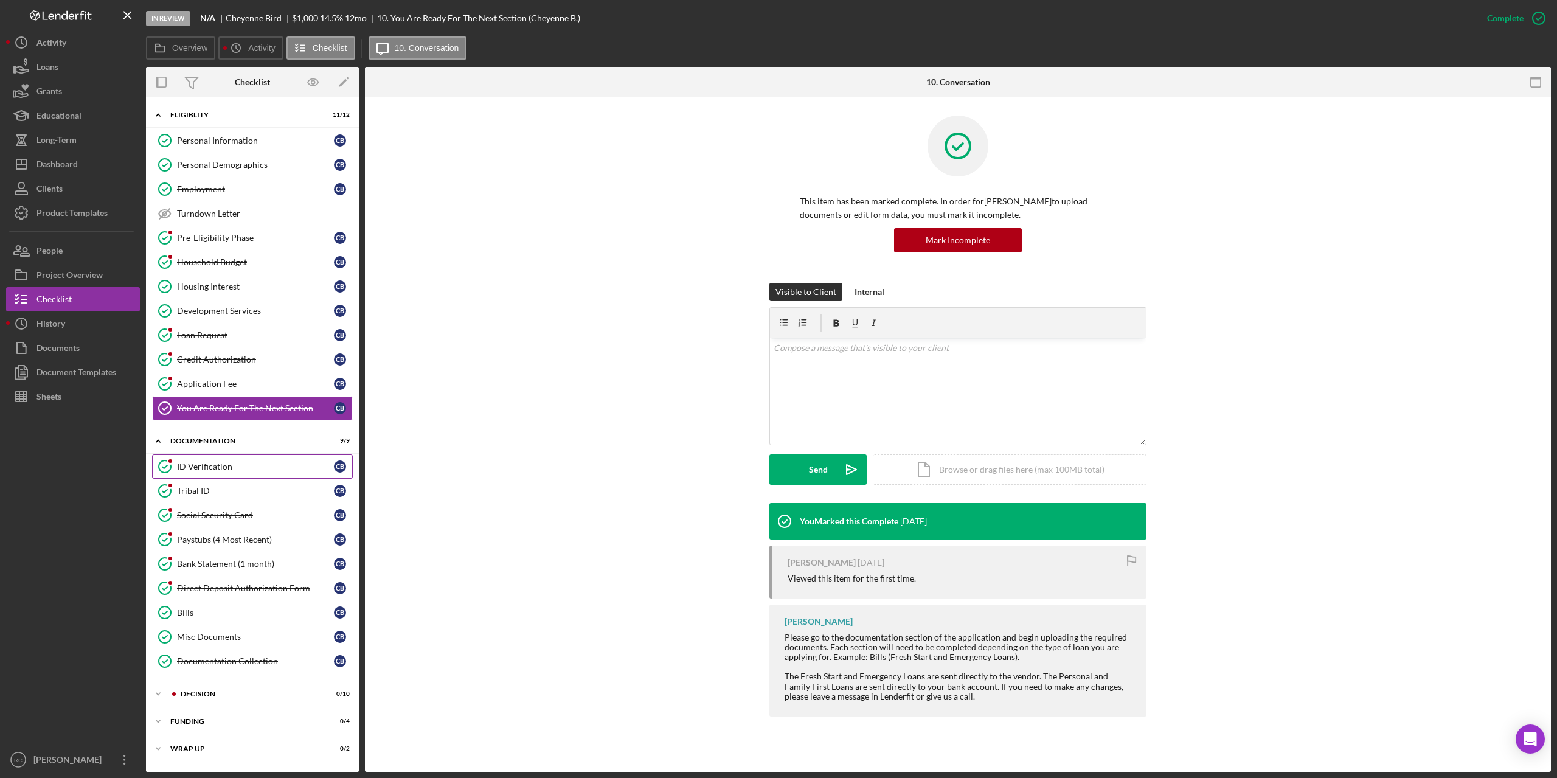
click at [213, 465] on div "ID Verification" at bounding box center [255, 467] width 157 height 10
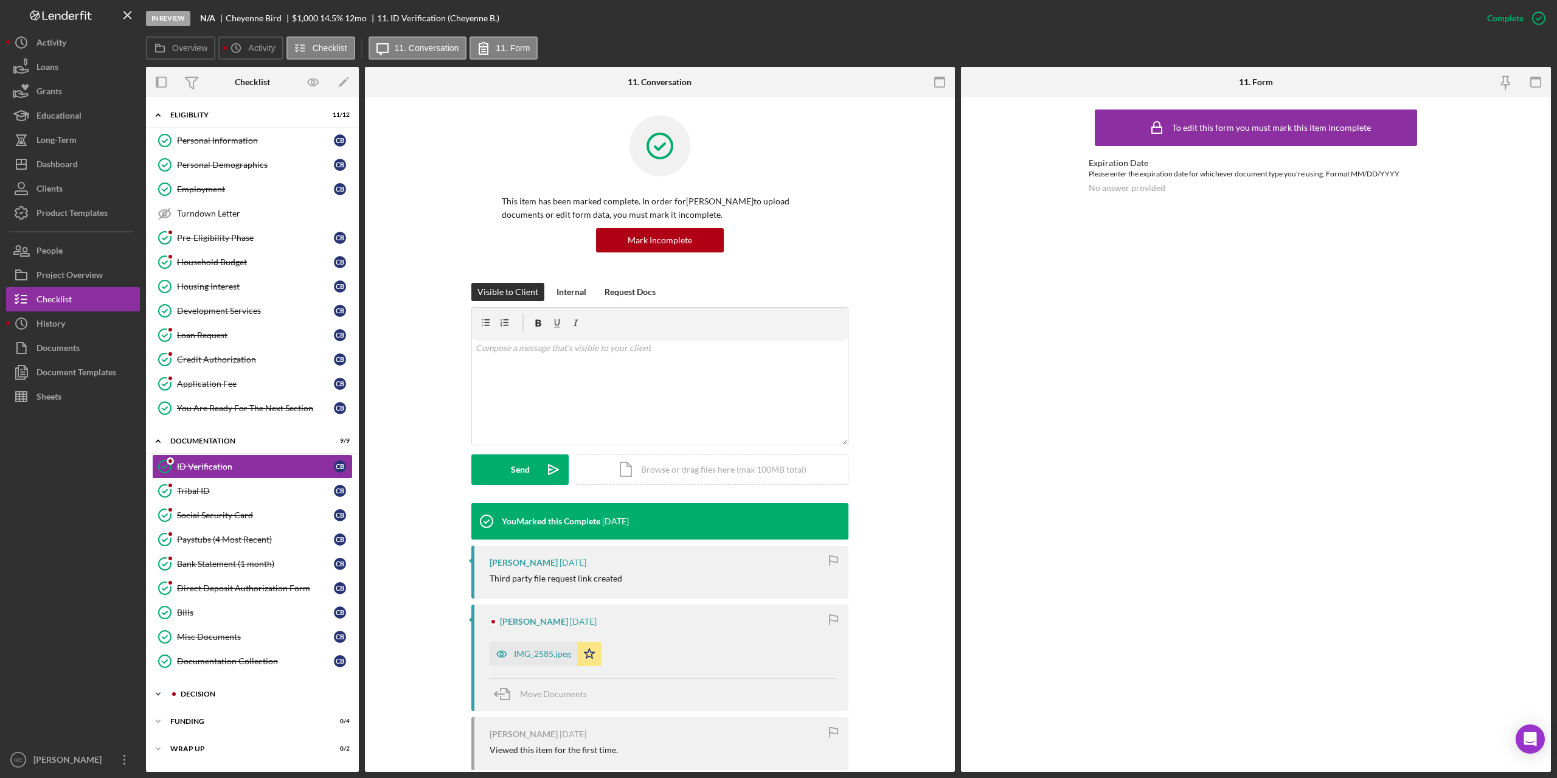
click at [198, 686] on div "Icon/Expander Decision 0 / 10" at bounding box center [252, 694] width 213 height 24
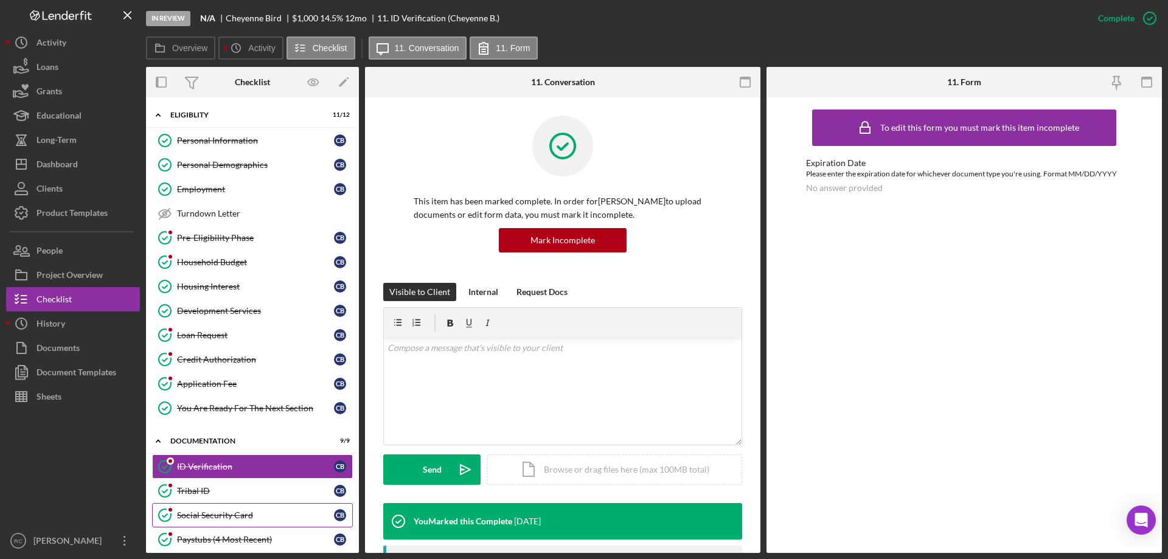
click at [238, 510] on div "Social Security Card" at bounding box center [255, 515] width 157 height 10
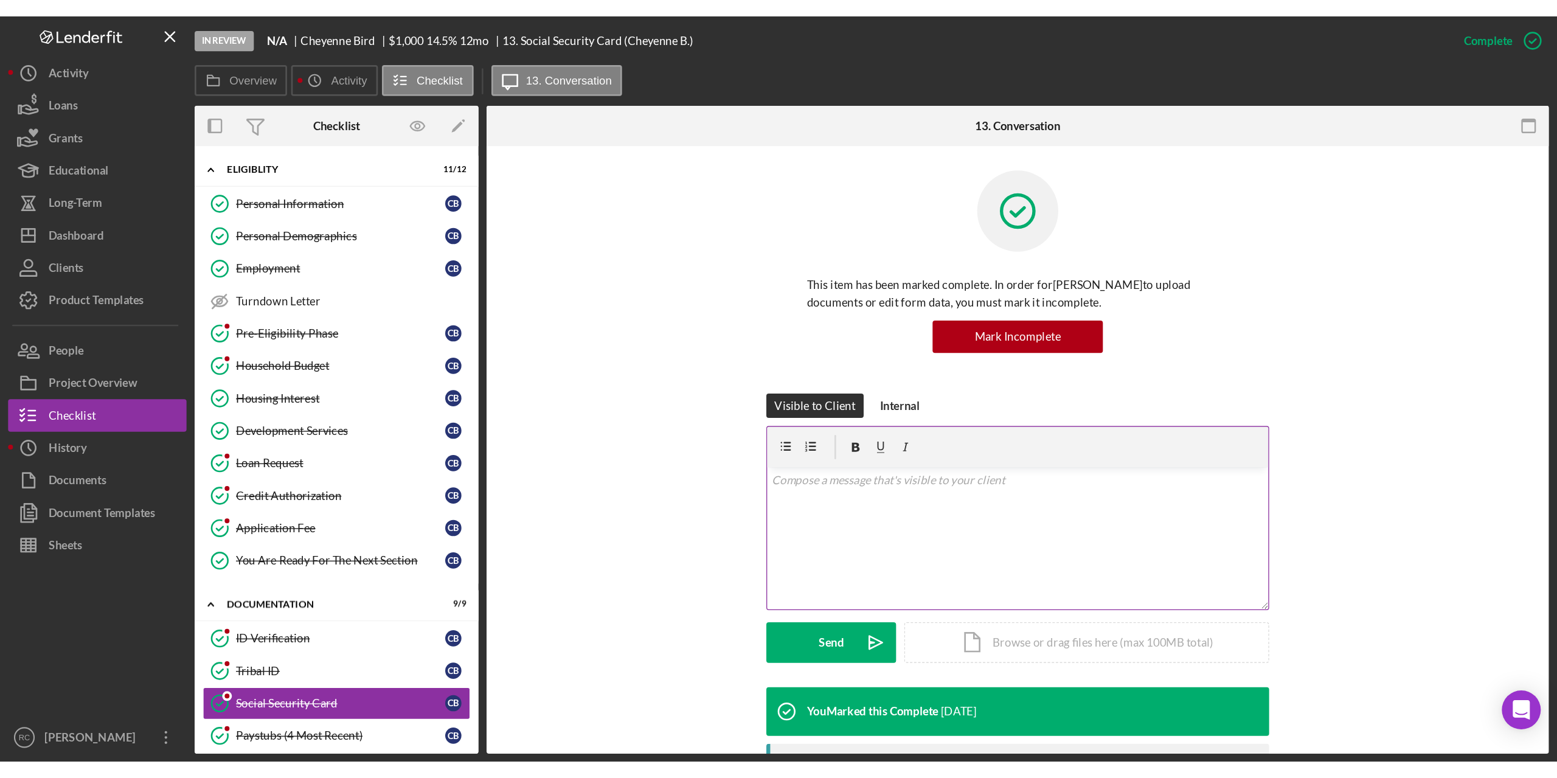
scroll to position [251, 0]
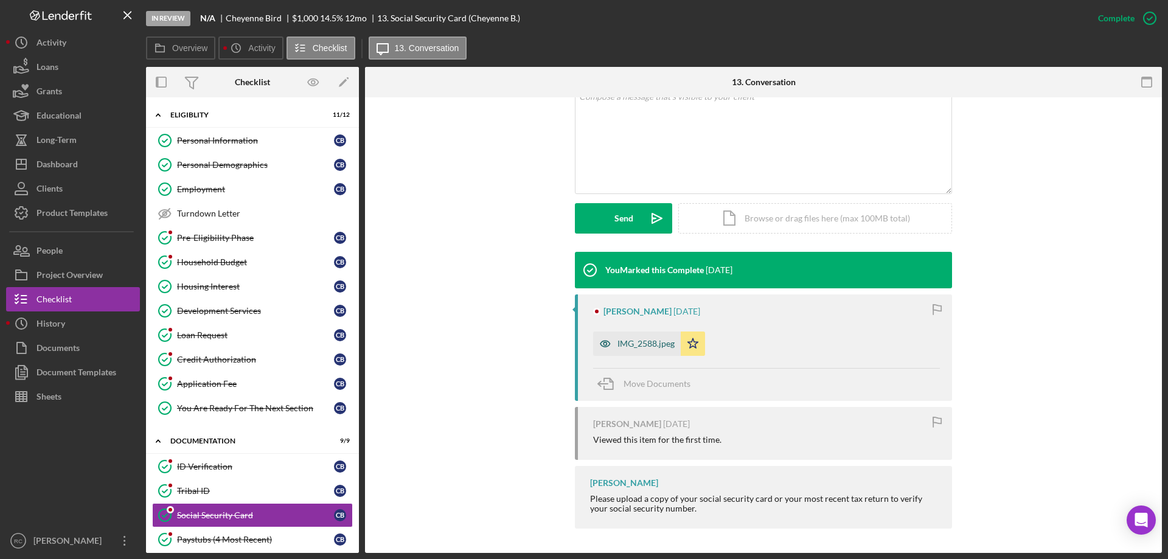
click at [660, 343] on div "IMG_2588.jpeg" at bounding box center [645, 344] width 57 height 10
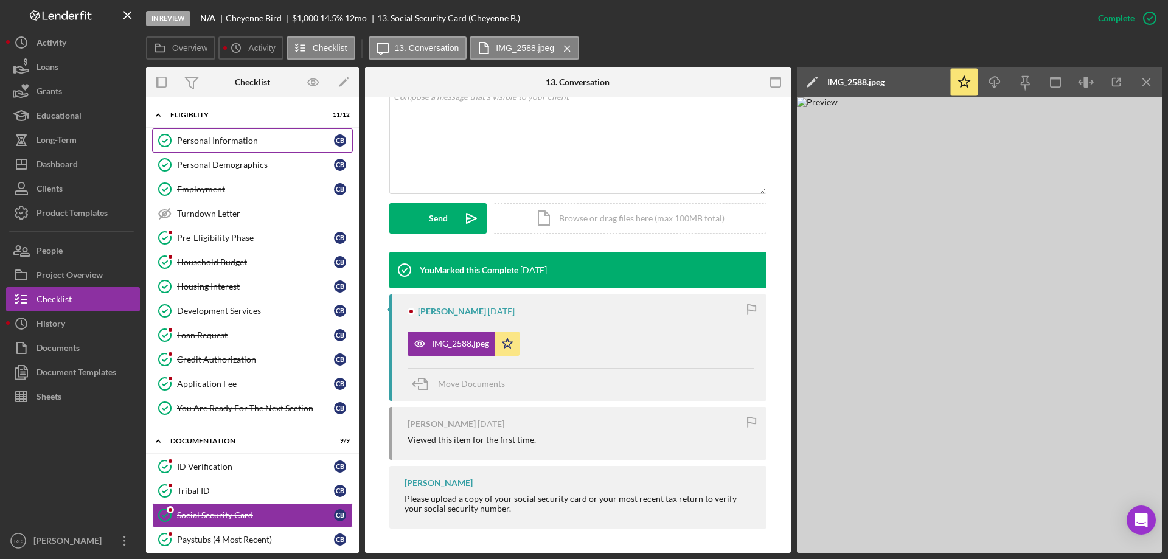
click at [248, 139] on div "Personal Information" at bounding box center [255, 141] width 157 height 10
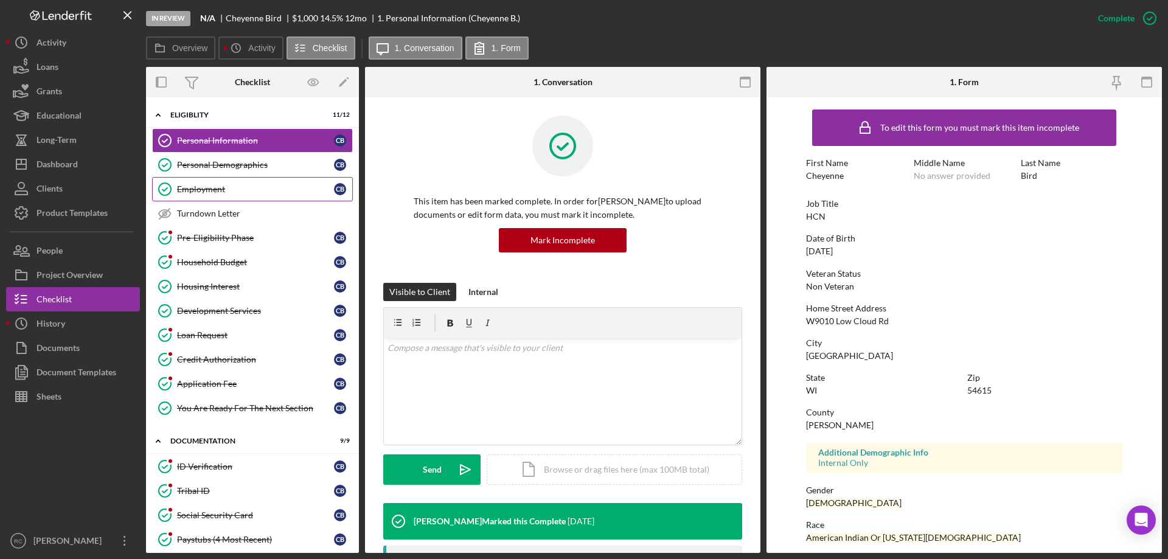
click at [220, 185] on div "Employment" at bounding box center [255, 189] width 157 height 10
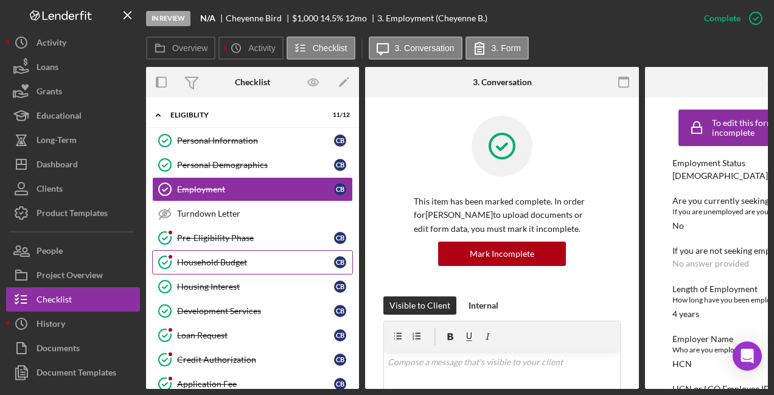
click at [238, 266] on div "Household Budget" at bounding box center [255, 262] width 157 height 10
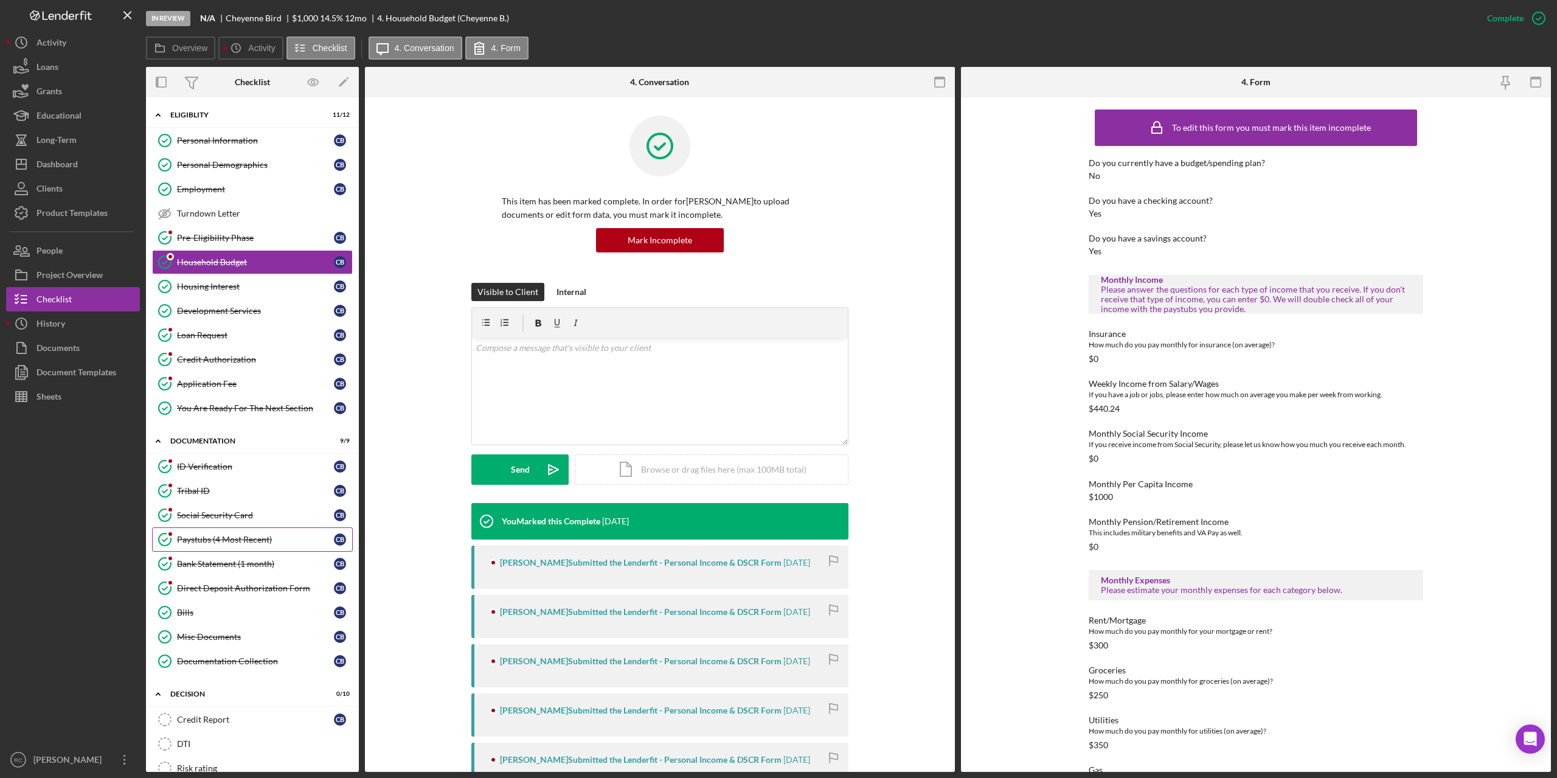
click at [212, 535] on div "Paystubs (4 Most Recent)" at bounding box center [255, 540] width 157 height 10
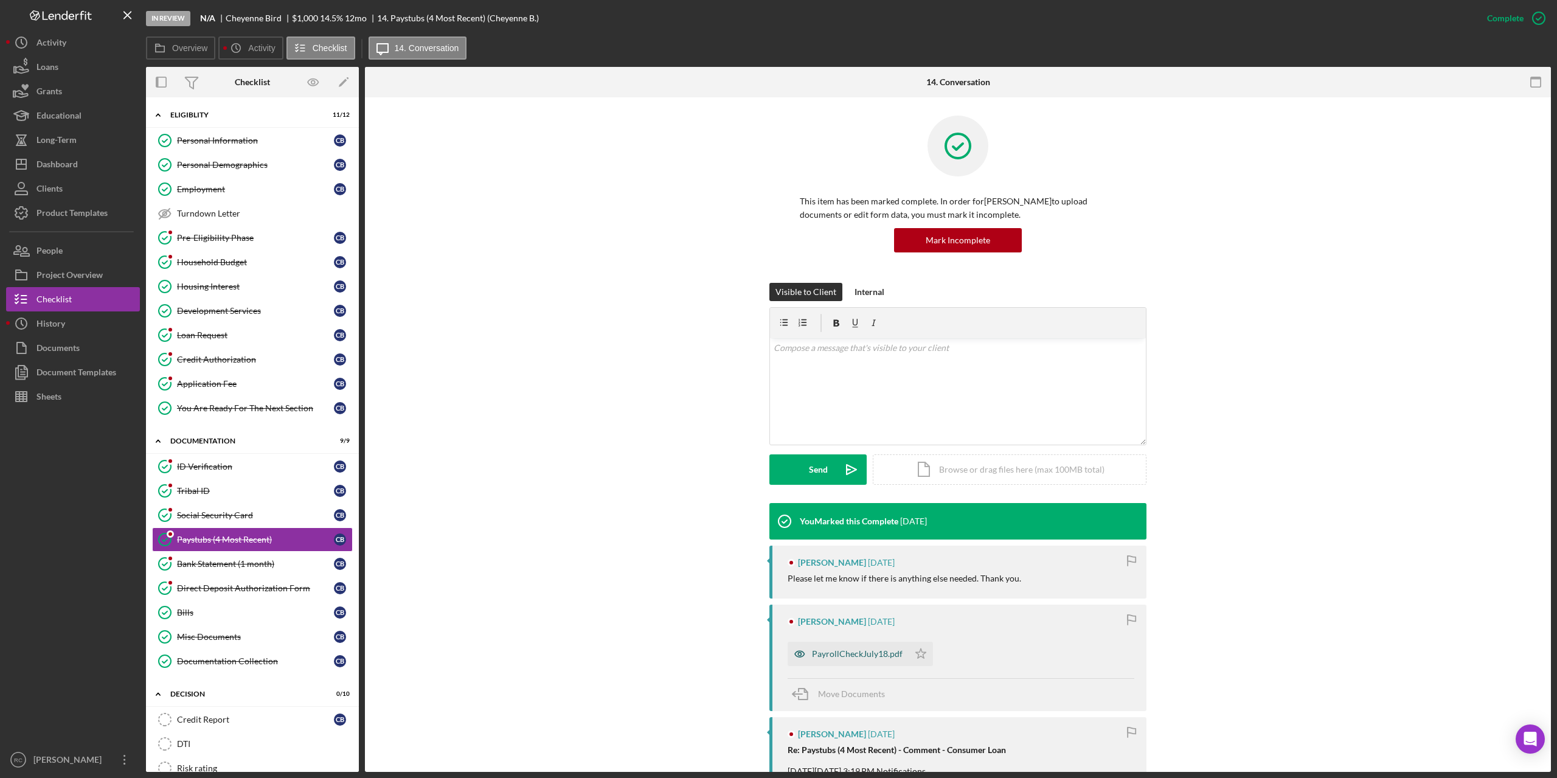
click at [851, 653] on div "PayrollCheckJuly18.pdf" at bounding box center [857, 654] width 91 height 10
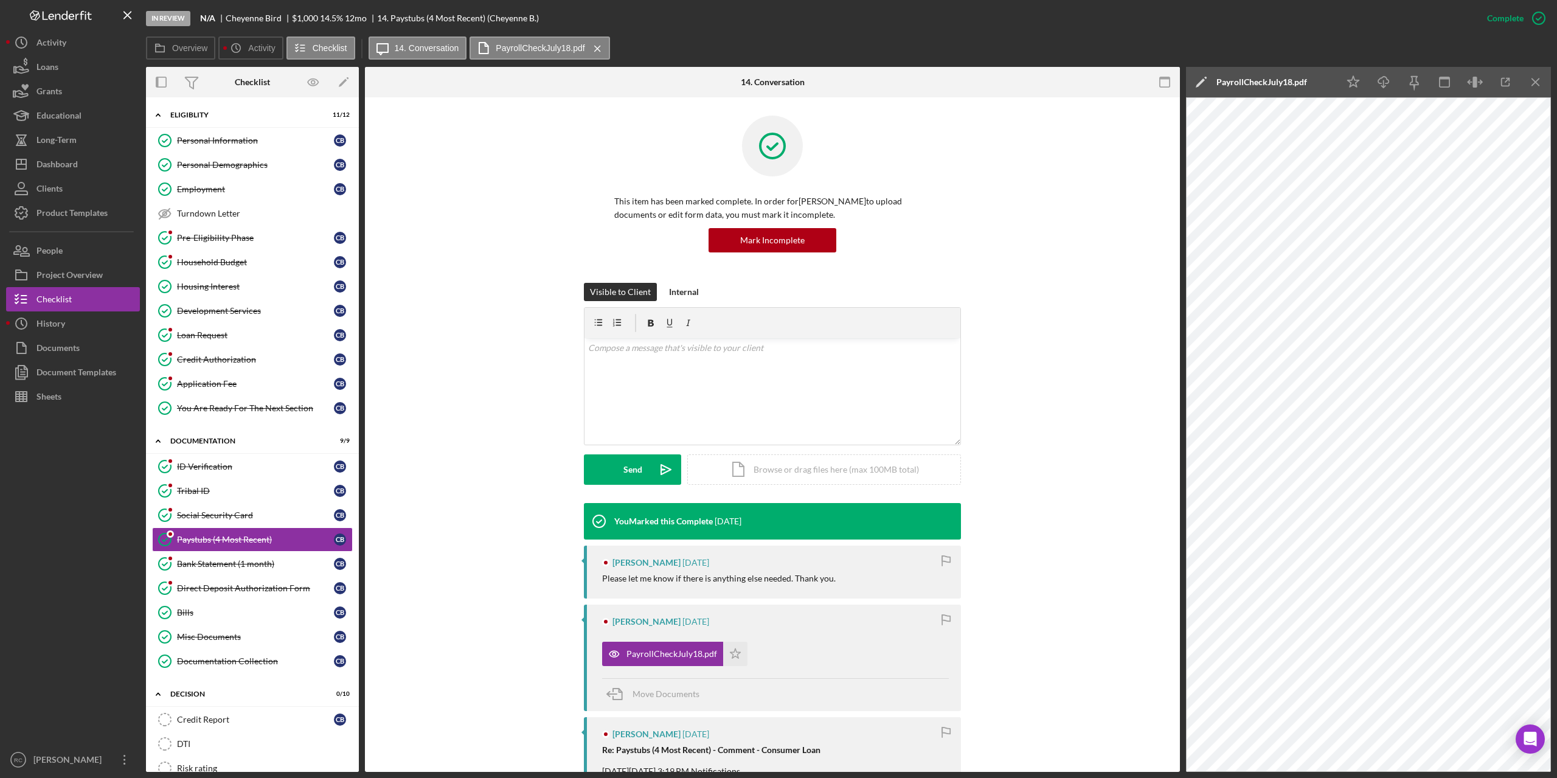
scroll to position [324, 0]
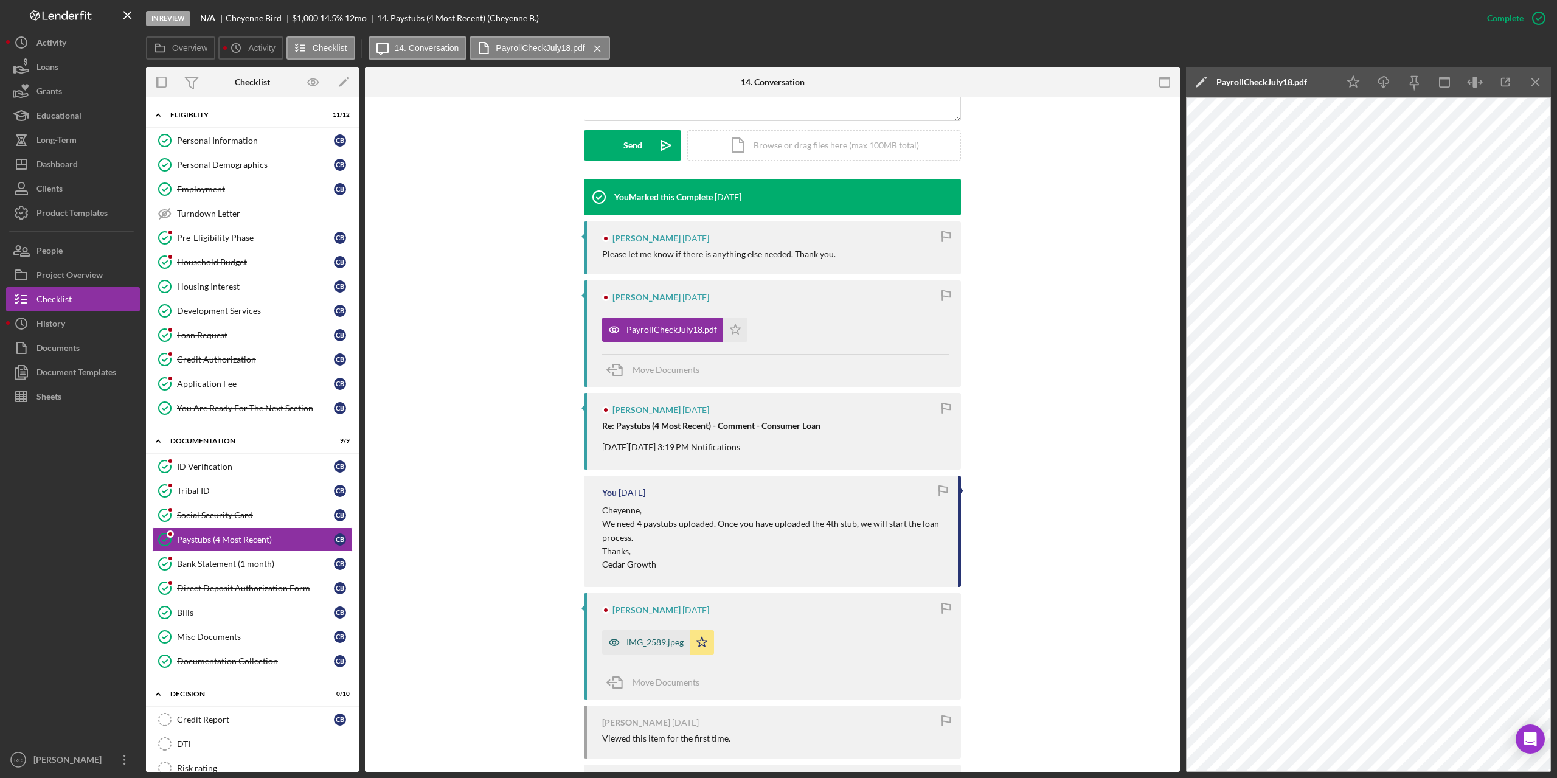
click at [647, 641] on div "IMG_2589.jpeg" at bounding box center [654, 642] width 57 height 10
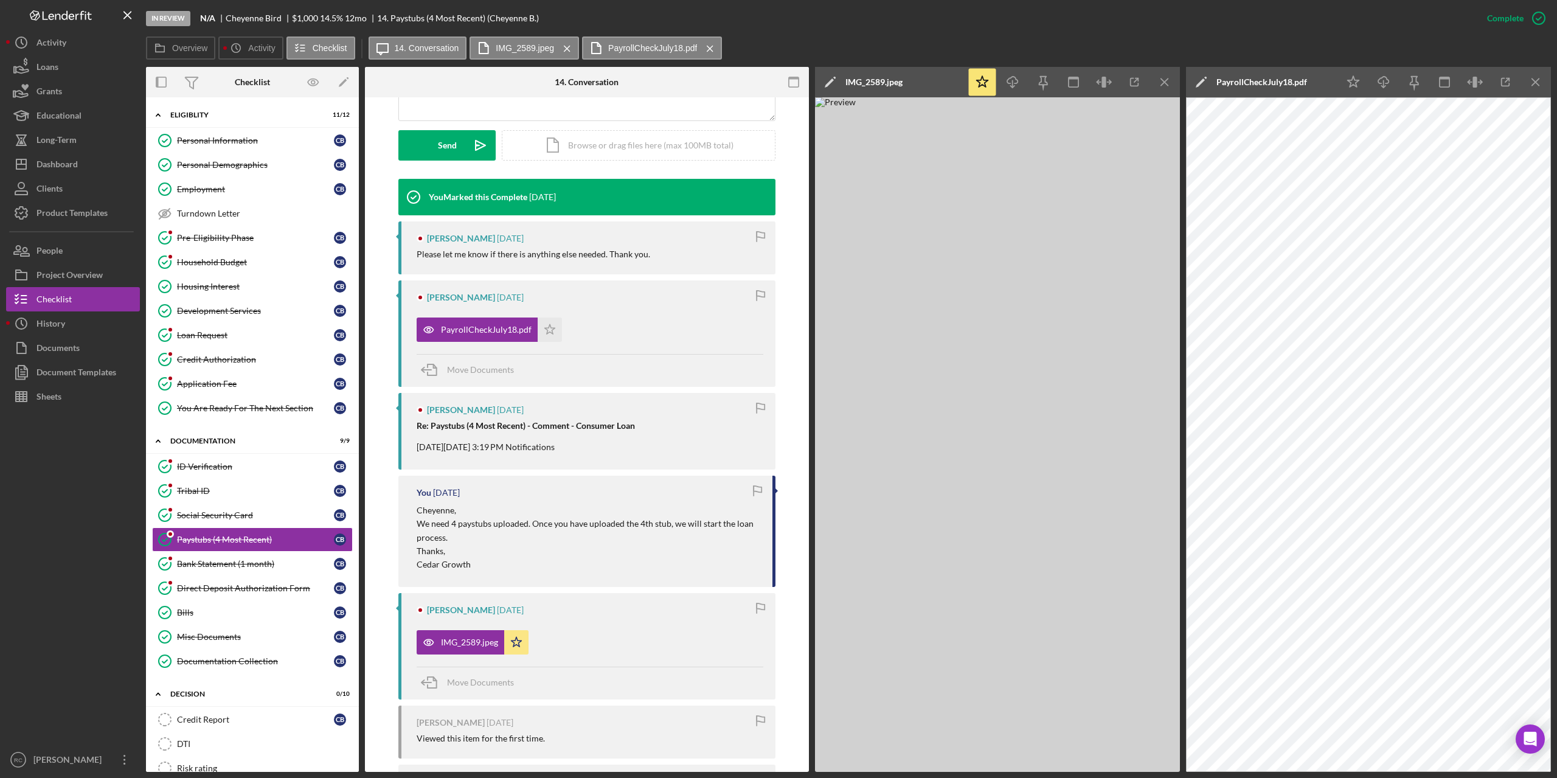
scroll to position [402, 0]
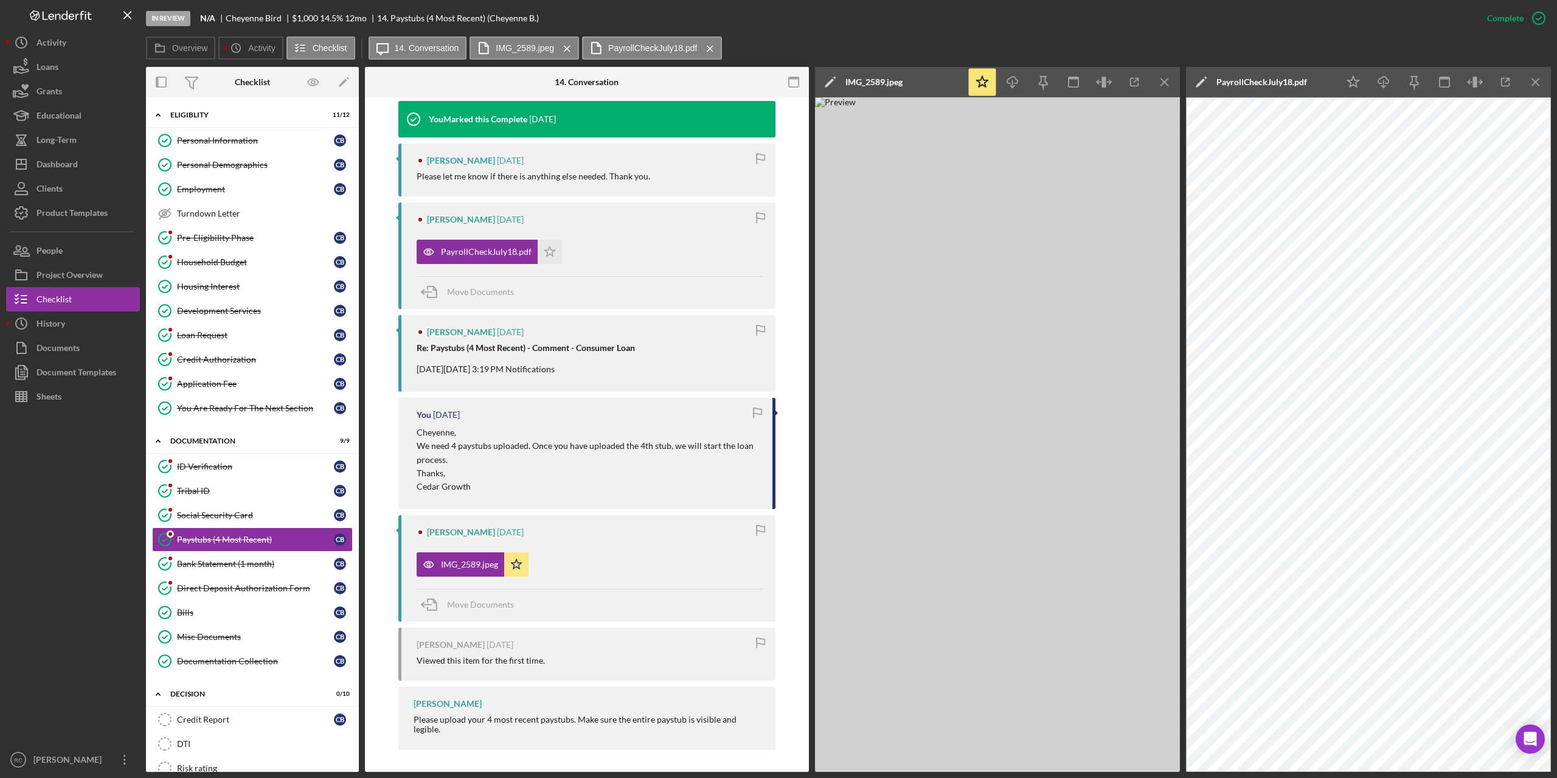
click at [995, 229] on img at bounding box center [997, 434] width 365 height 675
click at [1106, 83] on icon "button" at bounding box center [1104, 82] width 27 height 27
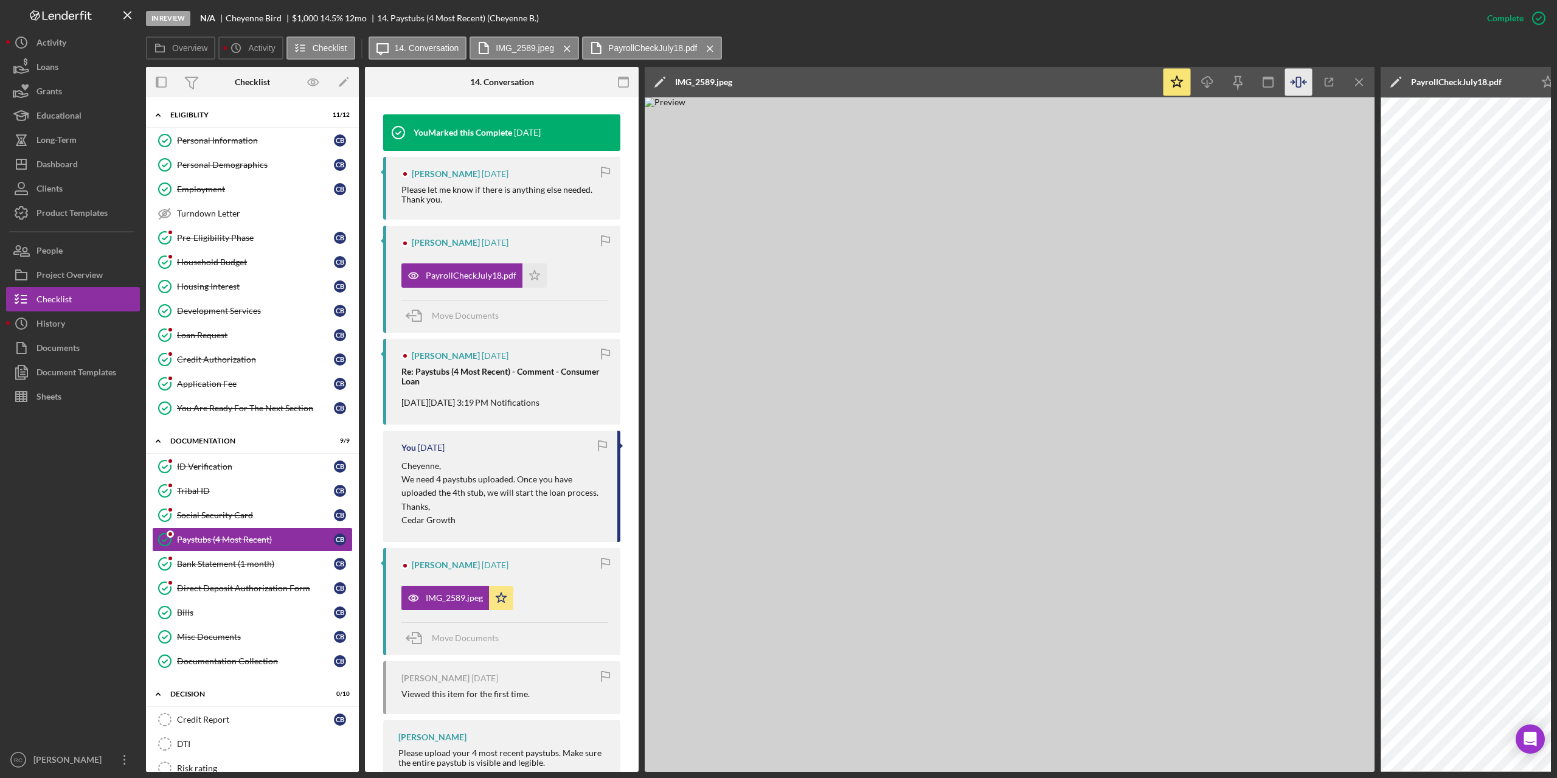
scroll to position [415, 0]
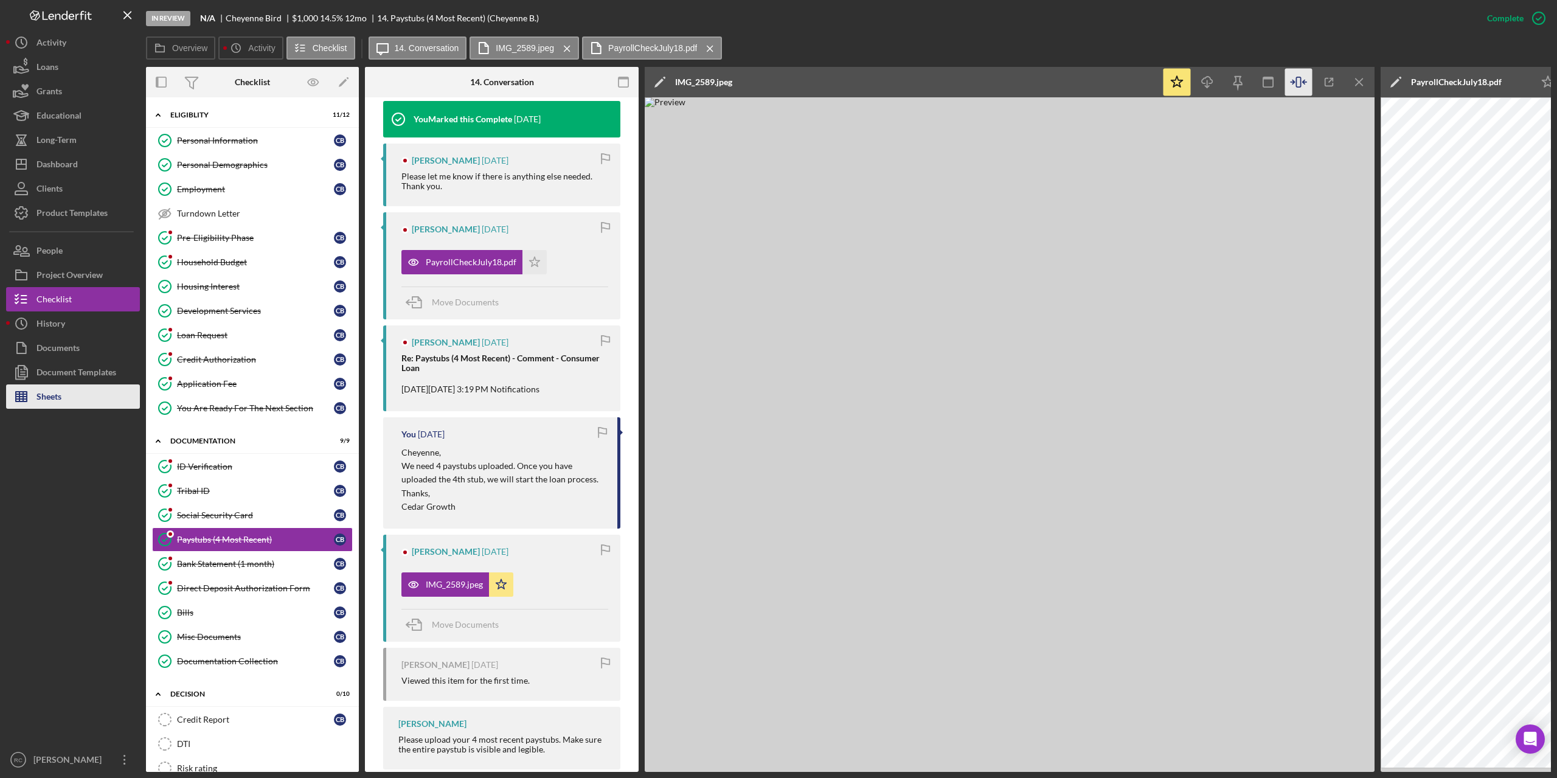
click at [63, 392] on button "Sheets" at bounding box center [73, 396] width 134 height 24
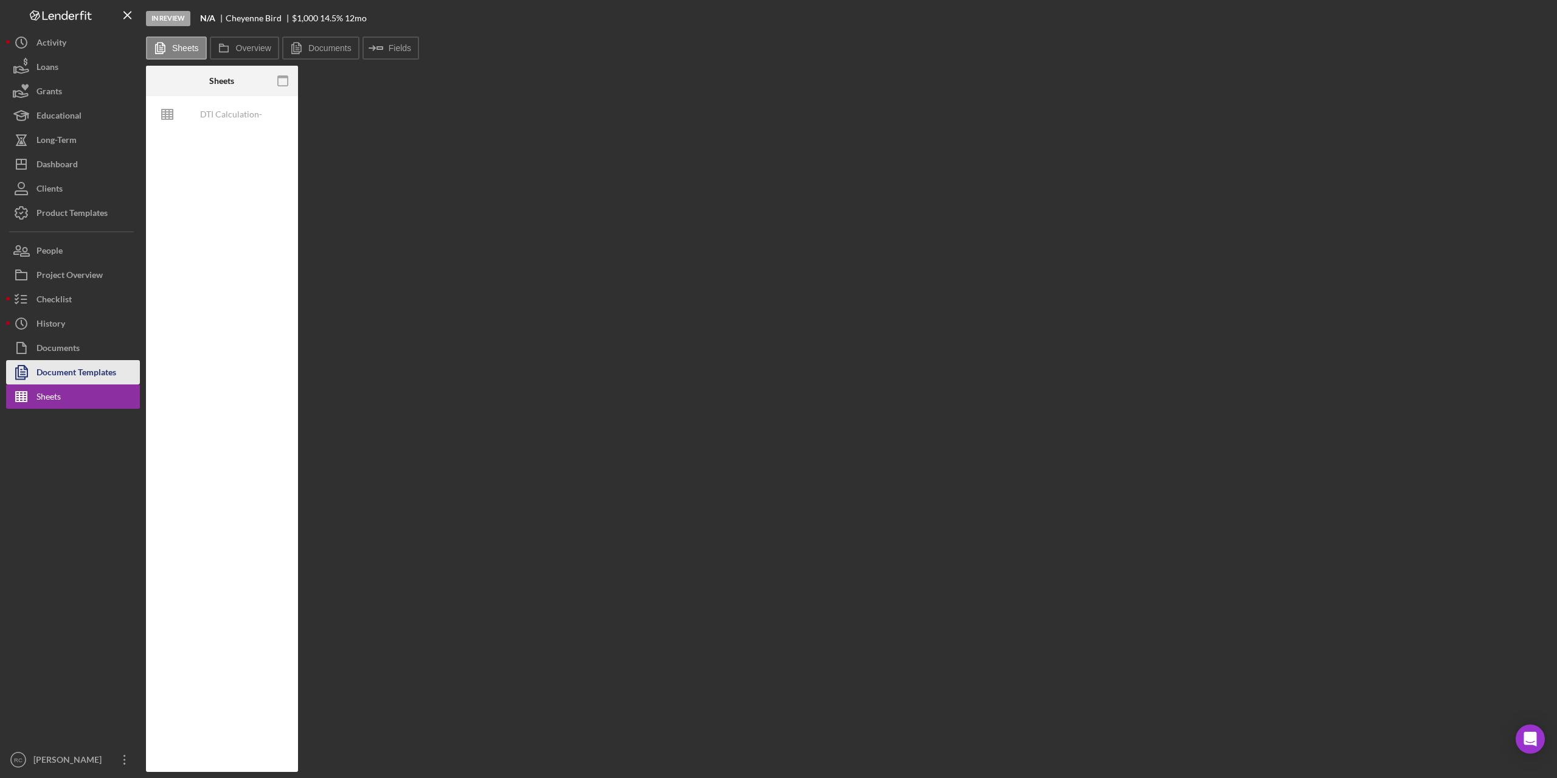
click at [76, 374] on div "Document Templates" at bounding box center [76, 373] width 80 height 27
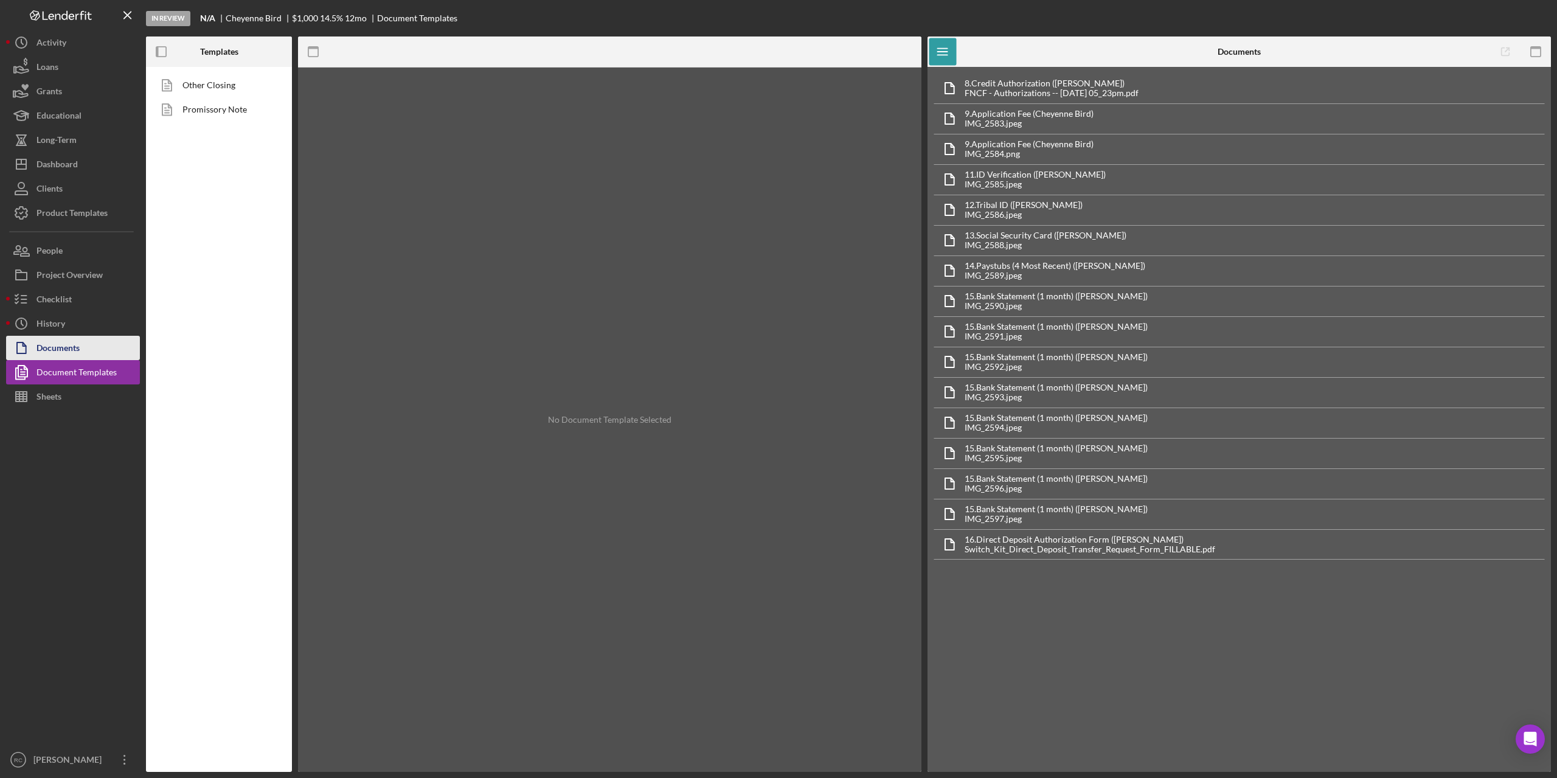
click at [77, 350] on div "Documents" at bounding box center [57, 349] width 43 height 27
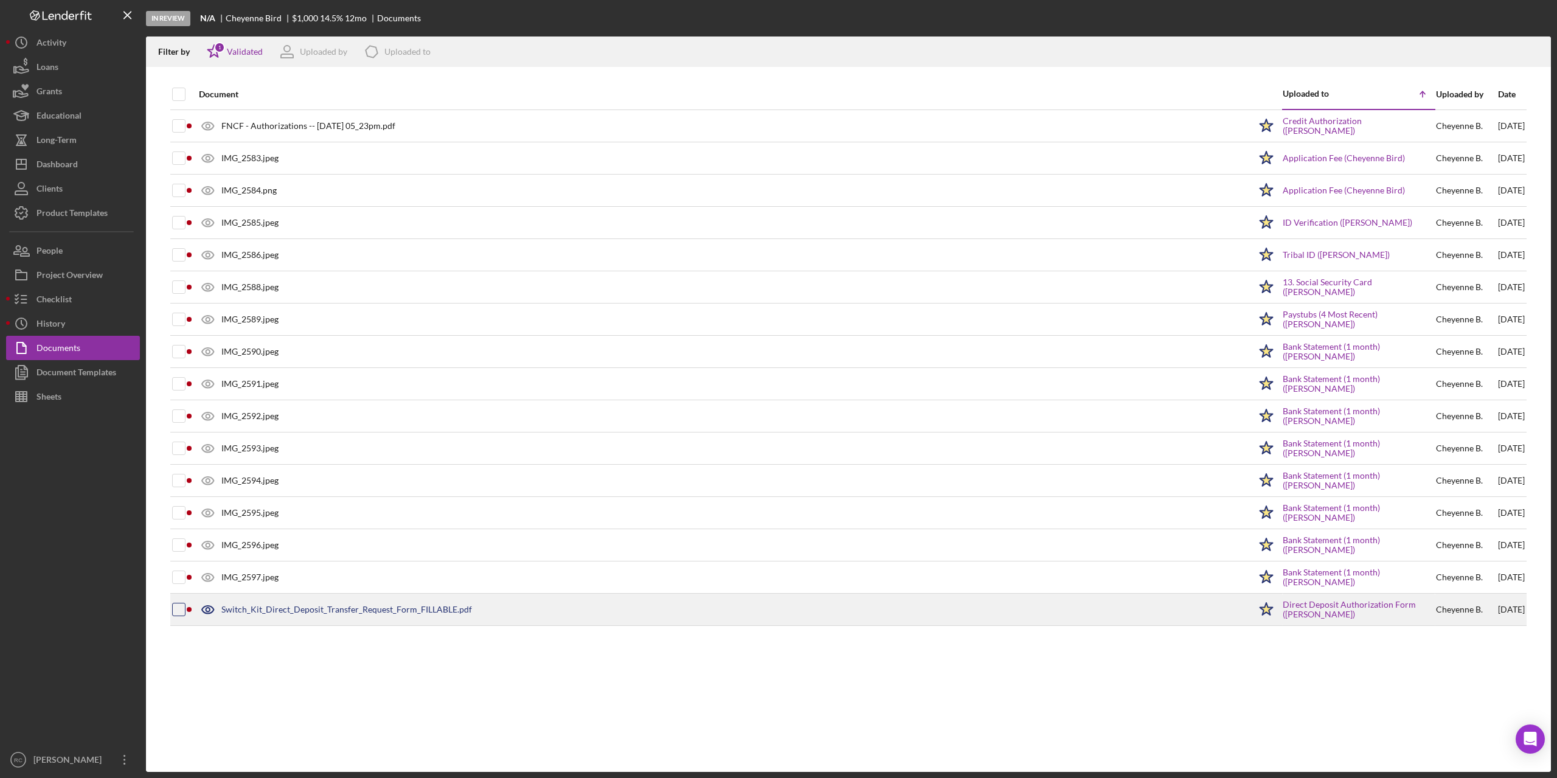
click at [179, 605] on input "checkbox" at bounding box center [179, 609] width 12 height 12
checkbox input "true"
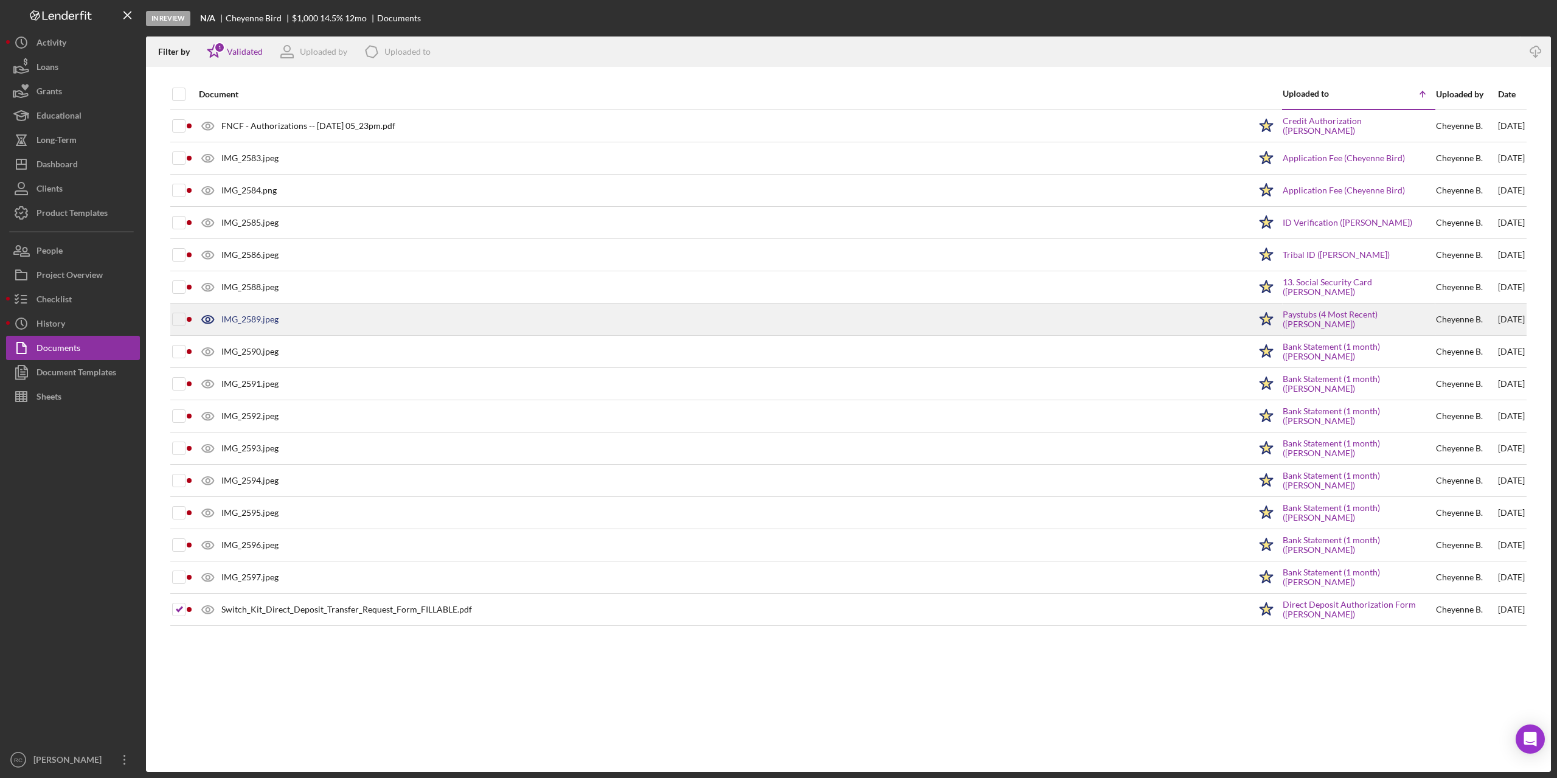
click at [211, 320] on icon at bounding box center [208, 319] width 30 height 30
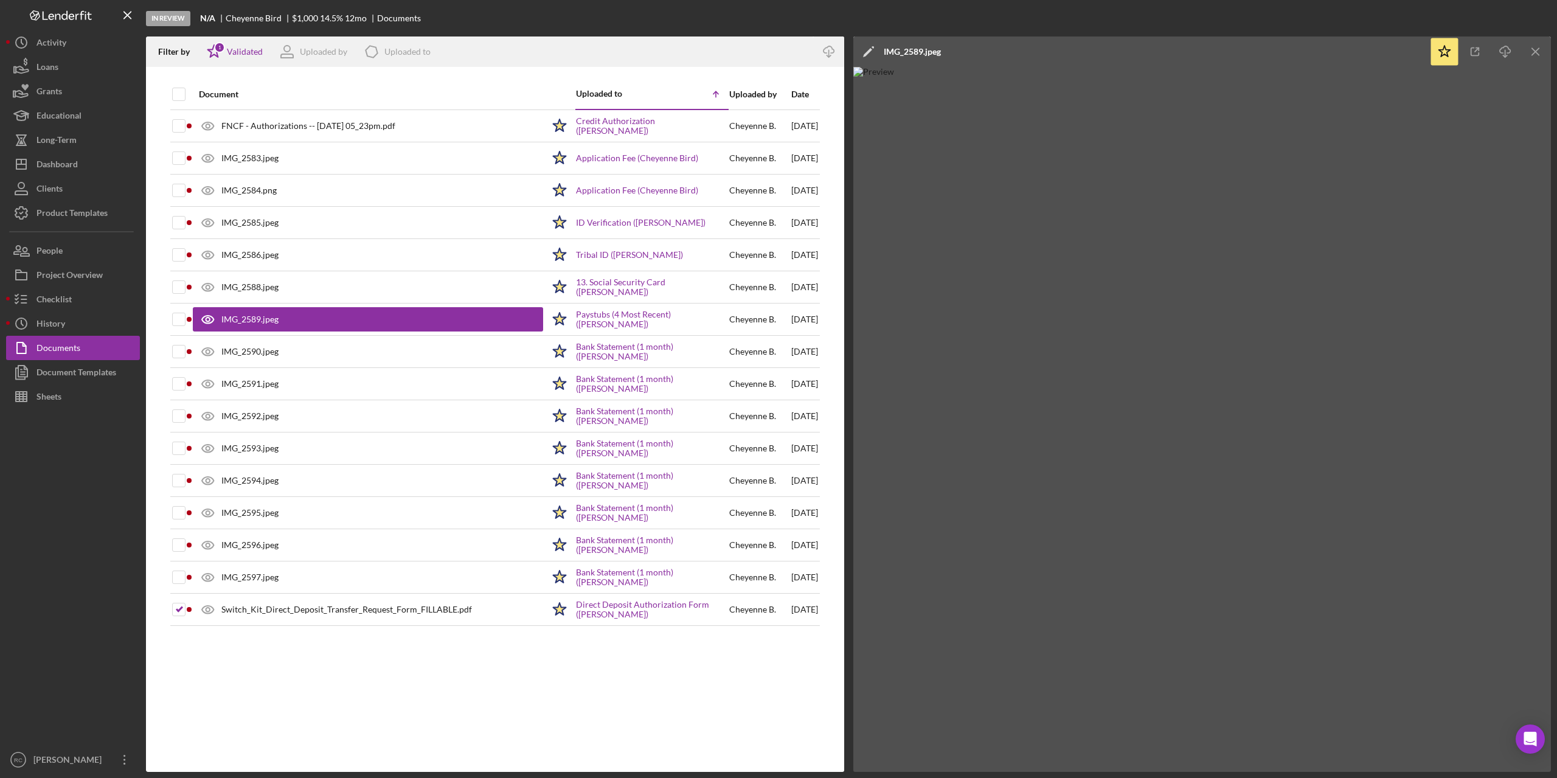
click at [1368, 406] on img at bounding box center [1202, 419] width 698 height 705
click at [1109, 305] on img at bounding box center [1202, 419] width 698 height 705
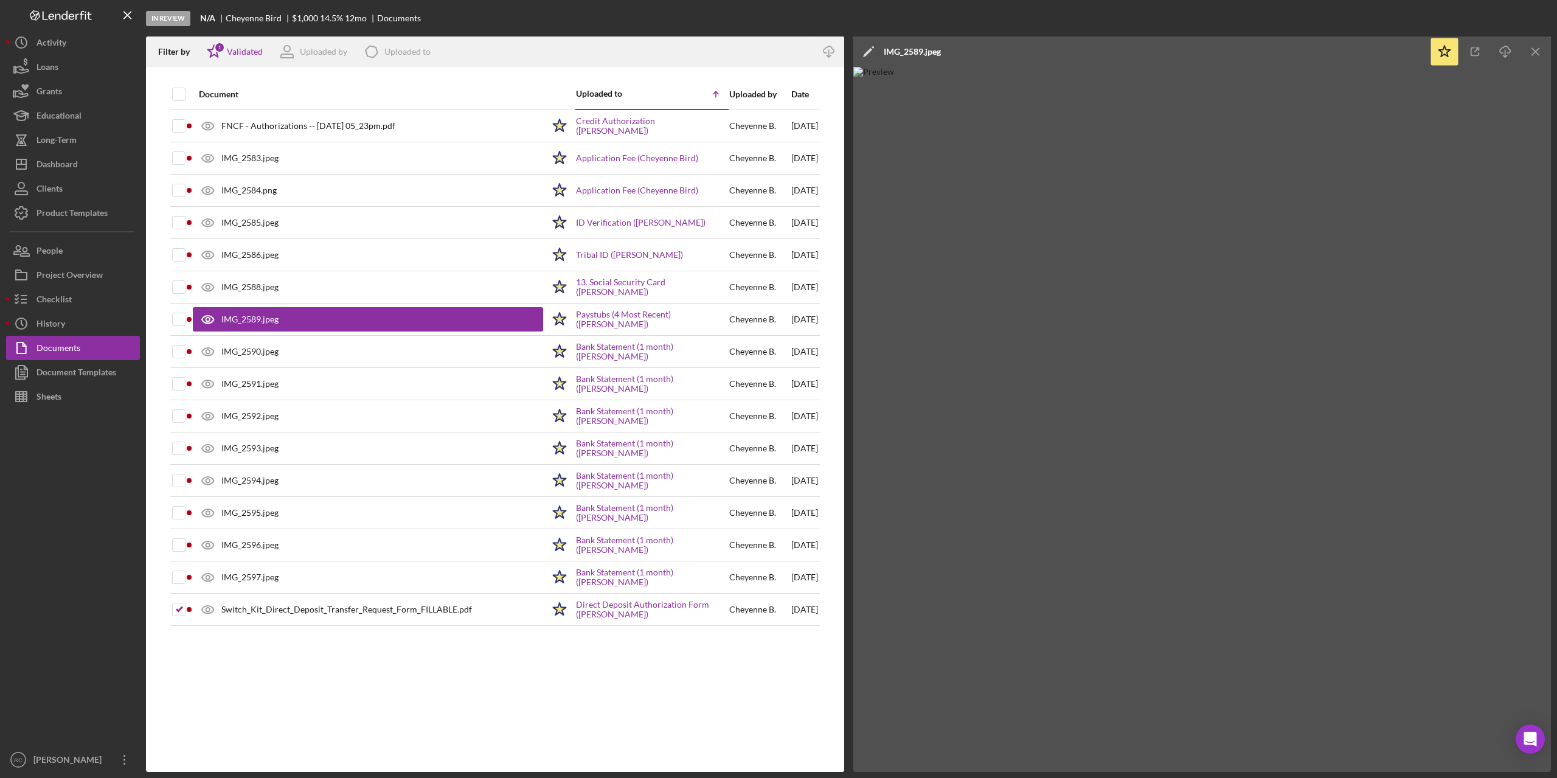
click at [1109, 305] on img at bounding box center [1202, 419] width 698 height 705
click at [1470, 49] on icon "button" at bounding box center [1475, 51] width 27 height 27
click at [72, 269] on div "Project Overview" at bounding box center [69, 276] width 66 height 27
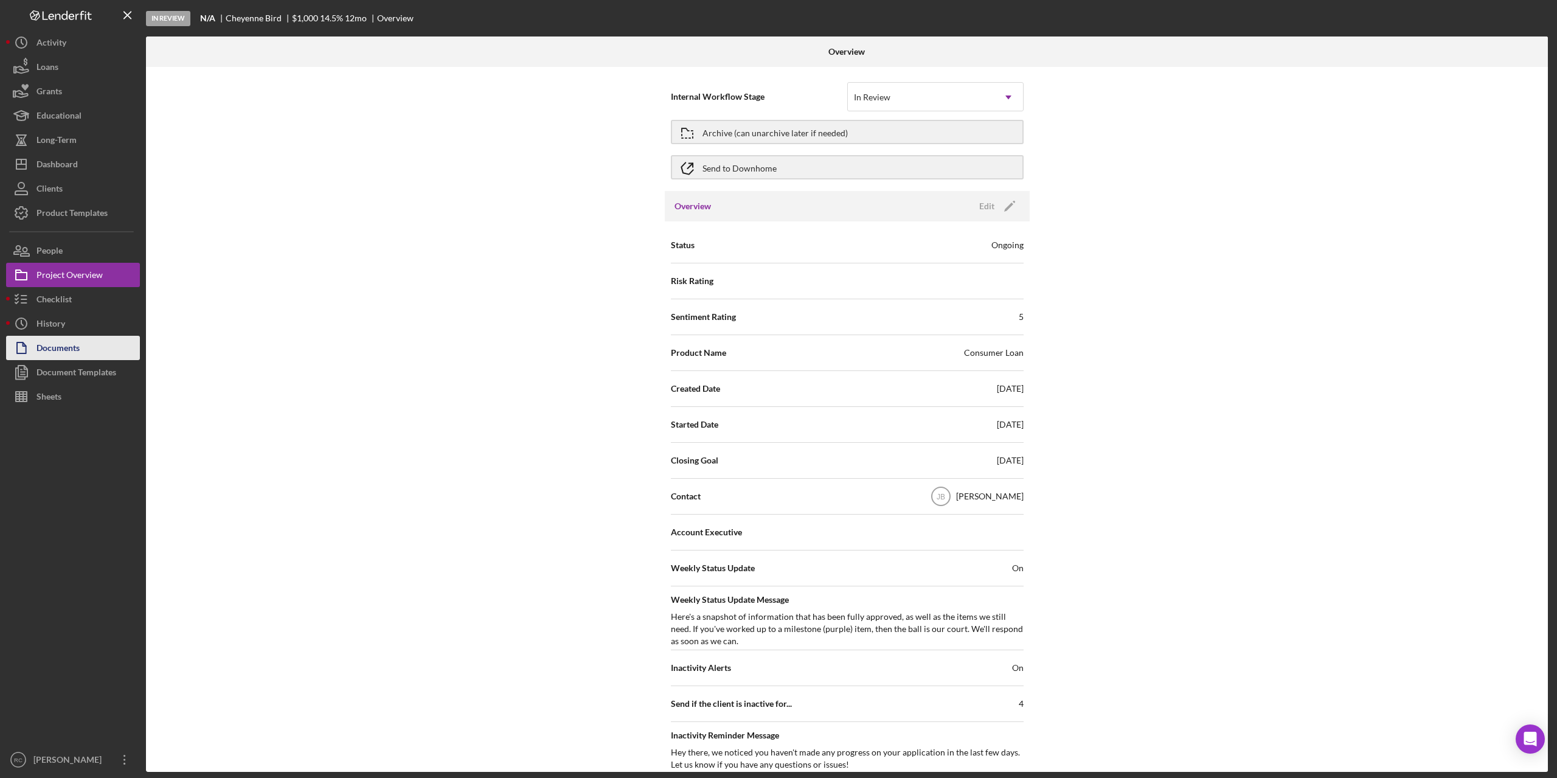
click at [56, 347] on div "Documents" at bounding box center [57, 349] width 43 height 27
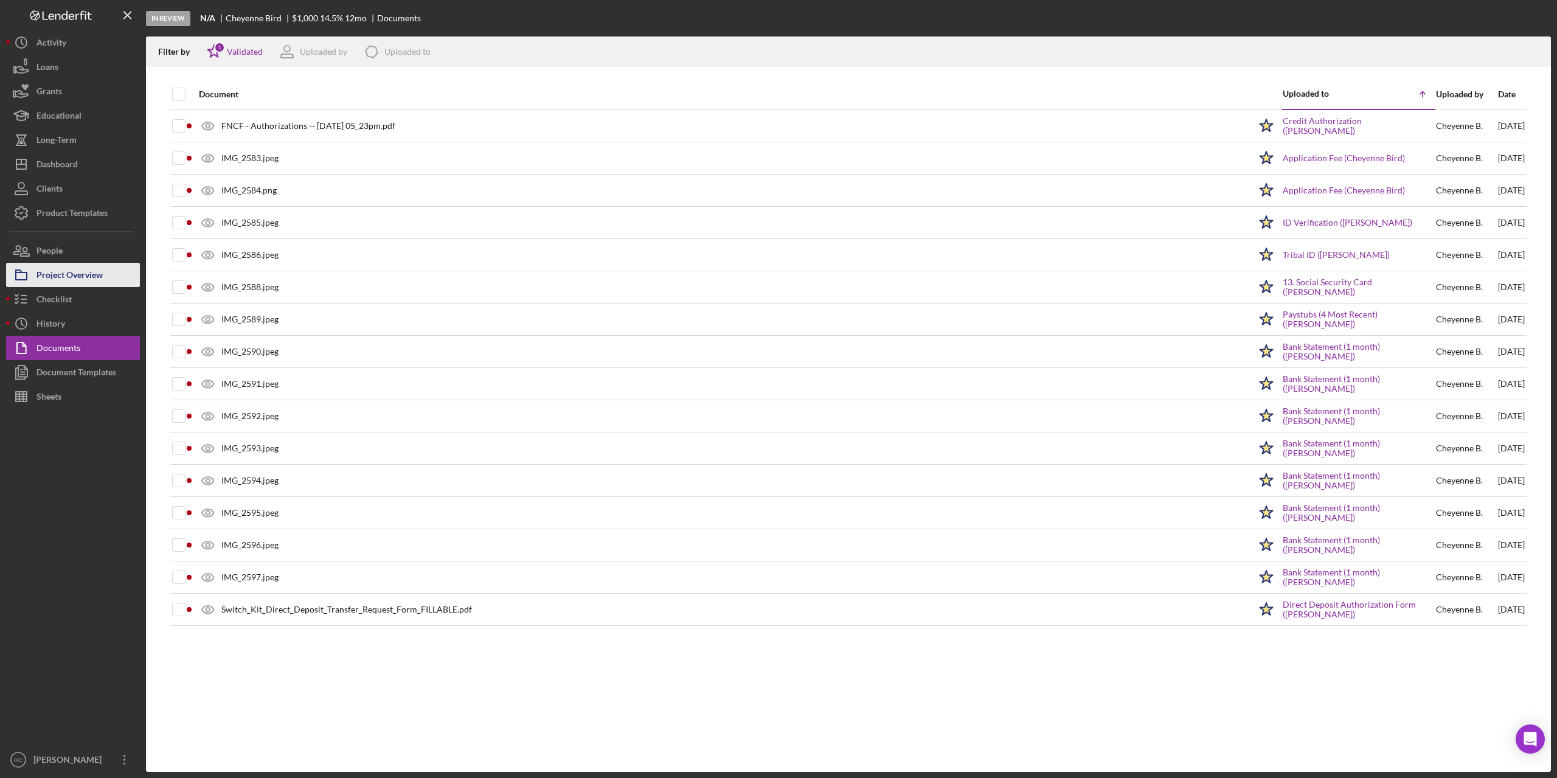
click at [61, 273] on div "Project Overview" at bounding box center [69, 276] width 66 height 27
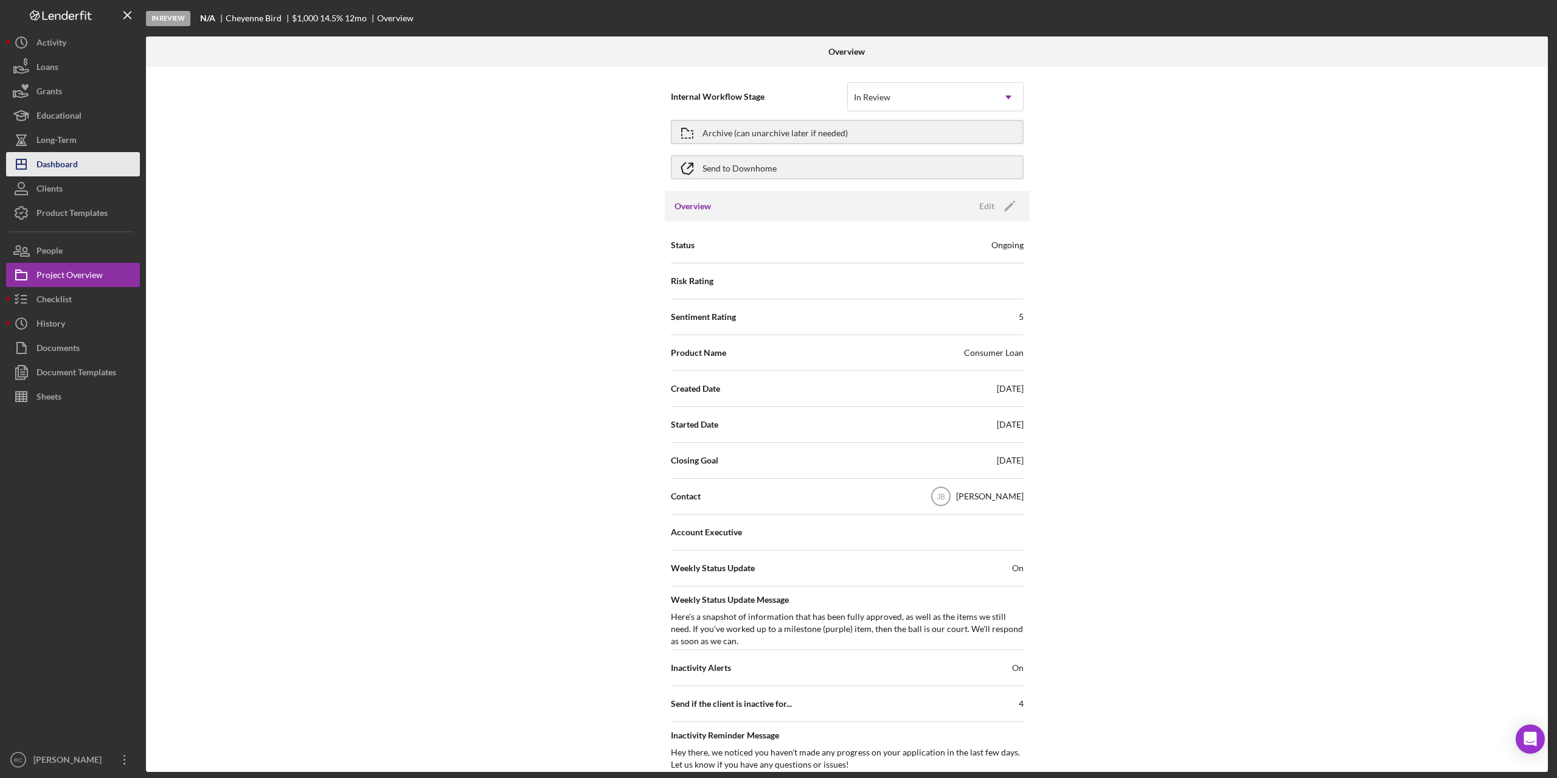
click at [72, 162] on div "Dashboard" at bounding box center [56, 165] width 41 height 27
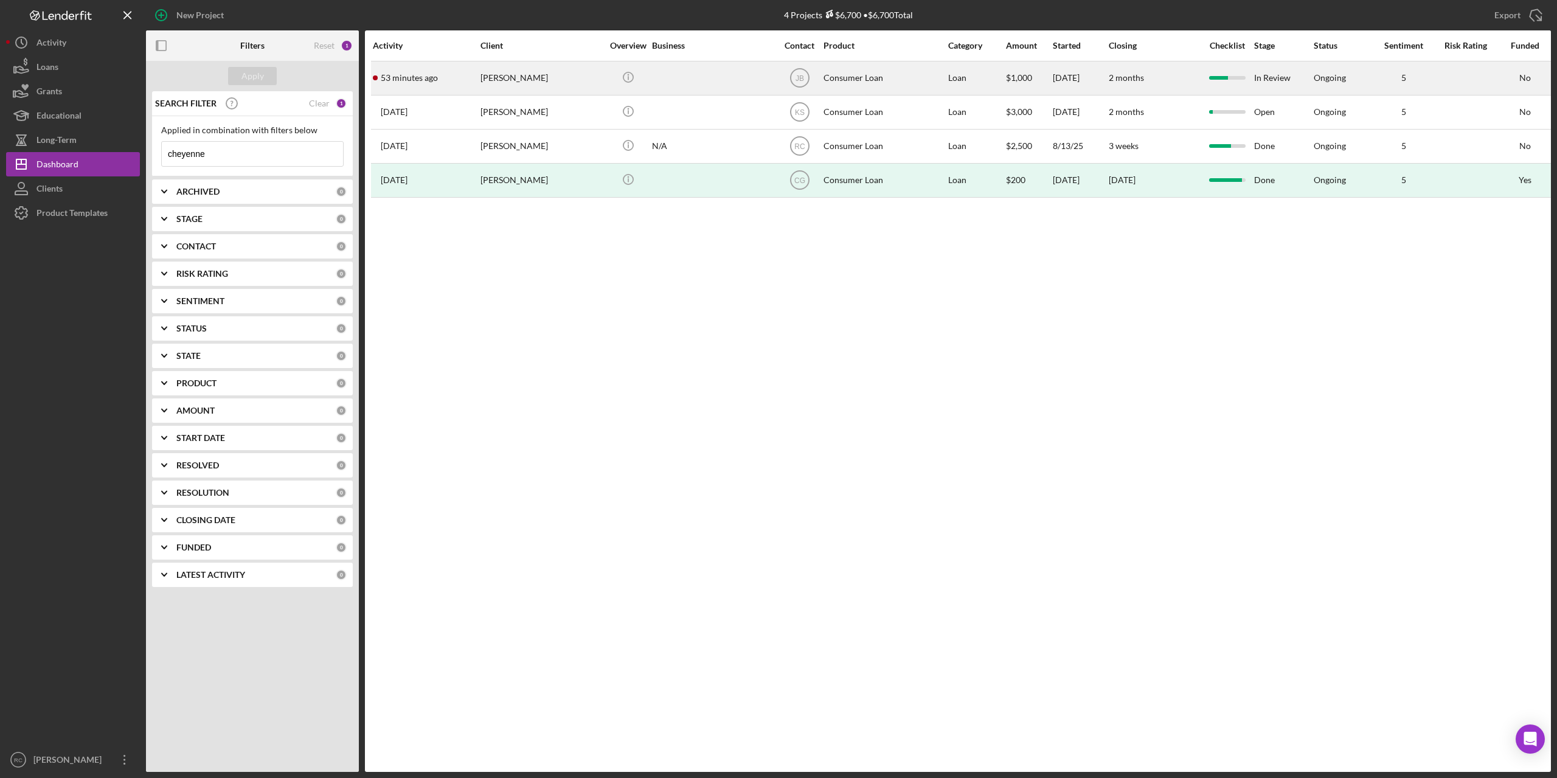
click at [525, 71] on div "[PERSON_NAME]" at bounding box center [542, 78] width 122 height 32
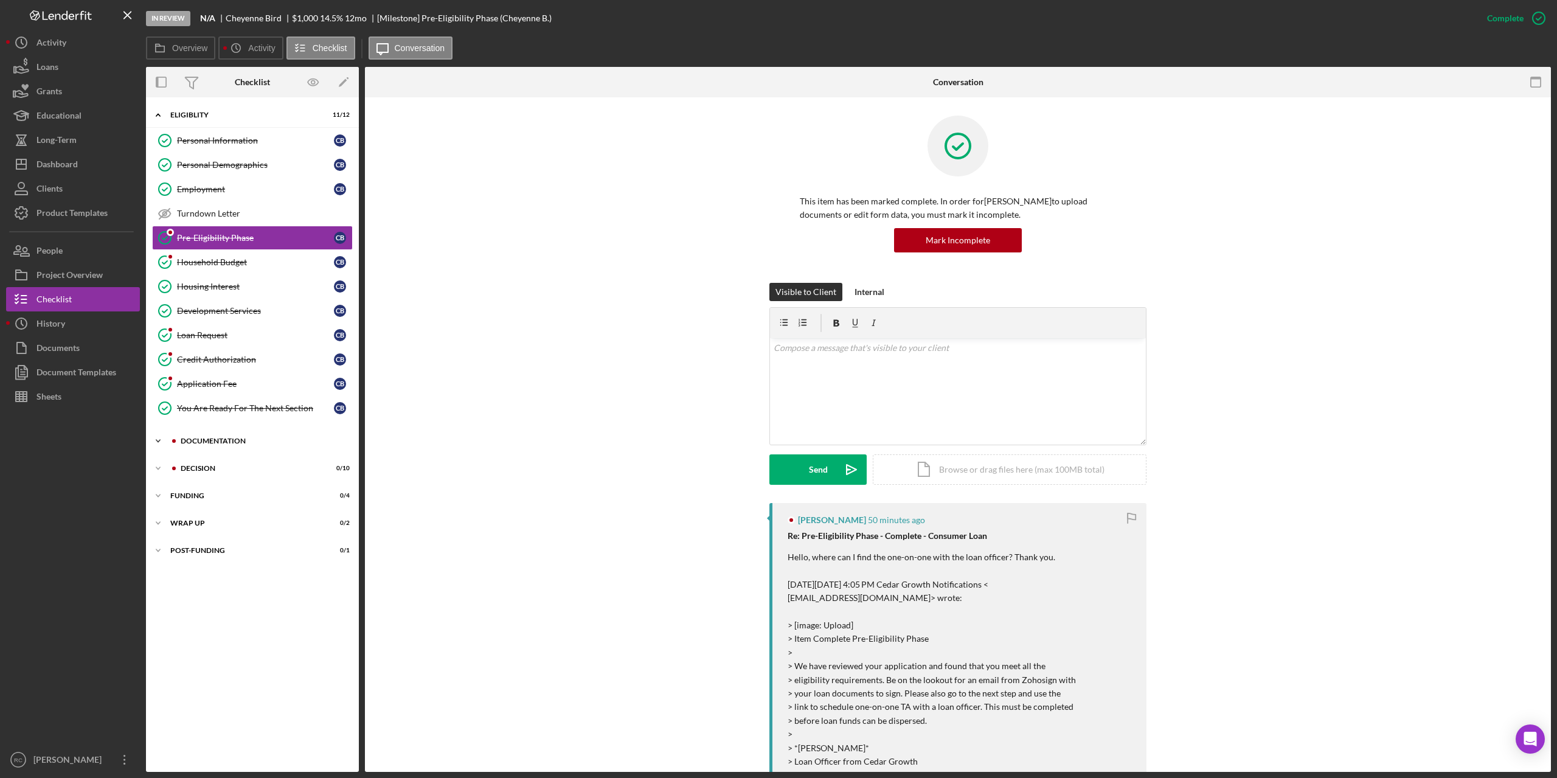
click at [219, 437] on div "Icon/Expander Documentation 9 / 9" at bounding box center [252, 441] width 213 height 24
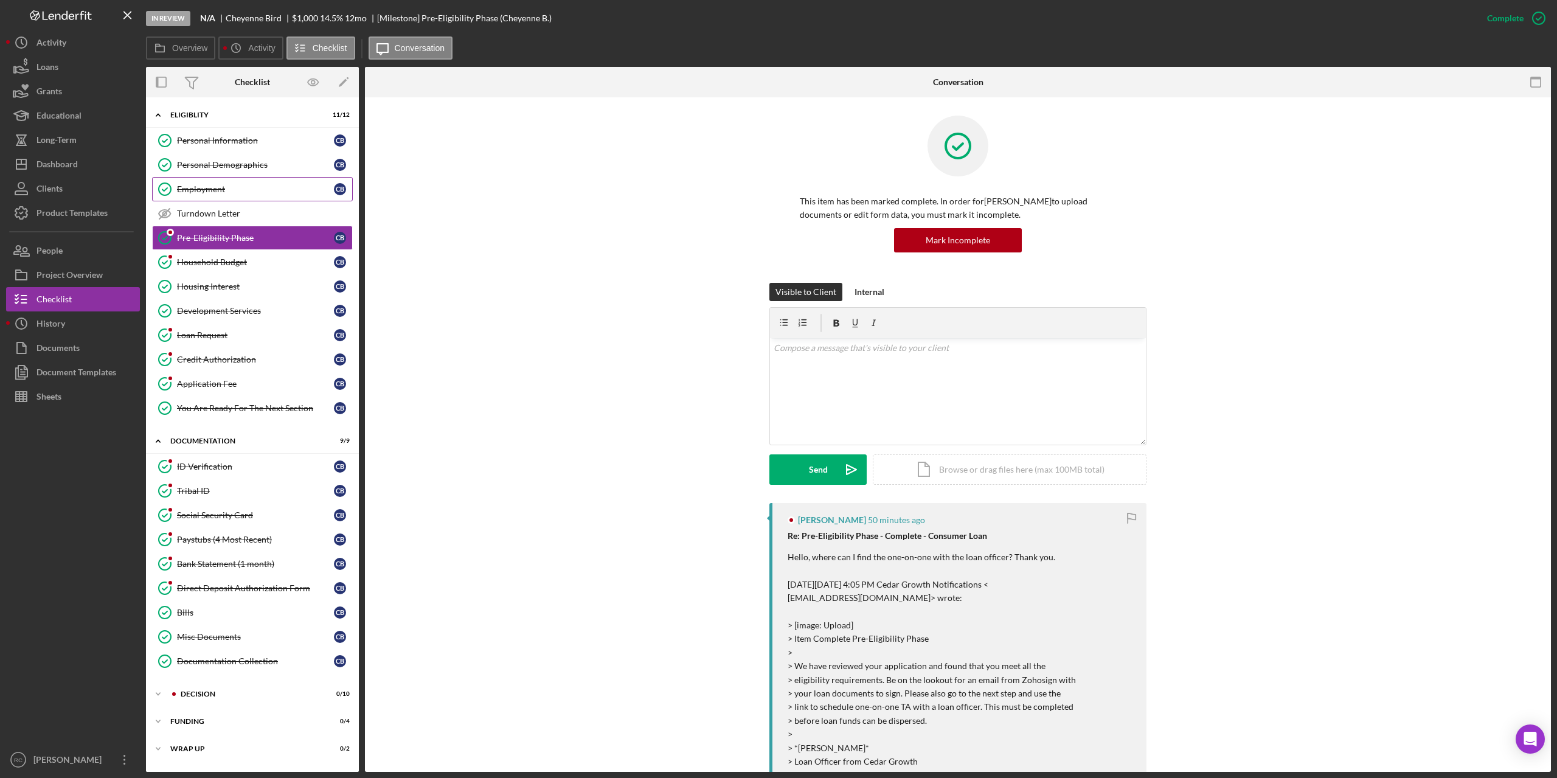
click at [194, 183] on link "Employment Employment C B" at bounding box center [252, 189] width 201 height 24
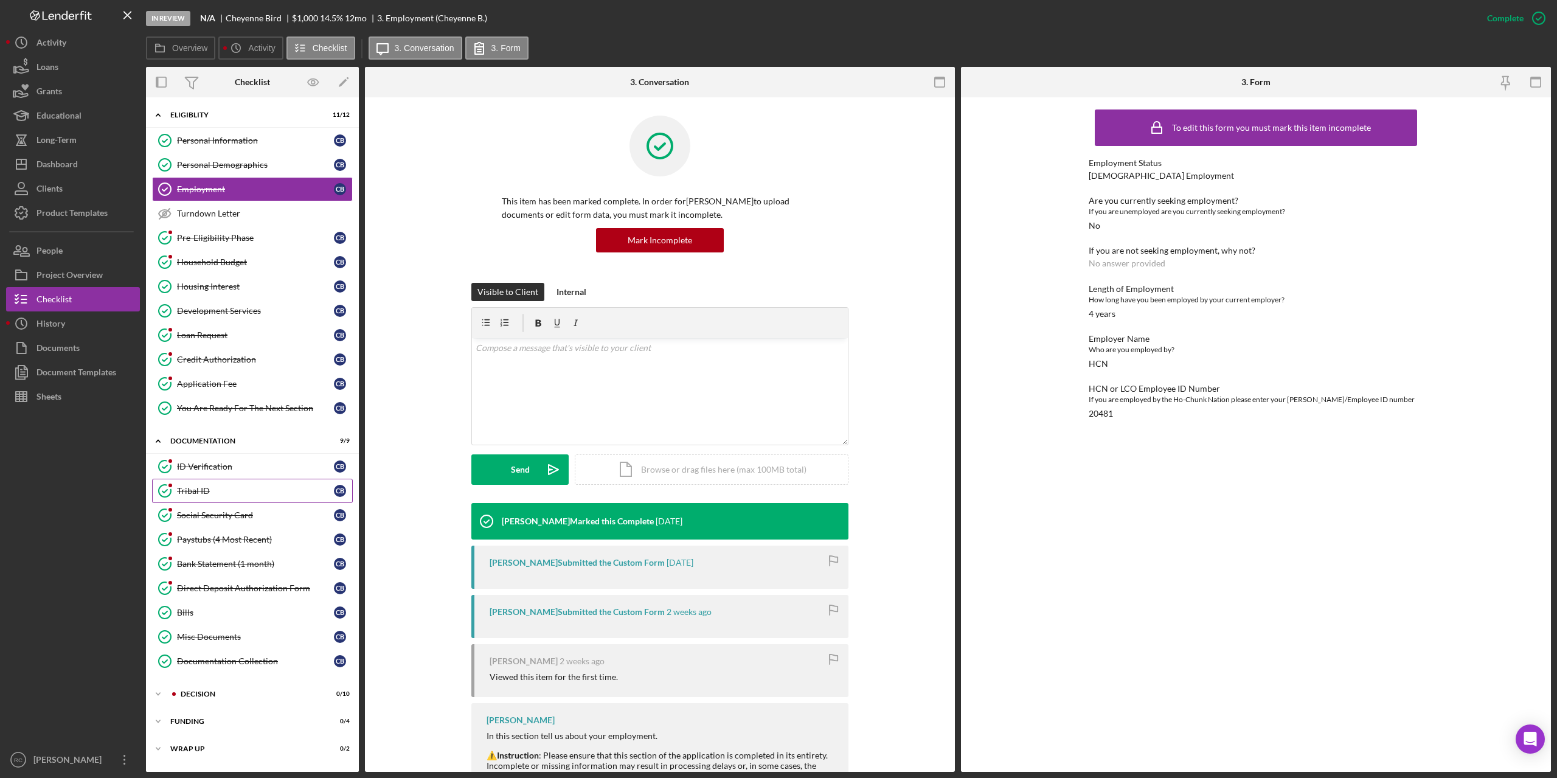
click at [215, 493] on div "Tribal ID" at bounding box center [255, 491] width 157 height 10
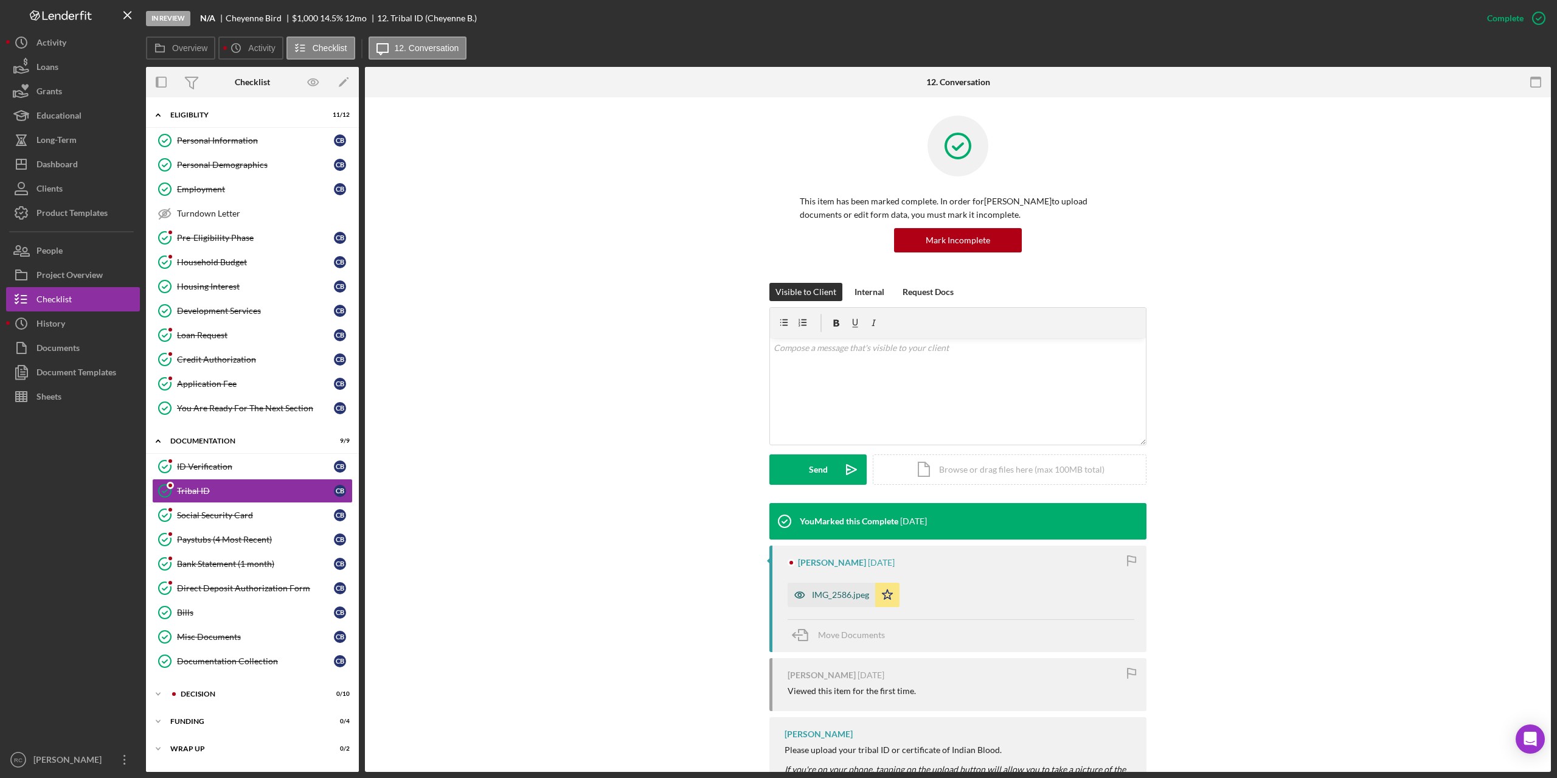
click at [827, 589] on div "IMG_2586.jpeg" at bounding box center [832, 595] width 88 height 24
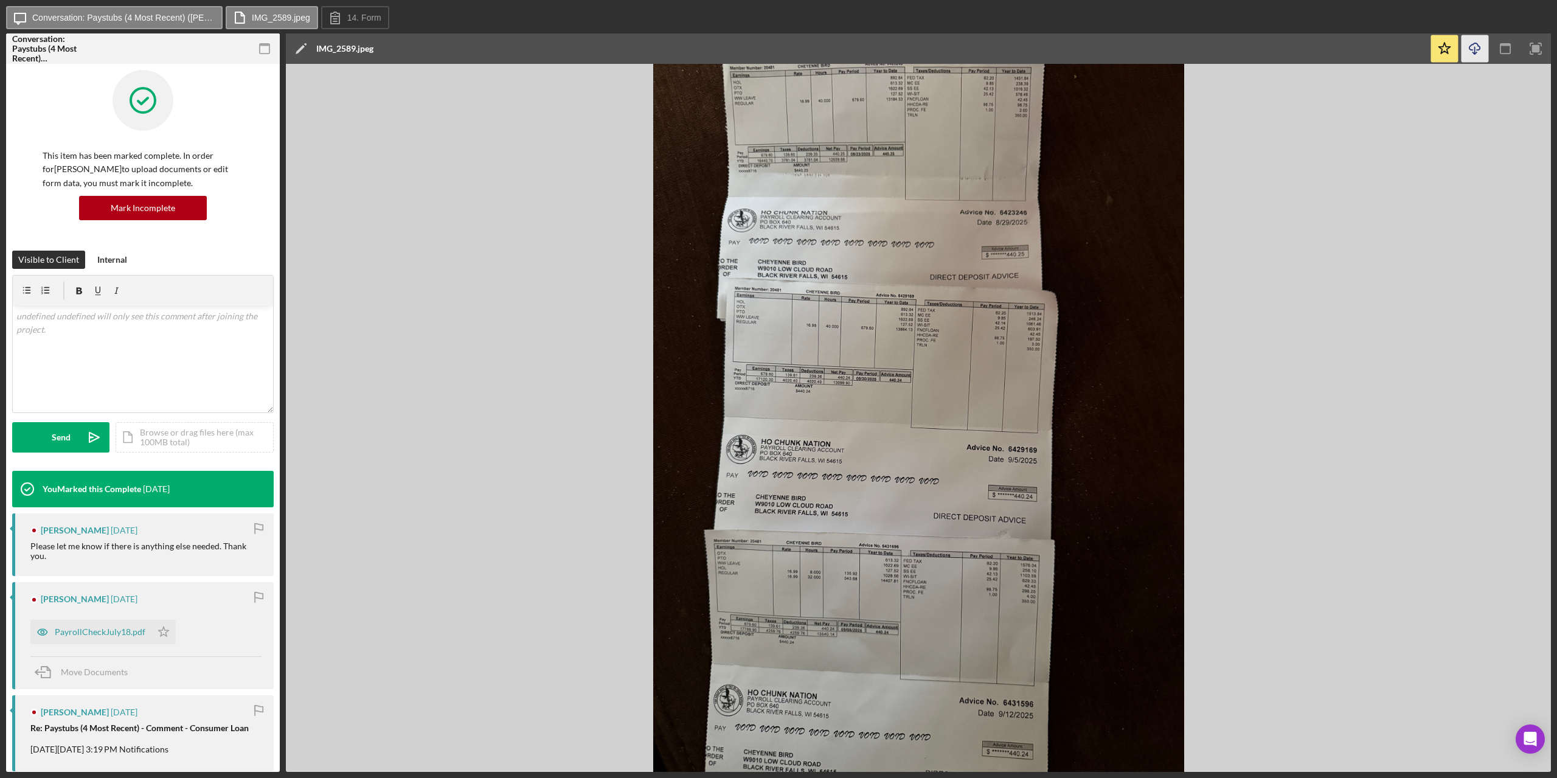
click at [1473, 48] on icon "Icon/Download" at bounding box center [1475, 48] width 27 height 27
click at [266, 23] on button "IMG_2589.jpeg" at bounding box center [272, 17] width 92 height 23
